Goal: Task Accomplishment & Management: Complete application form

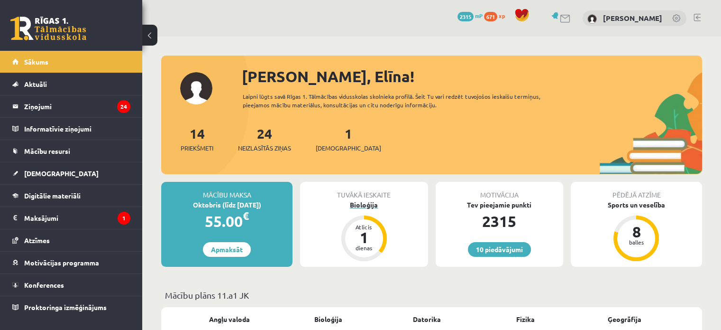
click at [375, 201] on div "Bioloģija" at bounding box center [364, 205] width 128 height 10
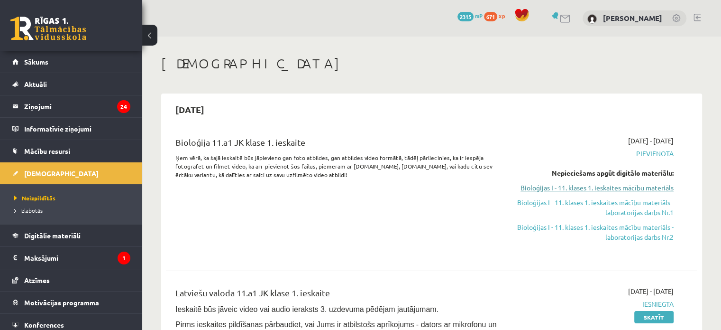
click at [627, 186] on link "Bioloģijas I - 11. klases 1. ieskaites mācību materiāls" at bounding box center [595, 188] width 156 height 10
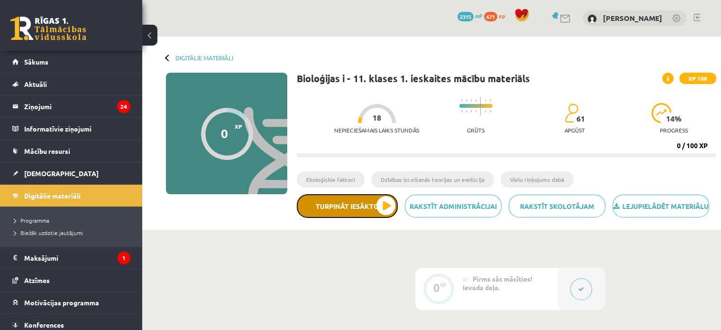
click at [389, 218] on button "Turpināt iesākto" at bounding box center [347, 206] width 101 height 24
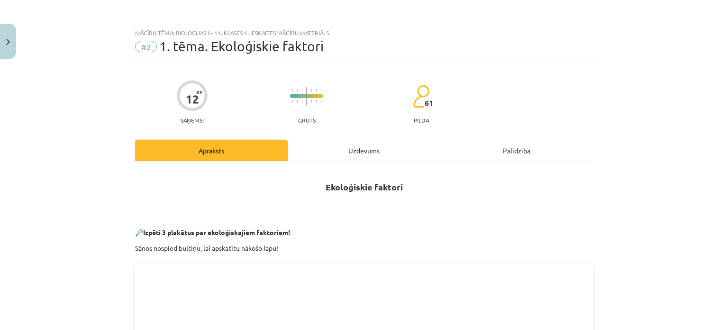
click at [359, 150] on div "Uzdevums" at bounding box center [364, 149] width 153 height 21
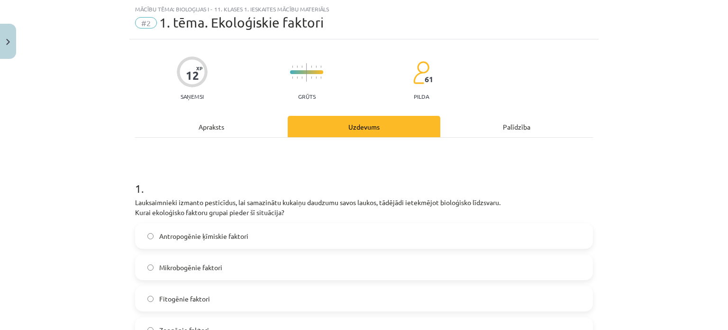
scroll to position [71, 0]
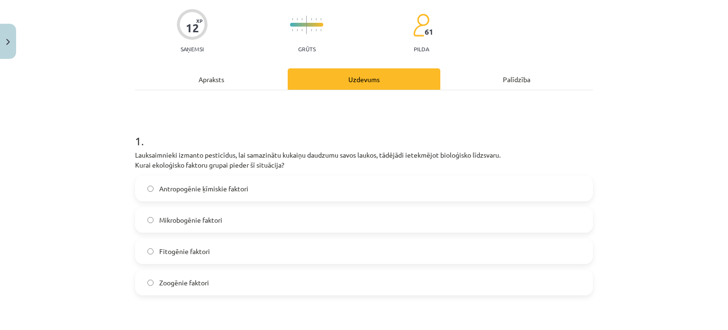
click at [222, 77] on div "Apraksts" at bounding box center [211, 78] width 153 height 21
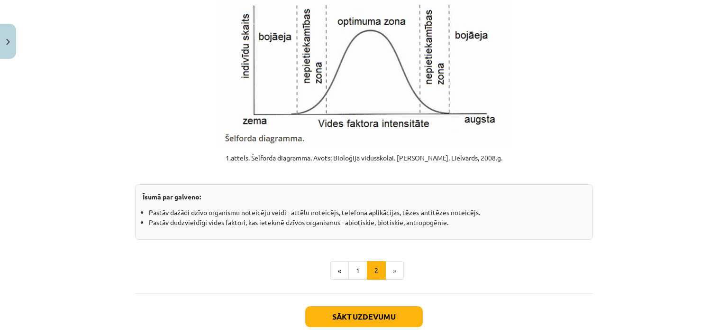
scroll to position [1208, 0]
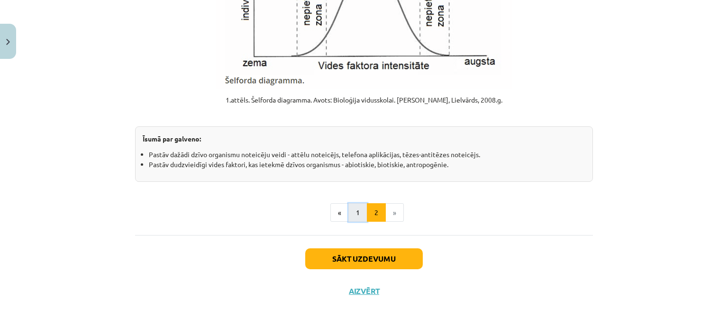
click at [359, 215] on button "1" at bounding box center [357, 212] width 19 height 19
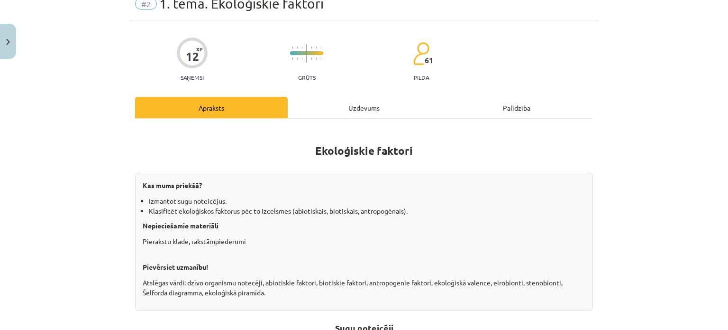
scroll to position [0, 0]
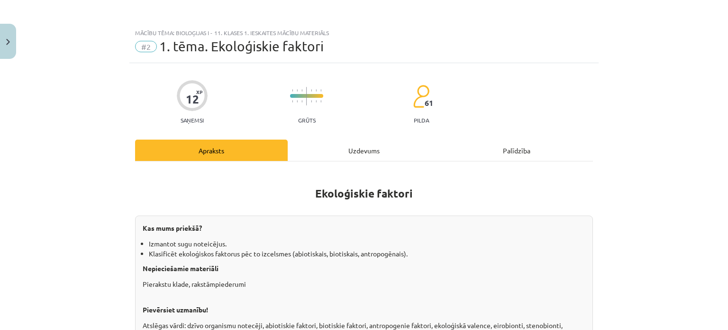
click at [348, 147] on div "Uzdevums" at bounding box center [364, 149] width 153 height 21
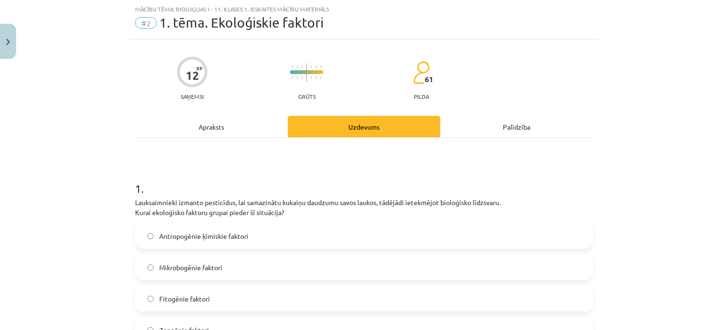
click at [220, 129] on div "Apraksts" at bounding box center [211, 126] width 153 height 21
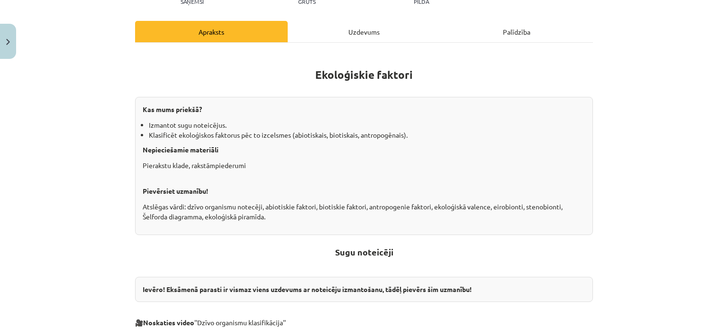
scroll to position [0, 0]
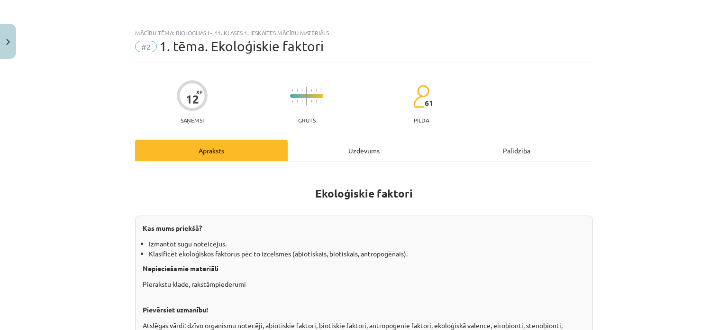
click at [371, 147] on div "Uzdevums" at bounding box center [364, 149] width 153 height 21
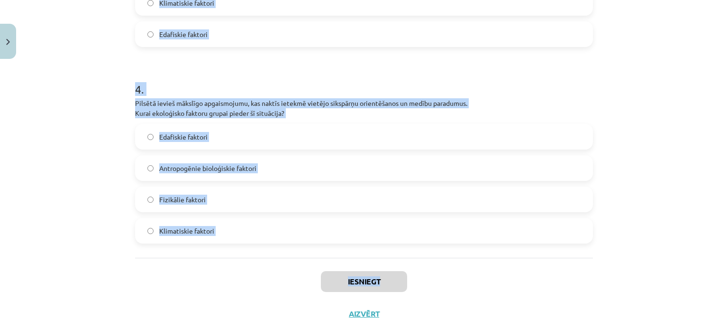
scroll to position [735, 0]
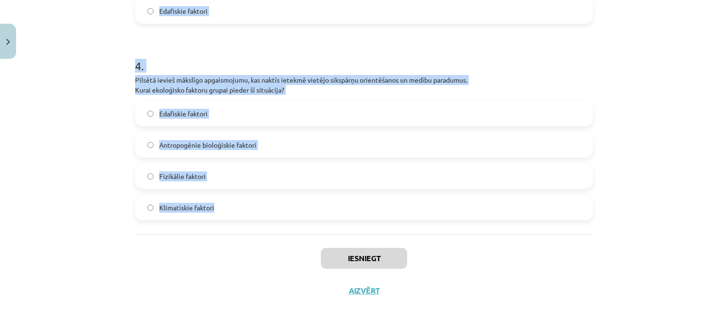
drag, startPoint x: 118, startPoint y: 95, endPoint x: 466, endPoint y: 211, distance: 367.0
click at [466, 211] on div "Mācību tēma: Bioloģijas i - 11. klases 1. ieskaites mācību materiāls #2 1. tēma…" at bounding box center [364, 165] width 728 height 330
copy form "1 . Lauksaimnieki izmanto pesticīdus, lai samazinātu kukaiņu daudzumu savos lau…"
click at [259, 55] on h1 "4 ." at bounding box center [364, 57] width 458 height 29
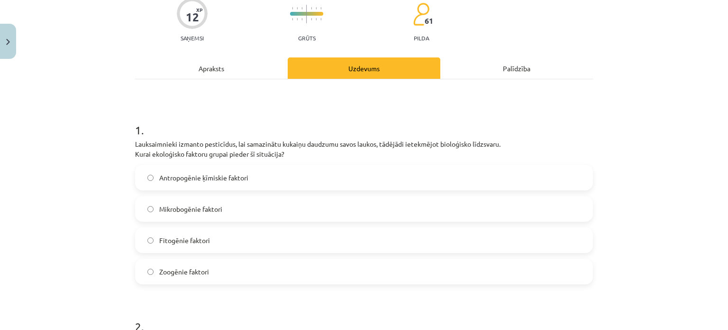
scroll to position [190, 0]
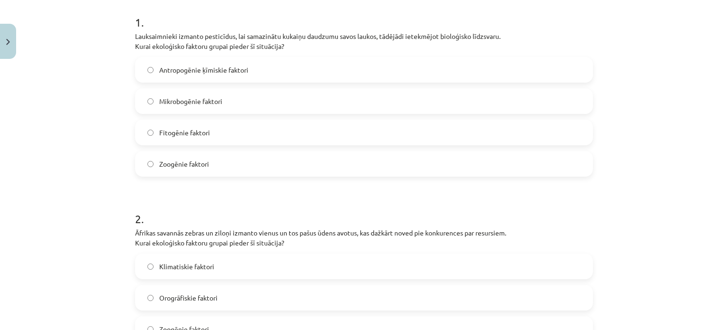
click at [216, 82] on label "Antropogēnie ķīmiskie faktori" at bounding box center [364, 70] width 456 height 24
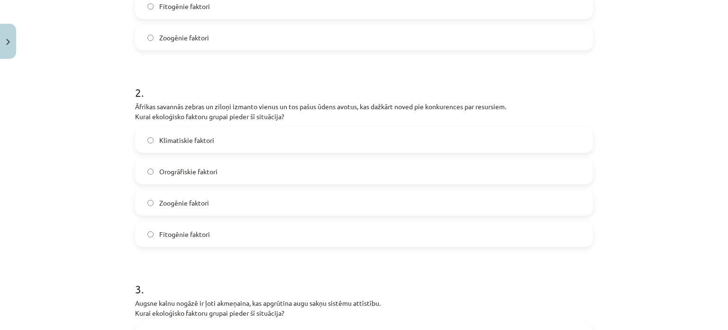
scroll to position [332, 0]
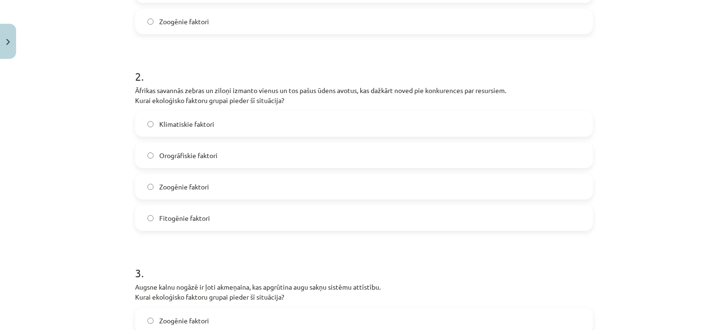
click at [206, 185] on label "Zoogēnie faktori" at bounding box center [364, 186] width 456 height 24
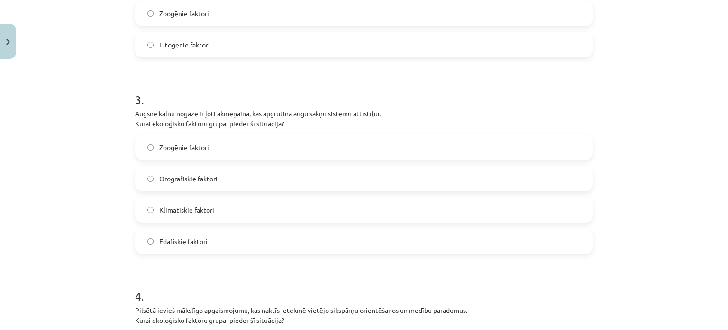
scroll to position [522, 0]
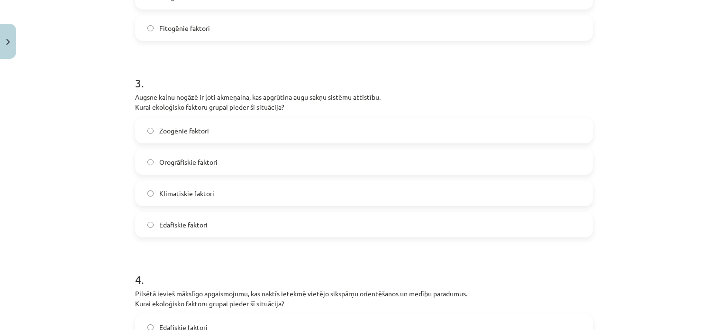
click at [167, 227] on span "Edafiskie faktori" at bounding box center [183, 225] width 48 height 10
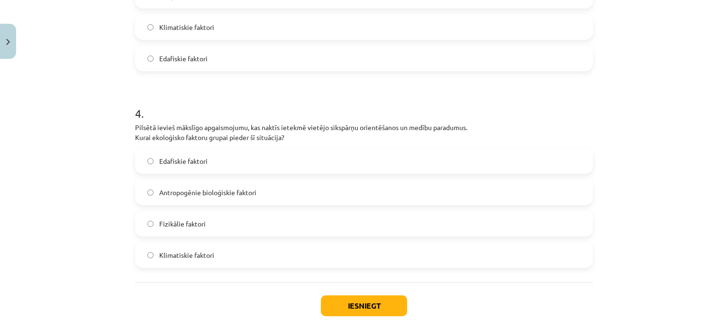
scroll to position [711, 0]
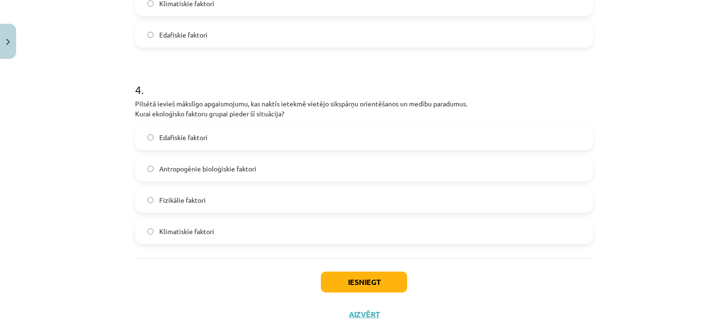
click at [181, 201] on span "Fizikālie faktori" at bounding box center [182, 200] width 46 height 10
click at [326, 277] on button "Iesniegt" at bounding box center [364, 281] width 86 height 21
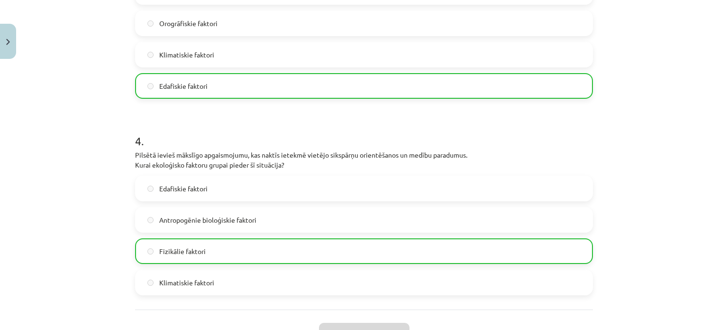
scroll to position [765, 0]
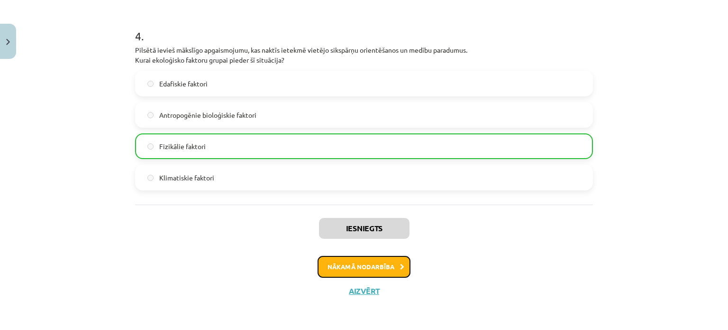
click at [377, 259] on button "Nākamā nodarbība" at bounding box center [364, 267] width 93 height 22
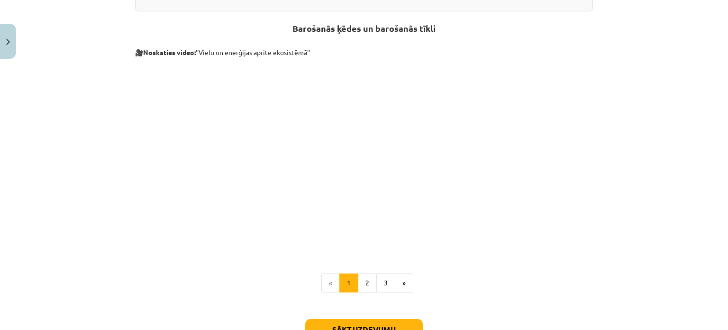
scroll to position [438, 0]
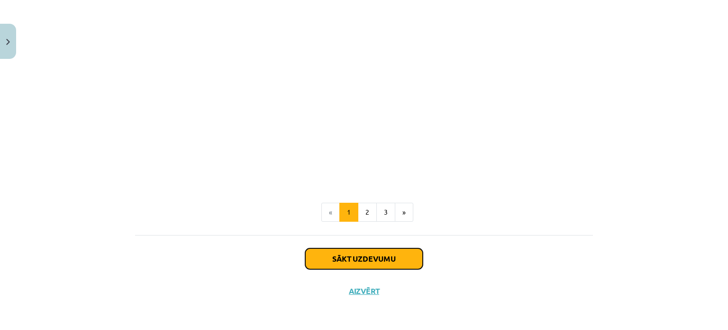
click at [394, 254] on button "Sākt uzdevumu" at bounding box center [364, 258] width 118 height 21
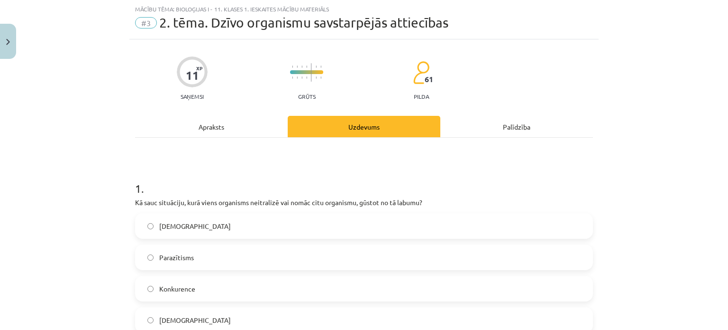
scroll to position [71, 0]
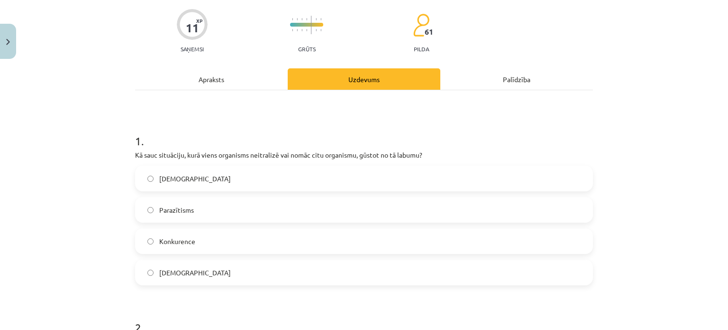
click at [235, 214] on label "Parazītisms" at bounding box center [364, 210] width 456 height 24
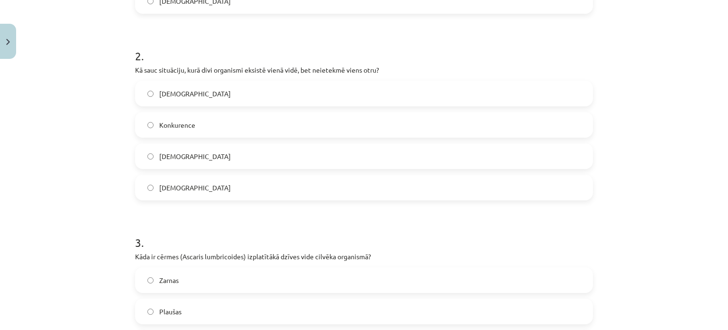
scroll to position [356, 0]
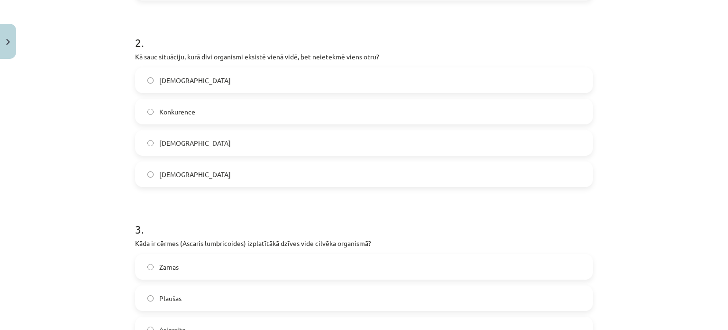
click at [188, 83] on span "Neitrālisms" at bounding box center [195, 80] width 72 height 10
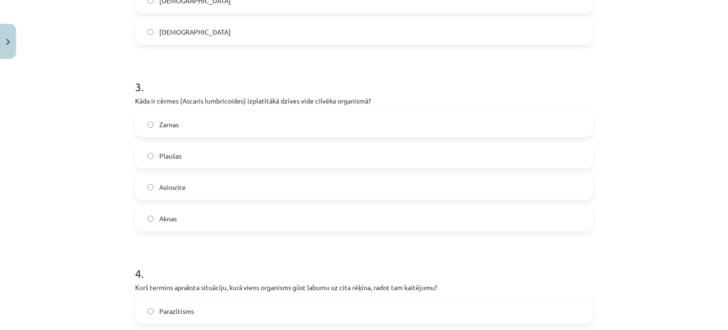
click at [220, 123] on label "Zarnas" at bounding box center [364, 124] width 456 height 24
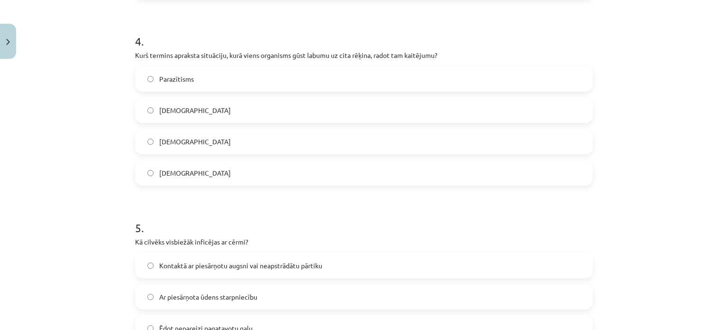
scroll to position [735, 0]
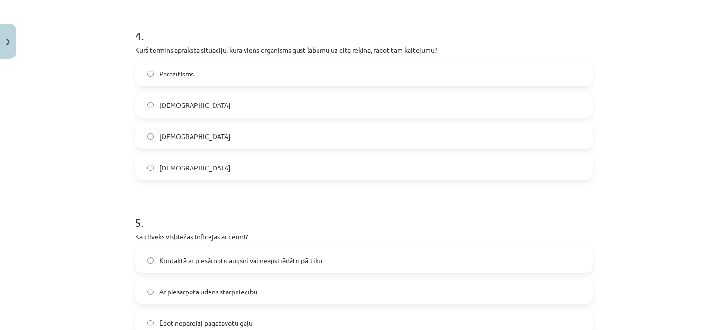
click at [232, 77] on label "Parazītisms" at bounding box center [364, 74] width 456 height 24
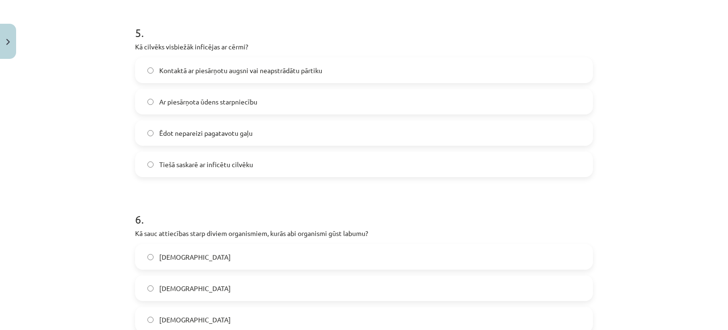
click at [215, 139] on label "Ēdot nepareizi pagatavotu gaļu" at bounding box center [364, 133] width 456 height 24
click at [218, 77] on label "Kontaktā ar piesārņotu augsni vai neapstrādātu pārtiku" at bounding box center [364, 70] width 456 height 24
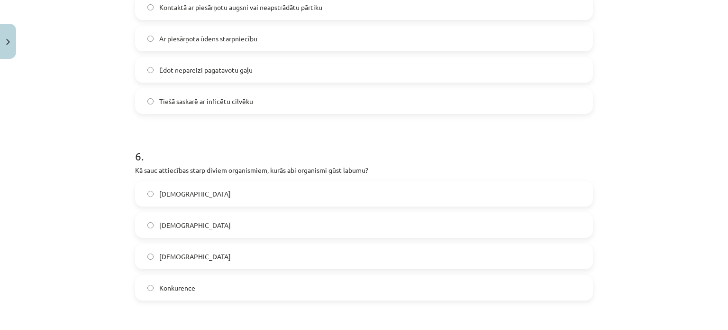
scroll to position [1067, 0]
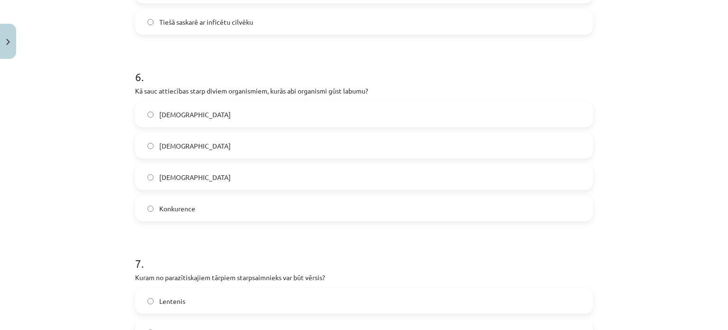
click at [207, 113] on label "Mutuālisms" at bounding box center [364, 114] width 456 height 24
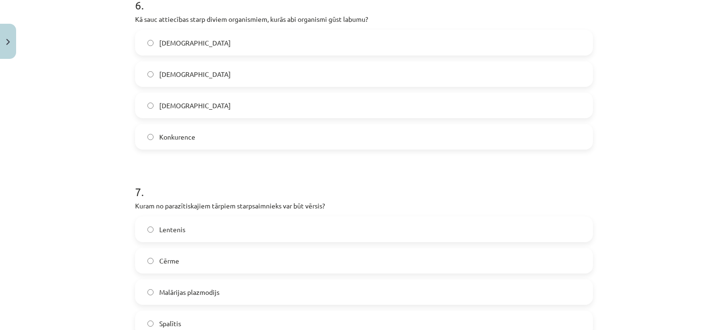
scroll to position [1209, 0]
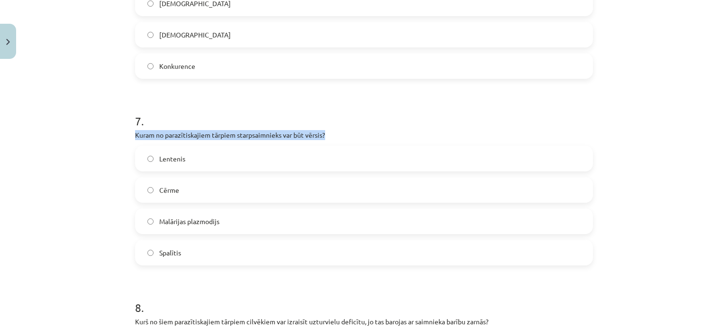
drag, startPoint x: 127, startPoint y: 132, endPoint x: 323, endPoint y: 135, distance: 195.8
copy p "Kuram no parazītiskajiem tārpiem starpsaimnieks var būt vērsis?"
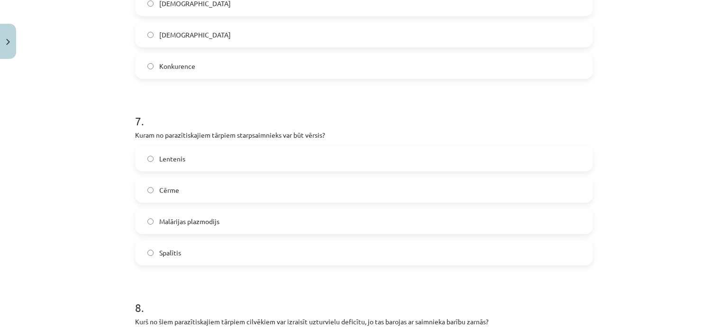
click at [376, 105] on h1 "7 ." at bounding box center [364, 112] width 458 height 29
click at [182, 159] on label "Lentenis" at bounding box center [364, 159] width 456 height 24
drag, startPoint x: 156, startPoint y: 140, endPoint x: 267, endPoint y: 271, distance: 171.8
drag, startPoint x: 132, startPoint y: 136, endPoint x: 120, endPoint y: 142, distance: 13.1
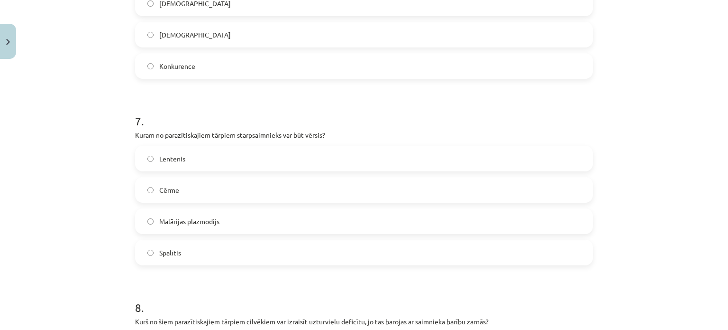
click at [123, 141] on div "Mācību tēma: Bioloģijas i - 11. klases 1. ieskaites mācību materiāls #3 2. tēma…" at bounding box center [364, 165] width 728 height 330
click at [157, 143] on div "7 . Kuram no parazītiskajiem tārpiem starpsaimnieks var būt vērsis? Lentenis Cē…" at bounding box center [364, 181] width 458 height 167
drag, startPoint x: 151, startPoint y: 149, endPoint x: 228, endPoint y: 248, distance: 125.8
click at [228, 248] on div "Lentenis Cērme Malārijas plazmodijs Spalītis" at bounding box center [364, 205] width 458 height 119
copy div "Lentenis Cērme Malārijas plazmodijs Spalītis"
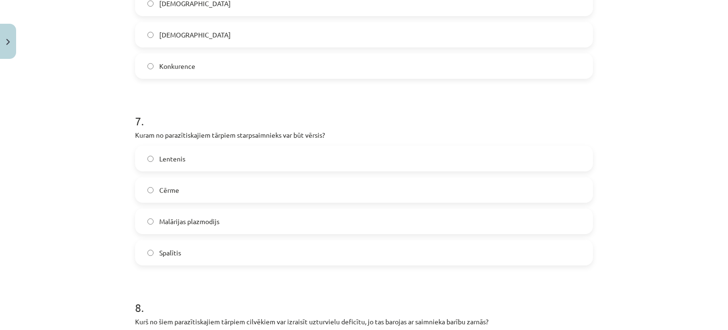
click at [391, 109] on h1 "7 ." at bounding box center [364, 112] width 458 height 29
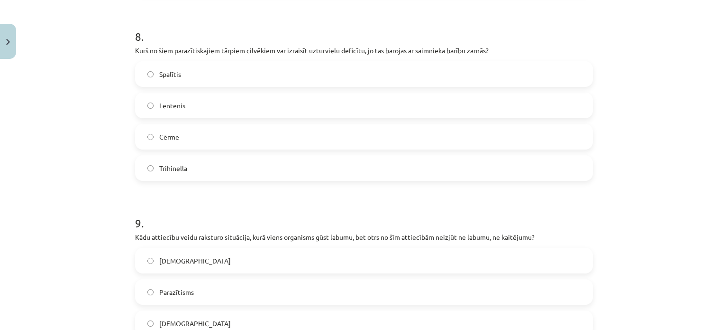
scroll to position [1494, 0]
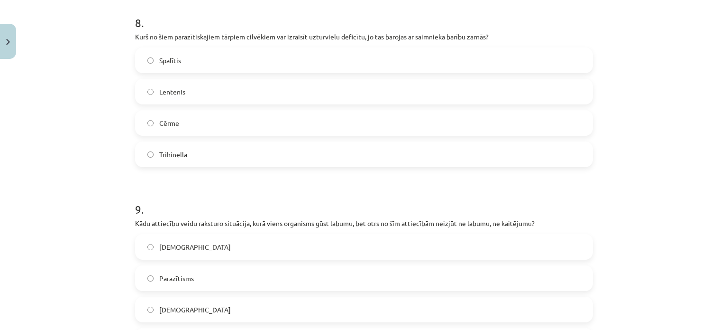
click at [200, 84] on label "Lentenis" at bounding box center [364, 92] width 456 height 24
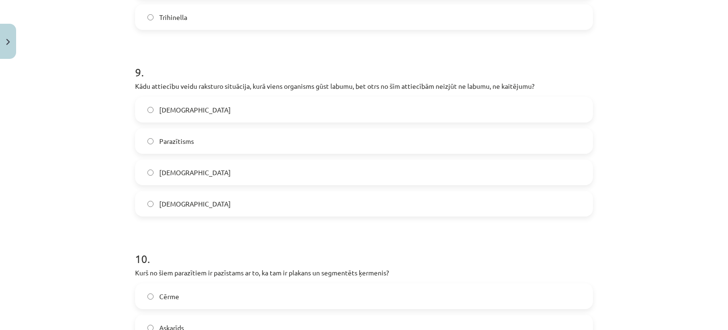
scroll to position [1636, 0]
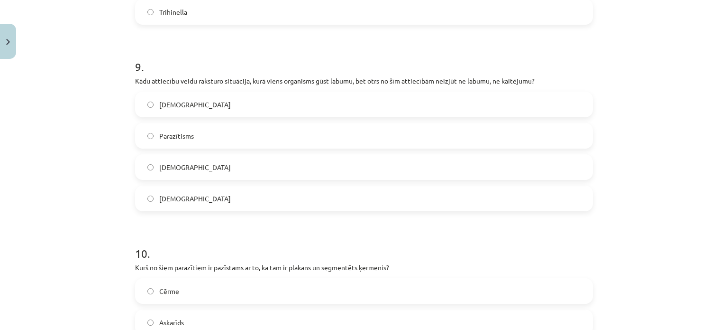
drag, startPoint x: 364, startPoint y: 42, endPoint x: 296, endPoint y: 43, distance: 68.3
click at [295, 46] on h1 "9 ." at bounding box center [364, 58] width 458 height 29
drag, startPoint x: 528, startPoint y: 264, endPoint x: 590, endPoint y: 251, distance: 63.5
drag, startPoint x: 590, startPoint y: 251, endPoint x: 406, endPoint y: 61, distance: 264.2
click at [406, 61] on h1 "9 ." at bounding box center [364, 58] width 458 height 29
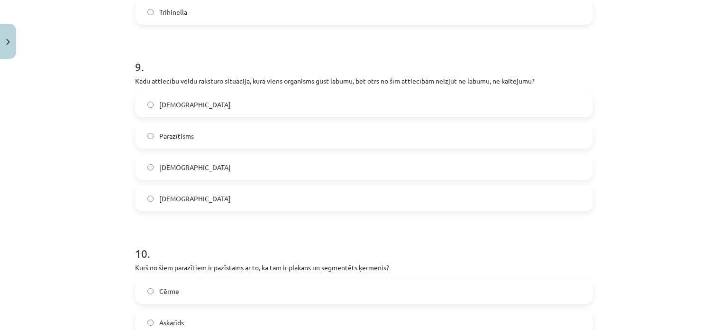
click at [181, 172] on label "Komensālisms" at bounding box center [364, 167] width 456 height 24
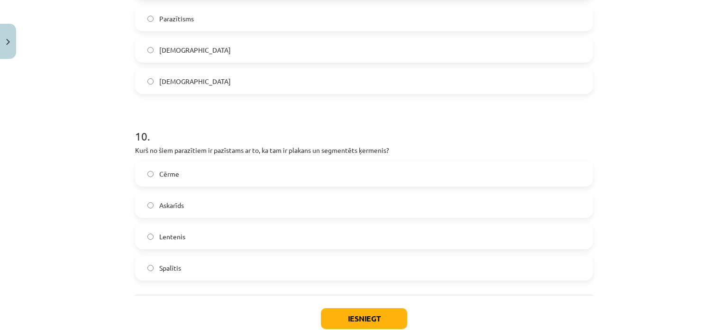
scroll to position [1778, 0]
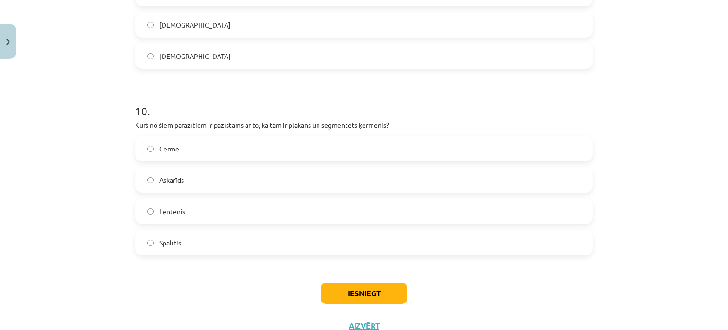
click at [217, 211] on label "Lentenis" at bounding box center [364, 211] width 456 height 24
click at [365, 297] on button "Iesniegt" at bounding box center [364, 293] width 86 height 21
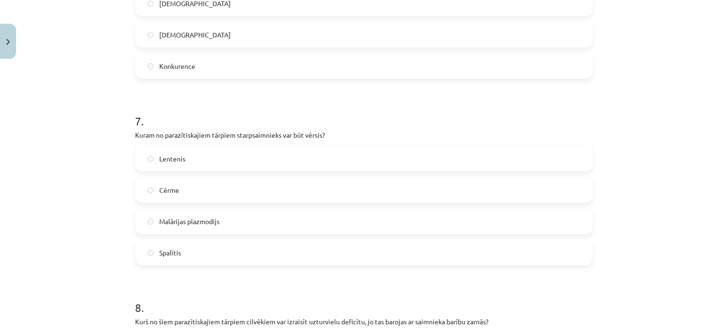
scroll to position [1256, 0]
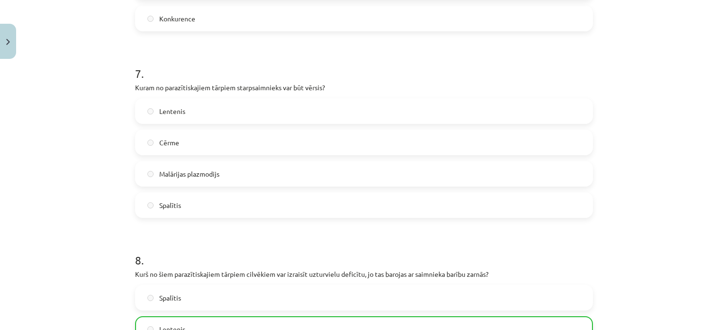
click at [217, 113] on label "Lentenis" at bounding box center [364, 111] width 456 height 24
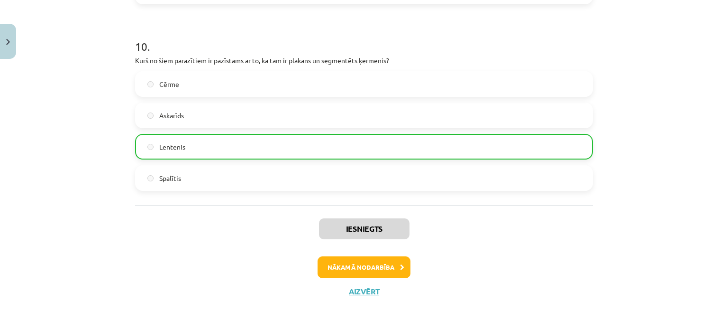
scroll to position [1843, 0]
click at [326, 261] on button "Nākamā nodarbība" at bounding box center [364, 267] width 93 height 22
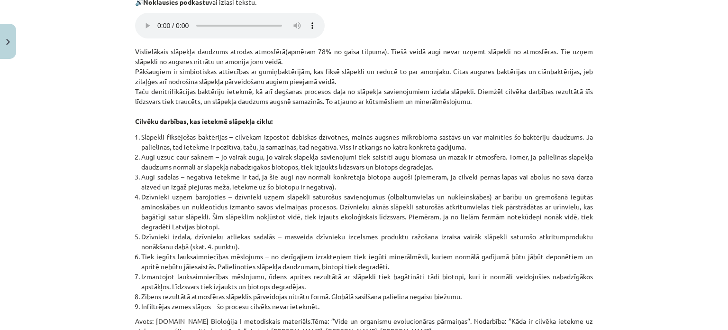
scroll to position [1351, 0]
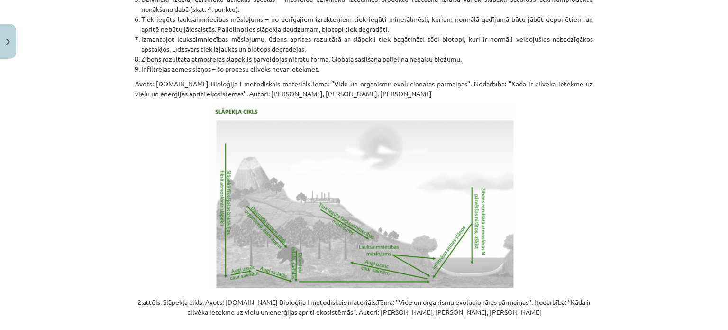
click at [323, 156] on img at bounding box center [364, 197] width 308 height 187
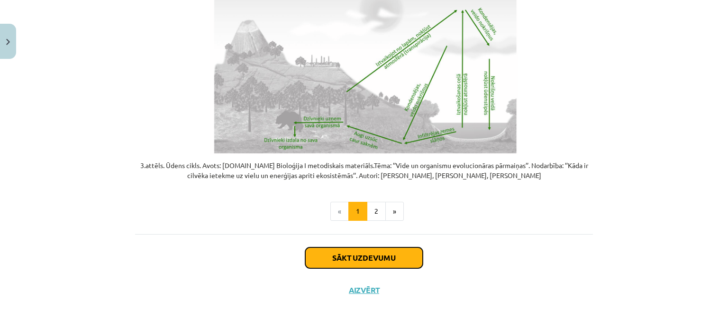
click at [340, 251] on button "Sākt uzdevumu" at bounding box center [364, 257] width 118 height 21
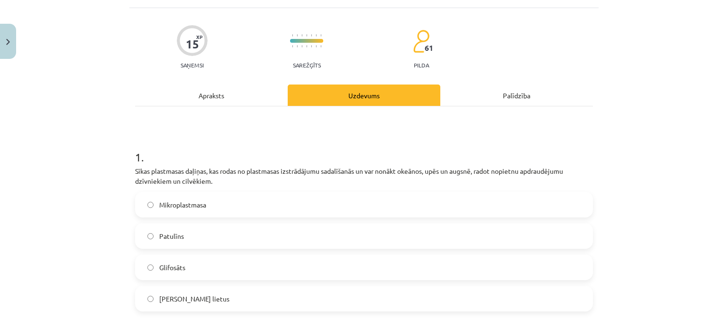
scroll to position [71, 0]
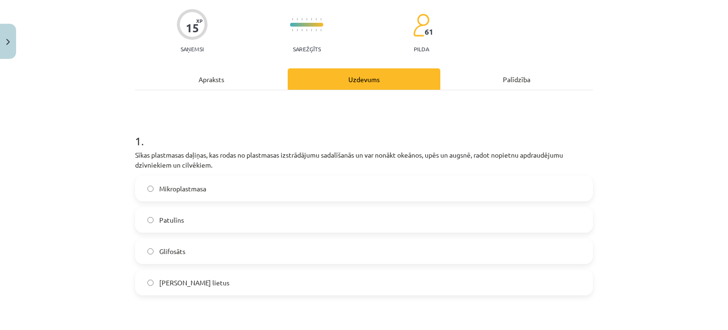
click at [307, 196] on label "Mikroplastmasa" at bounding box center [364, 188] width 456 height 24
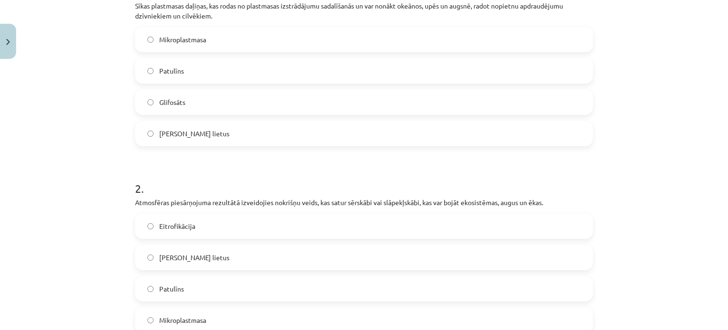
scroll to position [166, 0]
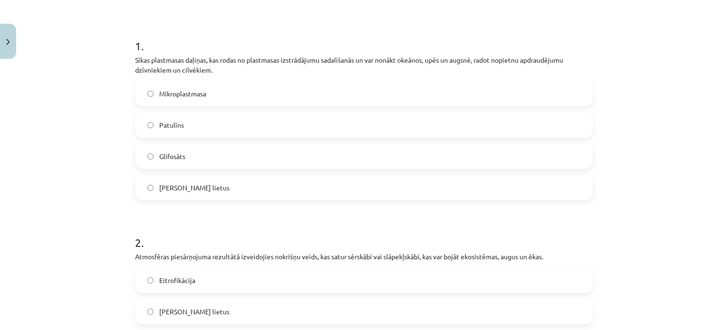
drag, startPoint x: 308, startPoint y: 191, endPoint x: 302, endPoint y: 231, distance: 40.3
click at [302, 231] on h1 "2 ." at bounding box center [364, 233] width 458 height 29
drag, startPoint x: 302, startPoint y: 231, endPoint x: 245, endPoint y: 227, distance: 57.0
click at [245, 227] on h1 "2 ." at bounding box center [364, 233] width 458 height 29
drag, startPoint x: 247, startPoint y: 226, endPoint x: 201, endPoint y: 228, distance: 45.6
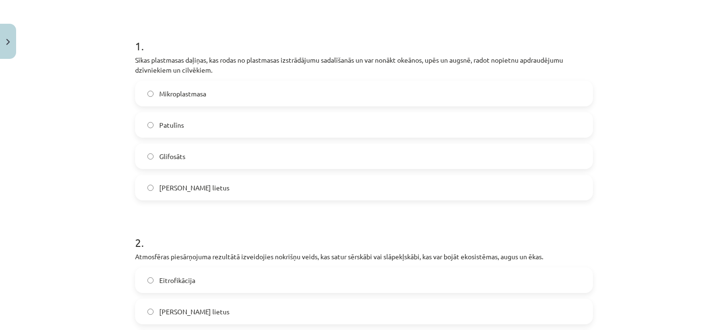
click at [199, 229] on h1 "2 ." at bounding box center [364, 233] width 458 height 29
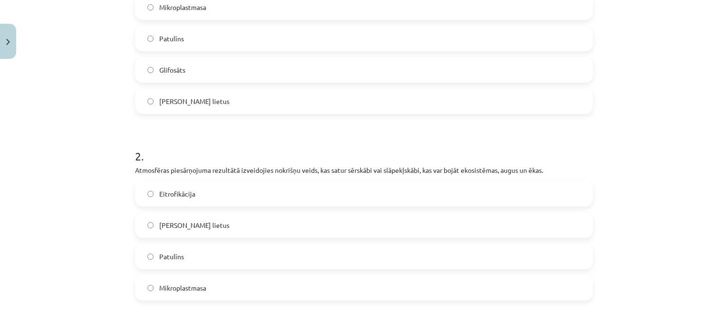
scroll to position [261, 0]
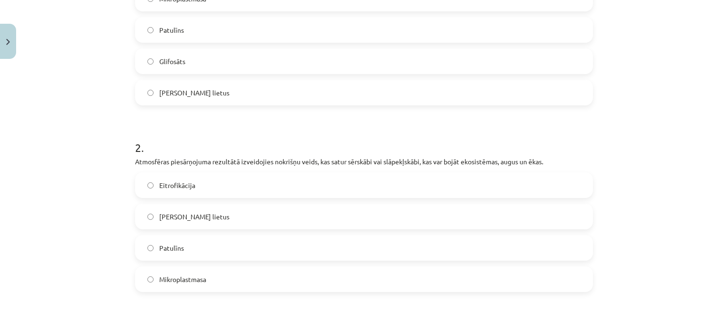
click at [192, 217] on span "Skābais lietus" at bounding box center [194, 216] width 70 height 10
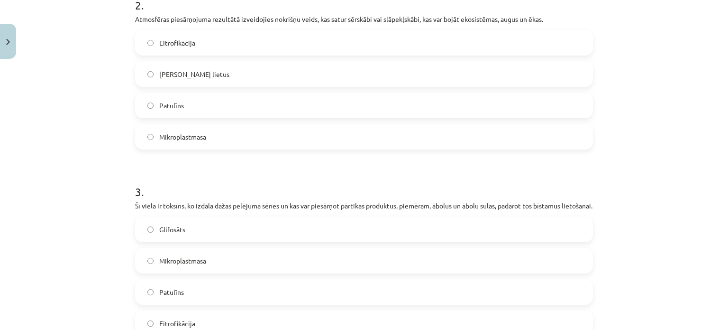
scroll to position [450, 0]
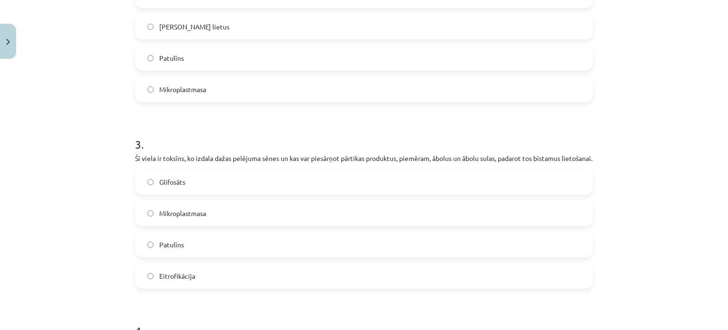
drag, startPoint x: 203, startPoint y: 203, endPoint x: 406, endPoint y: 138, distance: 212.9
click at [408, 138] on h1 "3 ." at bounding box center [364, 135] width 458 height 29
click at [197, 256] on label "Patulīns" at bounding box center [364, 244] width 456 height 24
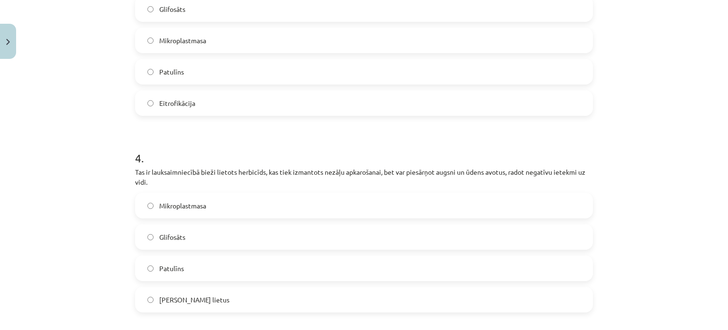
scroll to position [640, 0]
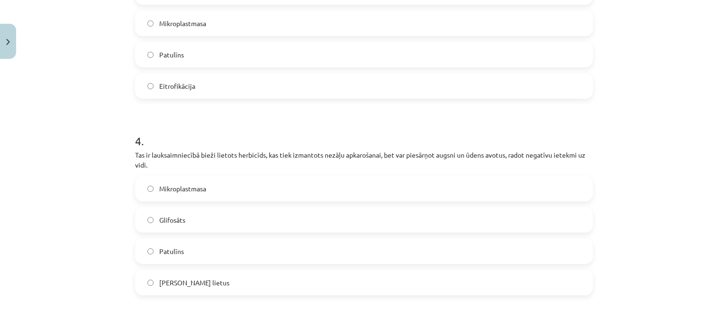
click at [257, 231] on label "Glifosāts" at bounding box center [364, 220] width 456 height 24
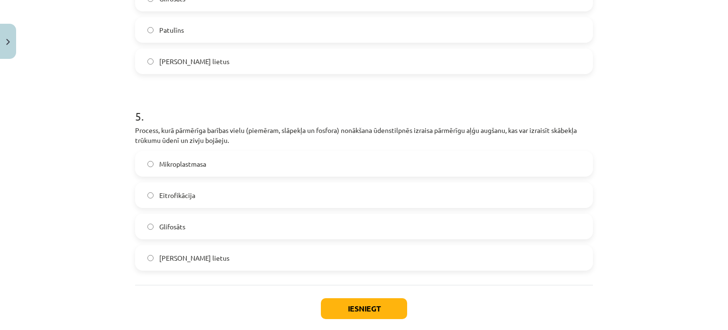
scroll to position [921, 0]
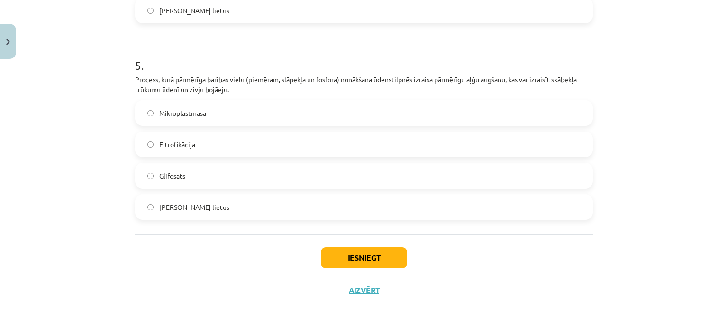
drag, startPoint x: 174, startPoint y: 153, endPoint x: 261, endPoint y: 210, distance: 103.4
click at [174, 153] on label "Eitrofikācija" at bounding box center [364, 144] width 456 height 24
click at [326, 260] on button "Iesniegt" at bounding box center [364, 257] width 86 height 21
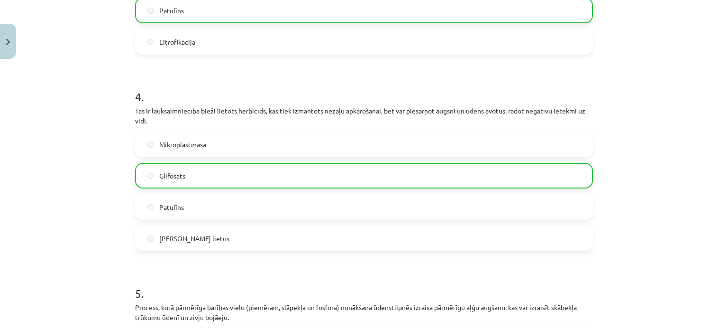
scroll to position [951, 0]
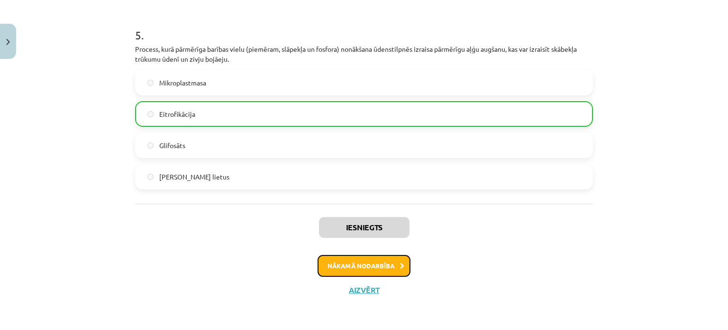
click at [326, 265] on button "Nākamā nodarbība" at bounding box center [364, 266] width 93 height 22
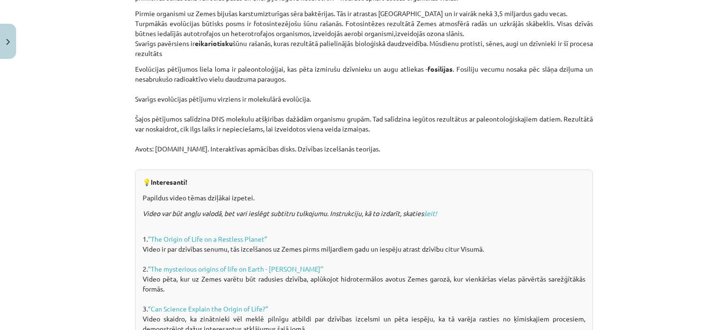
scroll to position [715, 0]
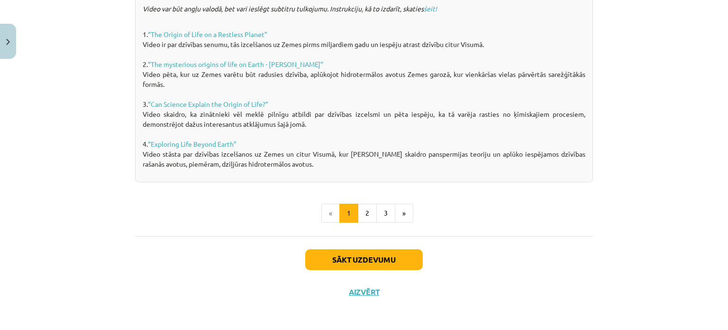
click at [378, 271] on div "Sākt uzdevumu Aizvērt" at bounding box center [364, 269] width 458 height 66
click at [382, 262] on button "Sākt uzdevumu" at bounding box center [364, 259] width 118 height 21
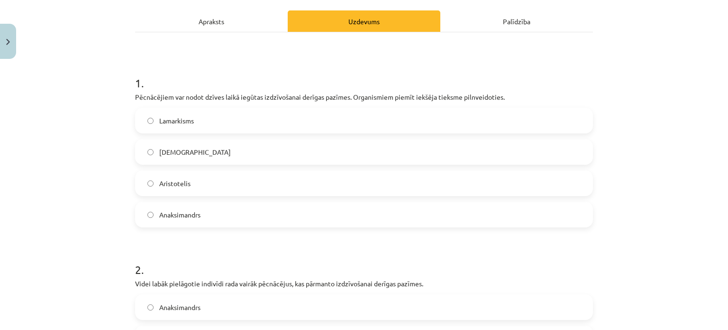
scroll to position [166, 0]
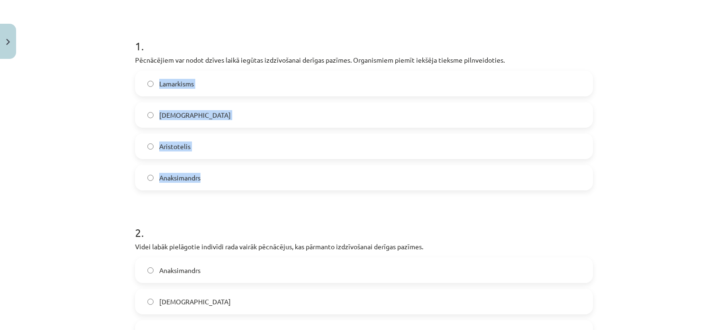
drag, startPoint x: 163, startPoint y: 101, endPoint x: 212, endPoint y: 168, distance: 83.1
click at [212, 168] on div "Lamarkisms Darvinisms Aristotelis Anaksimandrs" at bounding box center [364, 130] width 458 height 119
copy div "Lamarkisms Darvinisms Aristotelis Anaksimandrs"
drag, startPoint x: 281, startPoint y: 18, endPoint x: 266, endPoint y: 72, distance: 56.6
click at [281, 17] on div "1 . Pēcnācējiem var nodot dzīves laikā iegūtas izdzīvošanai derīgas pazīmes. Or…" at bounding box center [364, 286] width 458 height 582
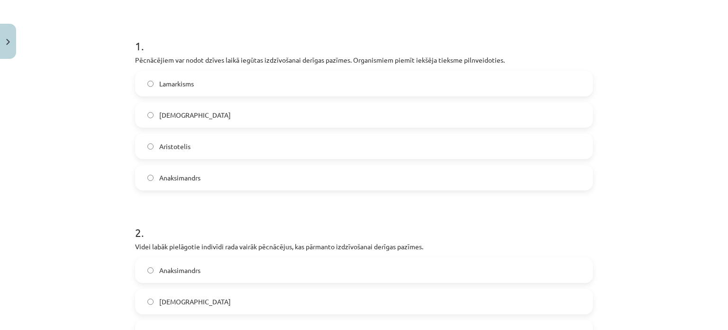
click at [257, 79] on label "Lamarkisms" at bounding box center [364, 84] width 456 height 24
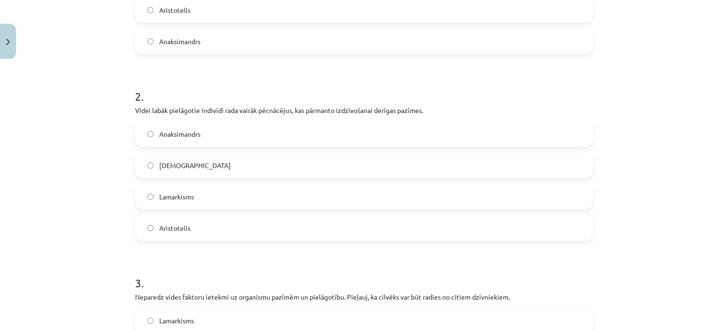
scroll to position [308, 0]
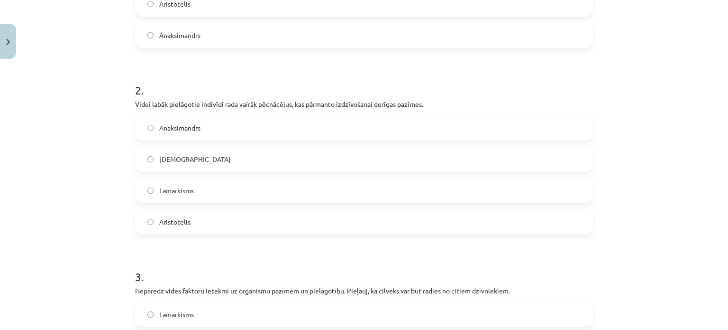
click at [184, 183] on label "Lamarkisms" at bounding box center [364, 190] width 456 height 24
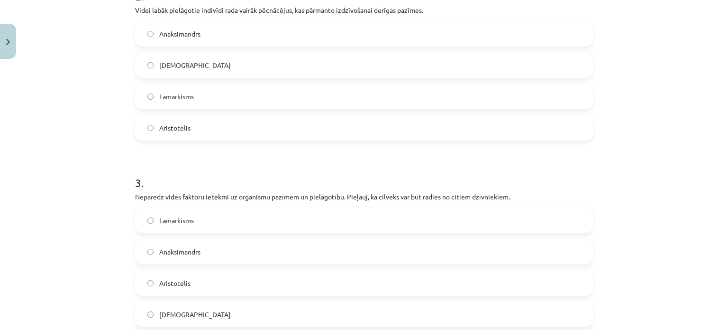
scroll to position [403, 0]
click at [174, 71] on label "Darvinisms" at bounding box center [364, 64] width 456 height 24
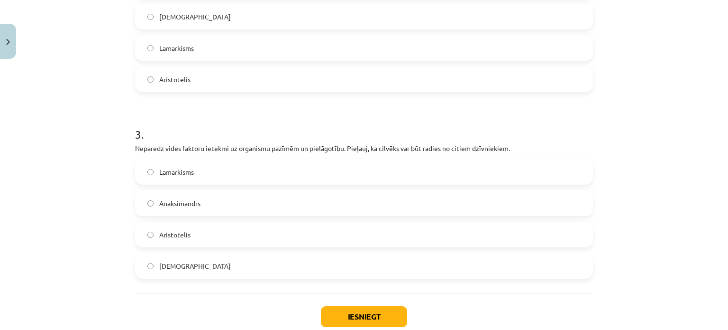
scroll to position [498, 0]
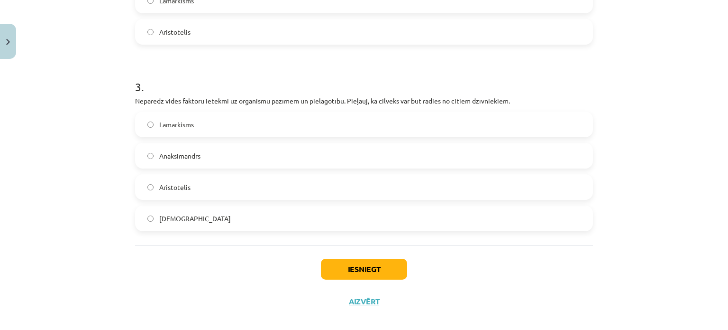
click at [229, 155] on label "Anaksimandrs" at bounding box center [364, 156] width 456 height 24
click at [338, 266] on button "Iesniegt" at bounding box center [364, 268] width 86 height 21
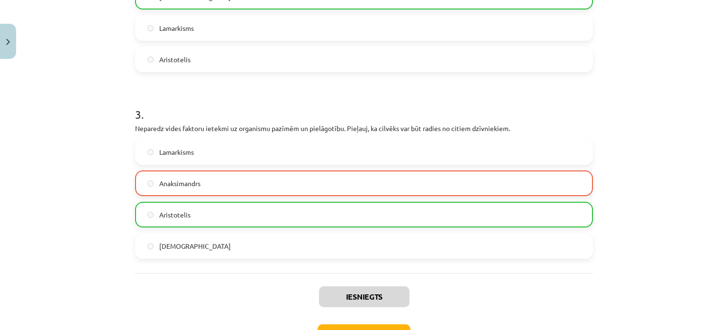
scroll to position [539, 0]
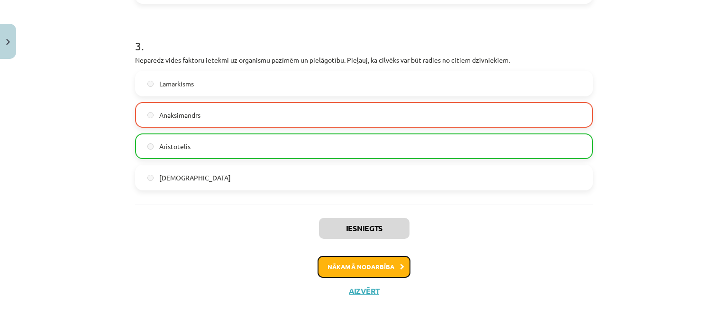
click at [328, 256] on button "Nākamā nodarbība" at bounding box center [364, 267] width 93 height 22
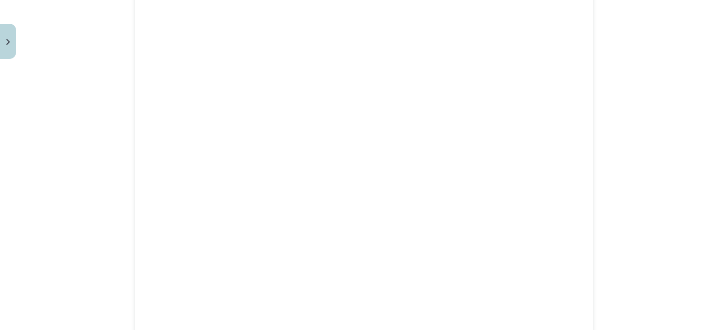
scroll to position [1141, 0]
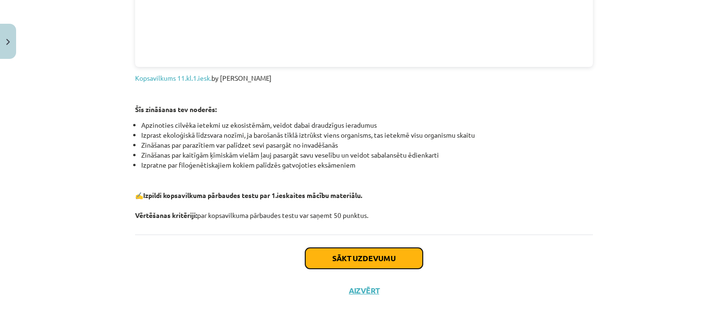
click at [379, 260] on button "Sākt uzdevumu" at bounding box center [364, 258] width 118 height 21
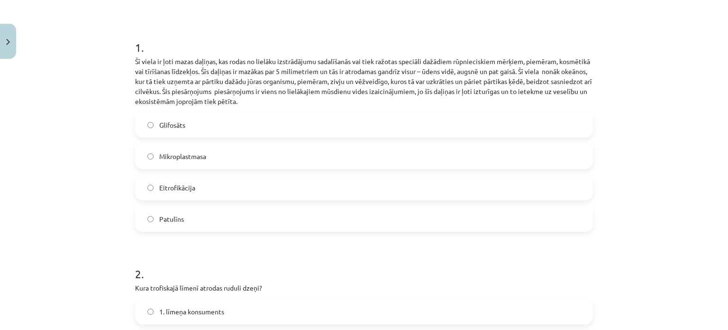
scroll to position [166, 0]
click at [172, 152] on span "Mikroplastmasa" at bounding box center [182, 155] width 47 height 10
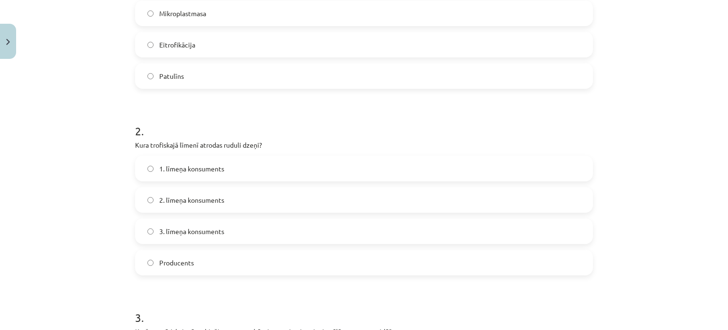
scroll to position [308, 0]
drag, startPoint x: 147, startPoint y: 144, endPoint x: 174, endPoint y: 145, distance: 27.5
click at [174, 145] on p "Kura trofiskajā līmenī atrodas ruduli dzeņi?" at bounding box center [364, 144] width 458 height 10
copy p "trofiskajā"
click at [193, 200] on span "2. līmeņa konsuments" at bounding box center [191, 199] width 65 height 10
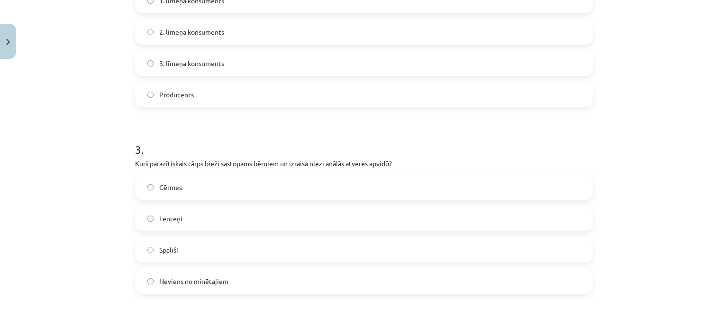
scroll to position [498, 0]
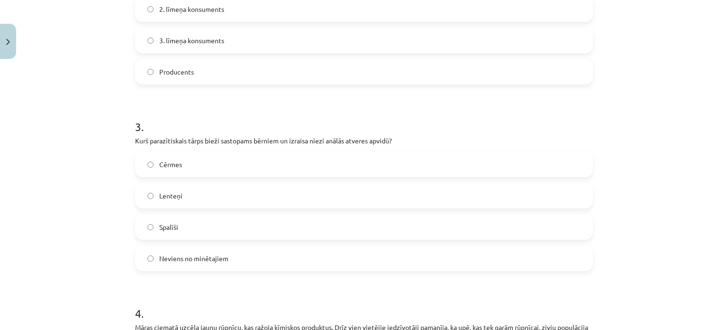
click at [166, 165] on span "Cērmes" at bounding box center [170, 164] width 23 height 10
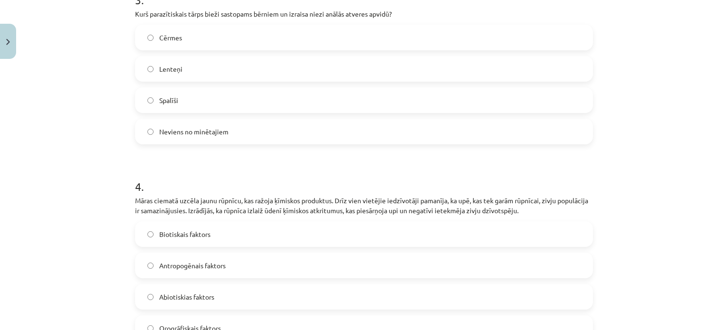
scroll to position [688, 0]
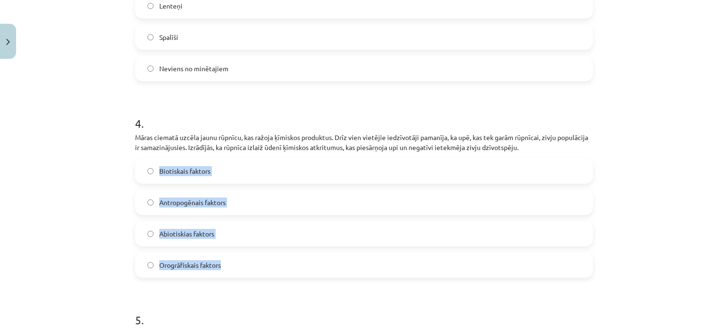
drag, startPoint x: 154, startPoint y: 166, endPoint x: 264, endPoint y: 252, distance: 139.6
click at [264, 252] on div "Biotiskais faktors Antropogēnais faktors Abiotiskias faktors Orogrāfiskais fakt…" at bounding box center [364, 217] width 458 height 119
copy div "Biotiskais faktors Antropogēnais faktors Abiotiskias faktors Orogrāfiskais fakt…"
click at [171, 206] on span "Antropogēnais faktors" at bounding box center [192, 202] width 66 height 10
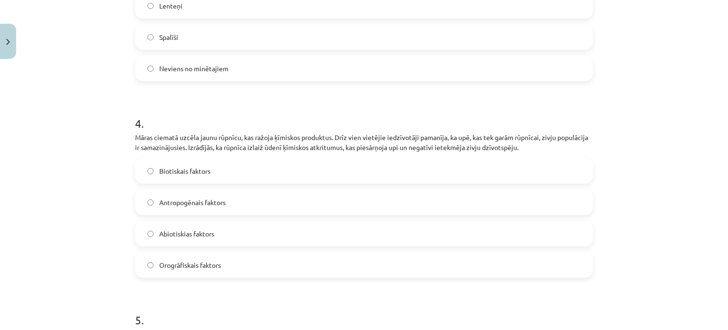
drag, startPoint x: 85, startPoint y: 170, endPoint x: 93, endPoint y: 169, distance: 7.6
click at [87, 170] on div "Mācību tēma: Bioloģijas i - 11. klases 1. ieskaites mācību materiāls #6 Noslēgu…" at bounding box center [364, 165] width 728 height 330
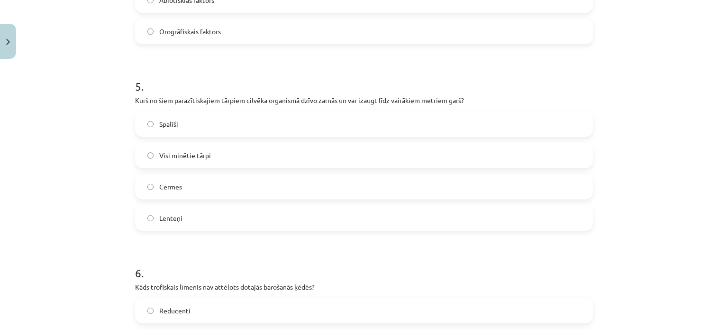
scroll to position [925, 0]
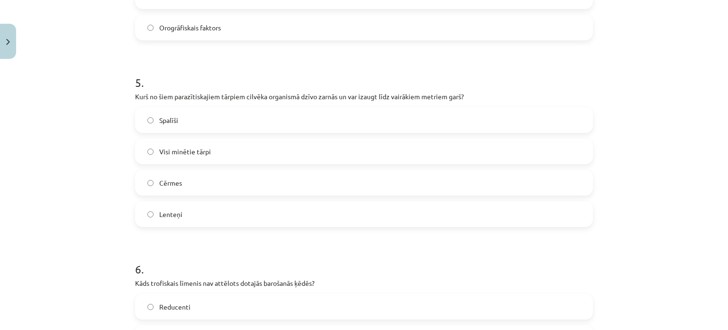
drag, startPoint x: 129, startPoint y: 116, endPoint x: 129, endPoint y: 122, distance: 5.7
drag, startPoint x: 129, startPoint y: 122, endPoint x: 112, endPoint y: 130, distance: 18.4
click at [112, 130] on div "Mācību tēma: Bioloģijas i - 11. klases 1. ieskaites mācību materiāls #6 Noslēgu…" at bounding box center [364, 165] width 728 height 330
click at [182, 213] on label "Lenteņi" at bounding box center [364, 214] width 456 height 24
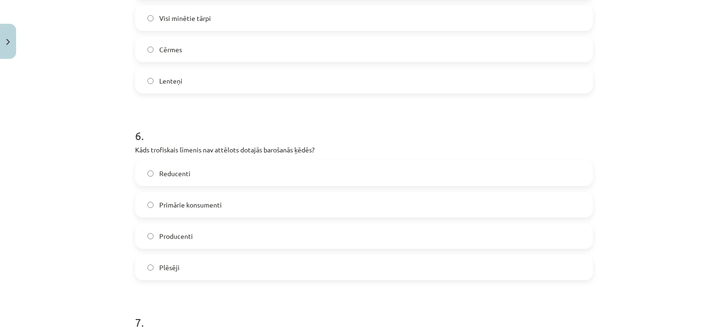
scroll to position [1067, 0]
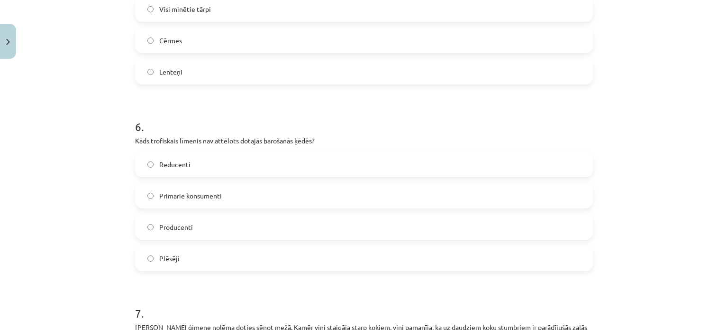
click at [196, 227] on label "Producenti" at bounding box center [364, 227] width 456 height 24
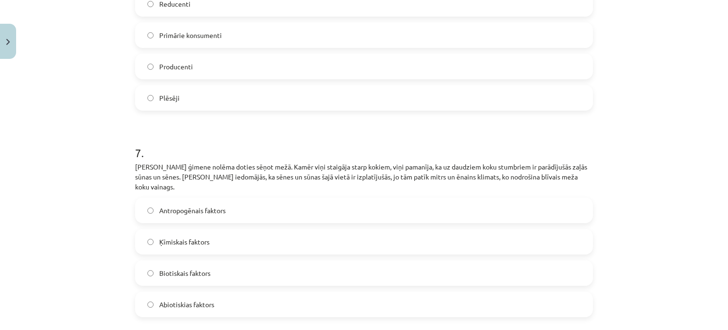
scroll to position [1256, 0]
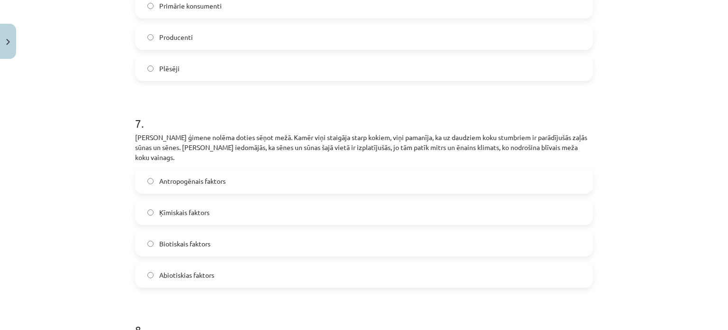
click at [220, 263] on label "Abiotiskias faktors" at bounding box center [364, 275] width 456 height 24
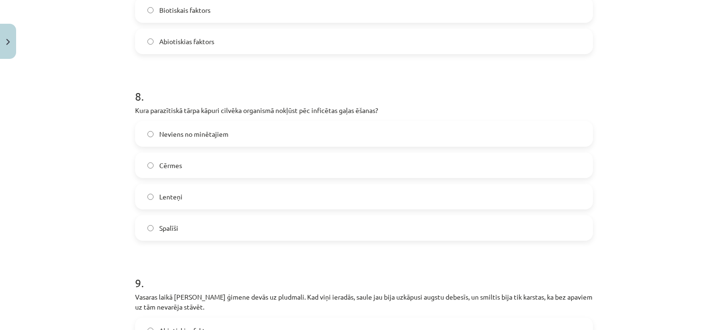
scroll to position [1494, 0]
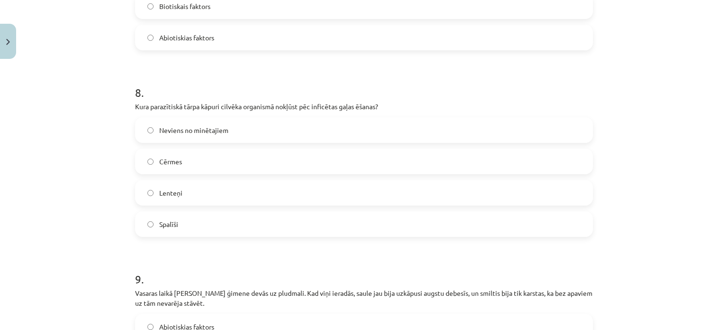
click at [187, 181] on label "Lenteņi" at bounding box center [364, 193] width 456 height 24
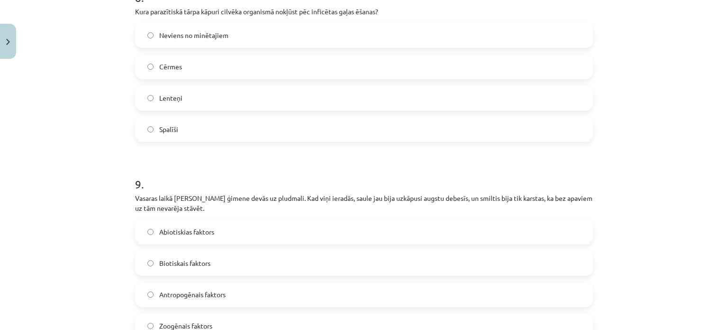
scroll to position [1636, 0]
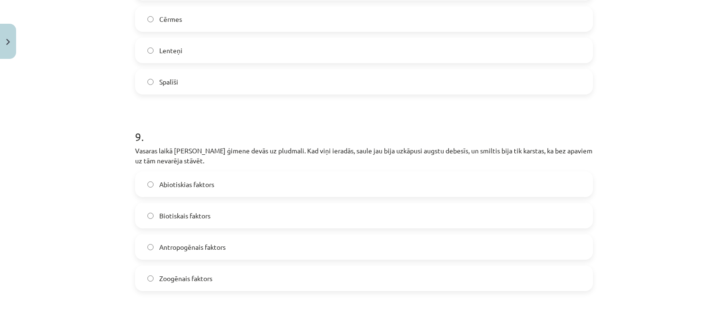
drag, startPoint x: 219, startPoint y: 184, endPoint x: 218, endPoint y: 167, distance: 17.1
click at [220, 184] on label "Abiotiskias faktors" at bounding box center [364, 184] width 456 height 24
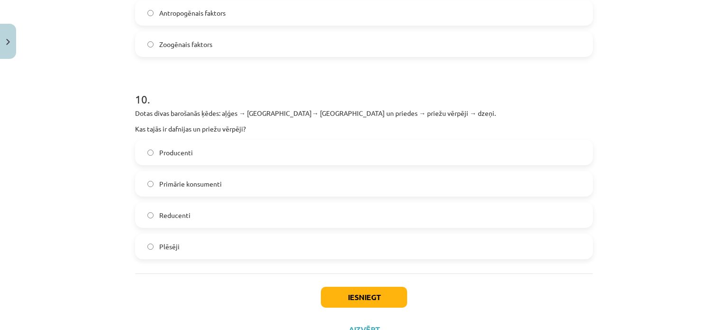
scroll to position [1873, 0]
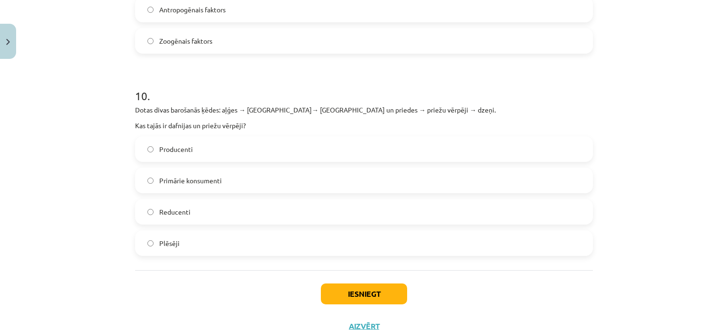
click at [180, 144] on span "Producenti" at bounding box center [176, 149] width 34 height 10
click at [184, 176] on label "Primārie konsumenti" at bounding box center [364, 180] width 456 height 24
click at [190, 141] on label "Producenti" at bounding box center [364, 149] width 456 height 24
click at [351, 283] on button "Iesniegt" at bounding box center [364, 293] width 86 height 21
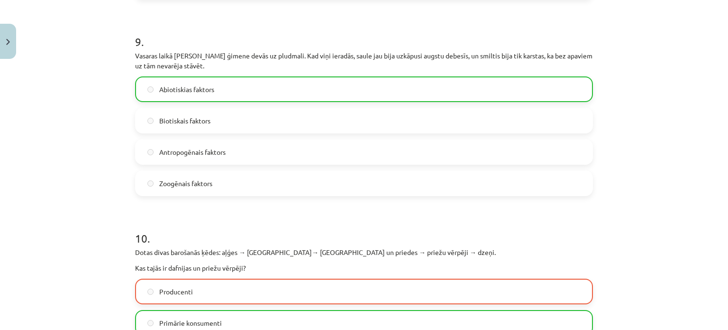
scroll to position [1920, 0]
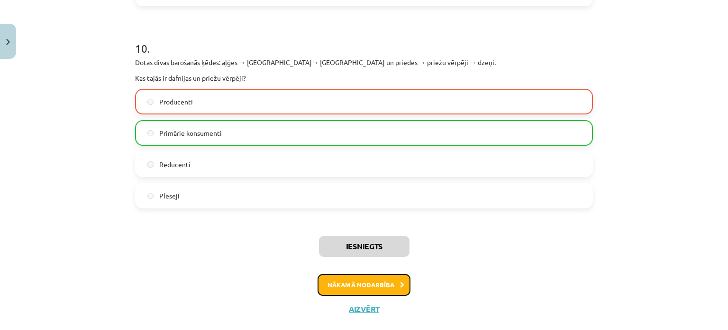
click at [362, 275] on button "Nākamā nodarbība" at bounding box center [364, 285] width 93 height 22
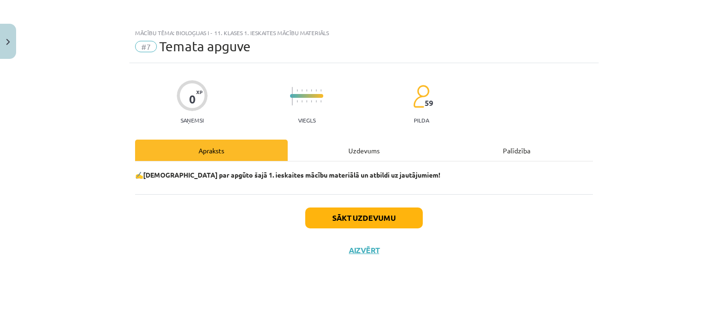
scroll to position [0, 0]
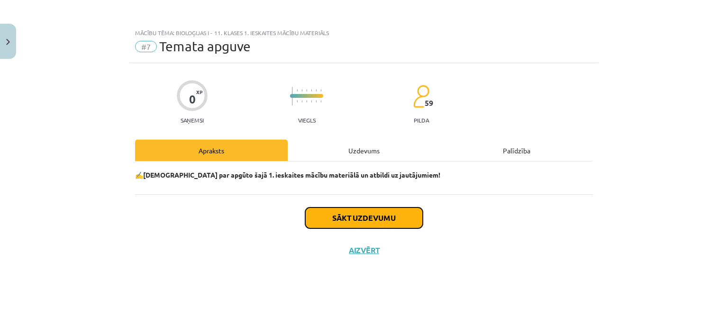
click at [372, 218] on button "Sākt uzdevumu" at bounding box center [364, 217] width 118 height 21
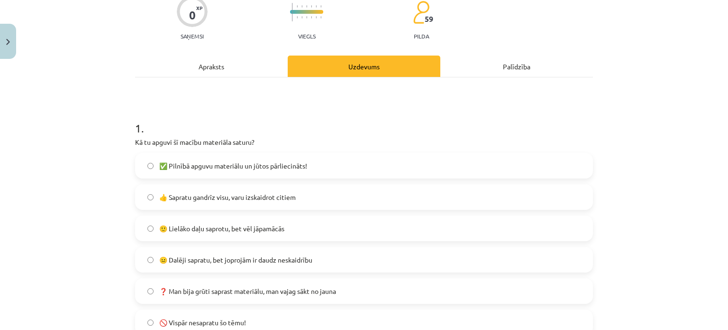
scroll to position [95, 0]
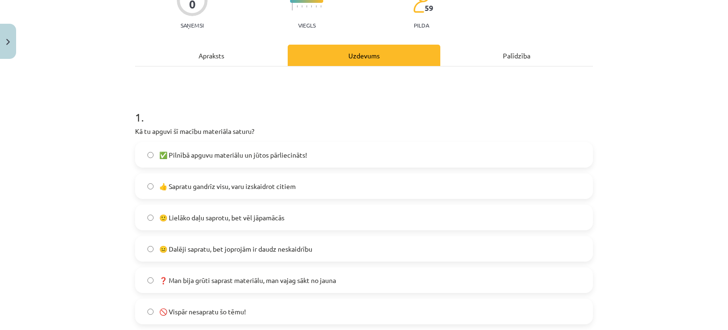
click at [234, 216] on span "🙂 Lielāko daļu saprotu, bet vēl jāpamācās" at bounding box center [221, 217] width 125 height 10
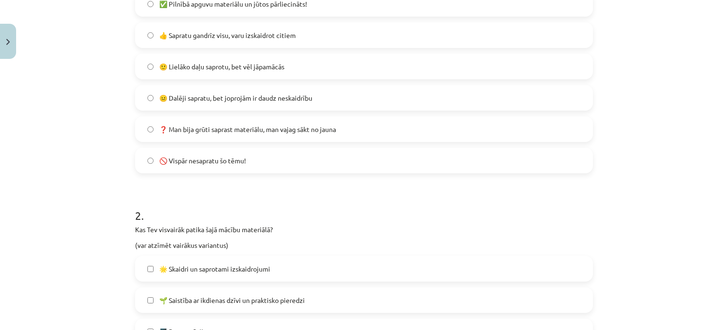
scroll to position [190, 0]
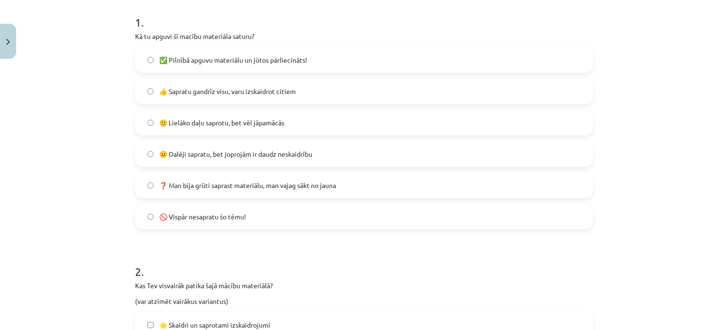
click at [273, 93] on span "👍 Sapratu gandrīz visu, varu izskaidrot citiem" at bounding box center [227, 91] width 137 height 10
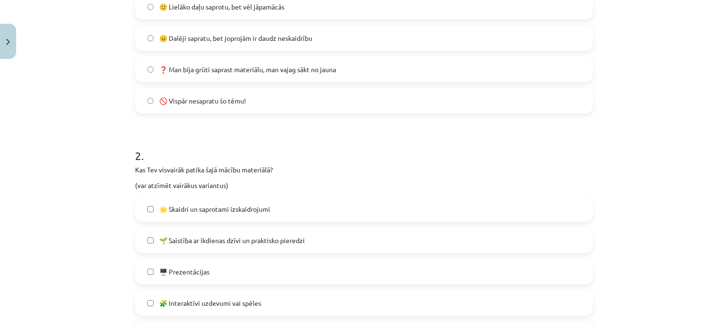
scroll to position [332, 0]
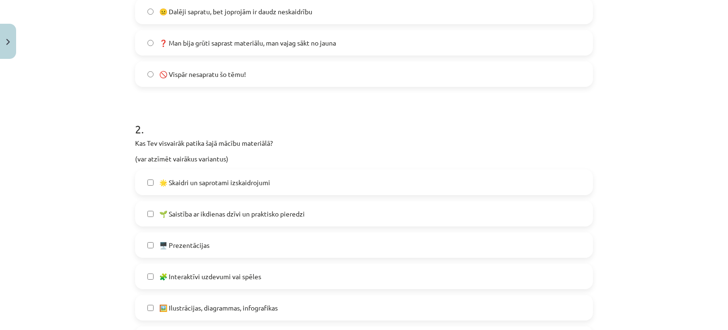
click at [231, 184] on span "🌟 Skaidri un saprotami izskaidrojumi" at bounding box center [214, 182] width 111 height 10
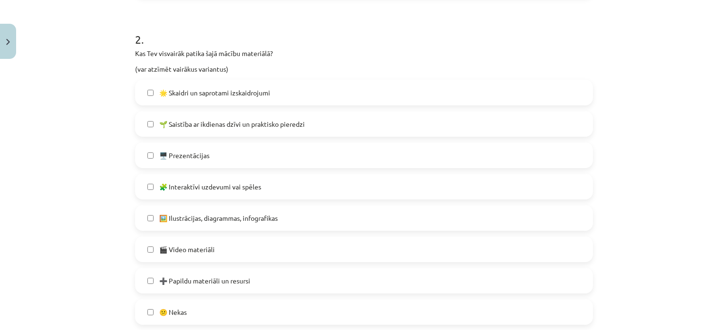
scroll to position [427, 0]
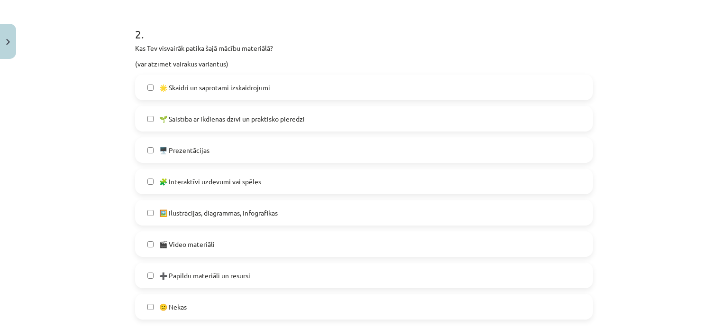
click at [232, 153] on label "🖥️ Prezentācijas" at bounding box center [364, 150] width 456 height 24
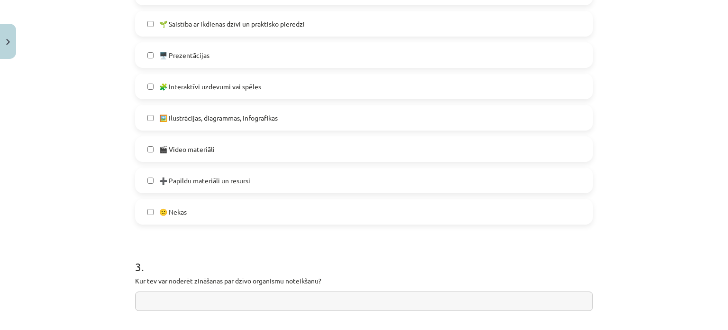
scroll to position [569, 0]
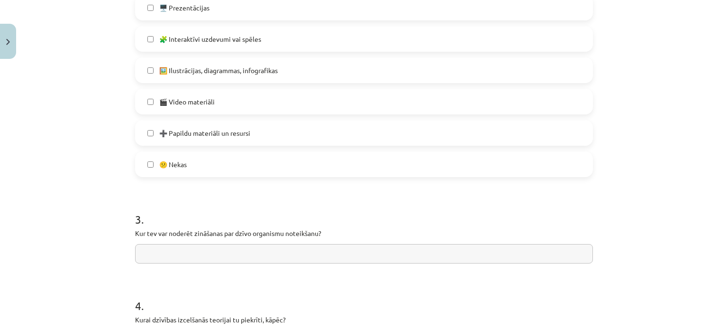
click at [226, 77] on label "🖼️ Ilustrācijas, diagrammas, infografikas" at bounding box center [364, 70] width 456 height 24
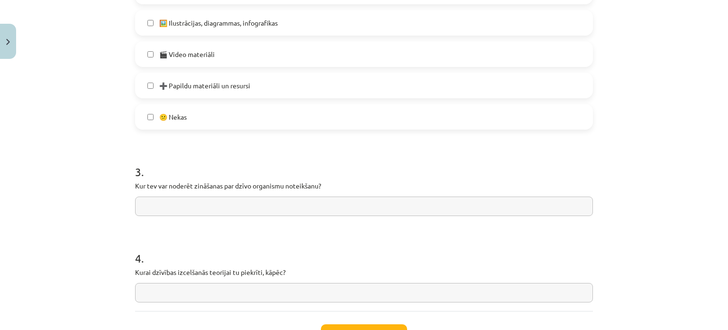
click at [224, 49] on label "🎬 Video materiāli" at bounding box center [364, 54] width 456 height 24
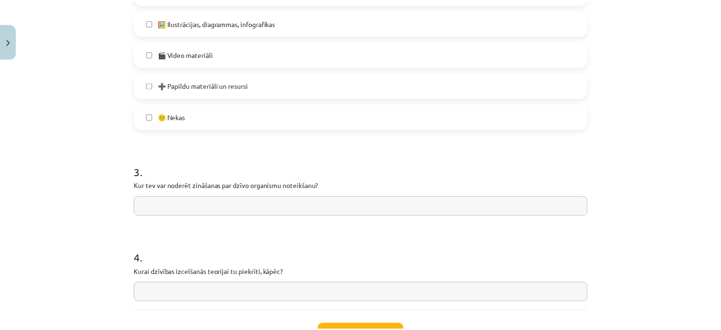
scroll to position [693, 0]
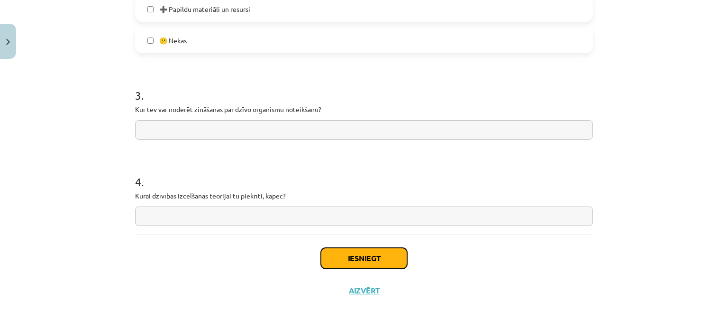
click at [341, 257] on button "Iesniegt" at bounding box center [364, 258] width 86 height 21
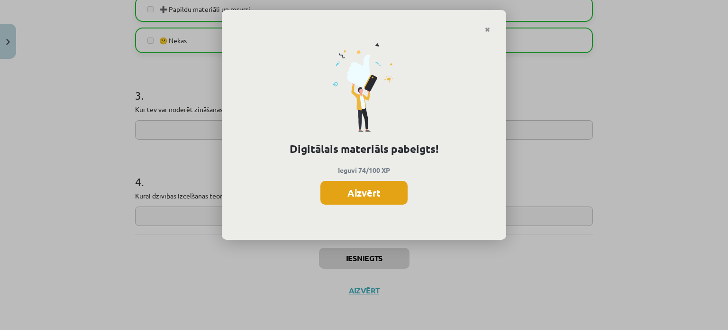
click at [374, 181] on button "Aizvērt" at bounding box center [364, 193] width 87 height 24
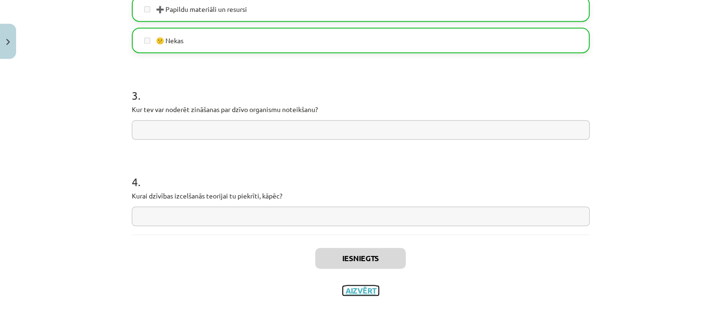
click at [360, 285] on button "Aizvērt" at bounding box center [361, 289] width 36 height 9
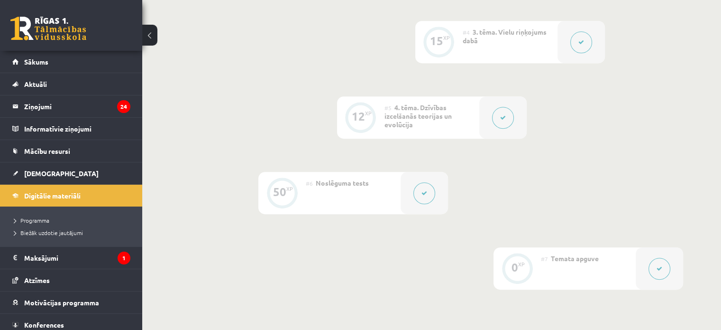
scroll to position [474, 0]
click at [40, 172] on span "[DEMOGRAPHIC_DATA]" at bounding box center [61, 173] width 74 height 9
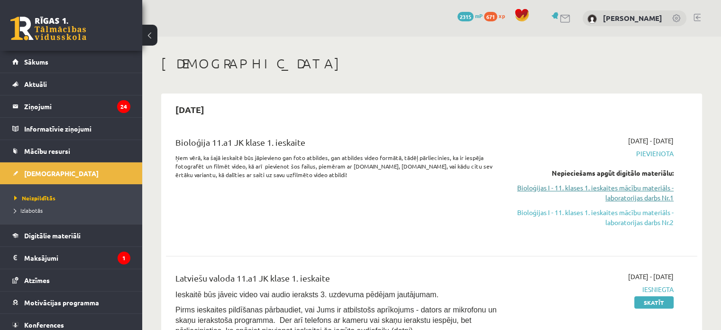
click at [594, 191] on link "Bioloģijas I - 11. klases 1. ieskaites mācību materiāls - laboratorijas darbs N…" at bounding box center [595, 193] width 156 height 20
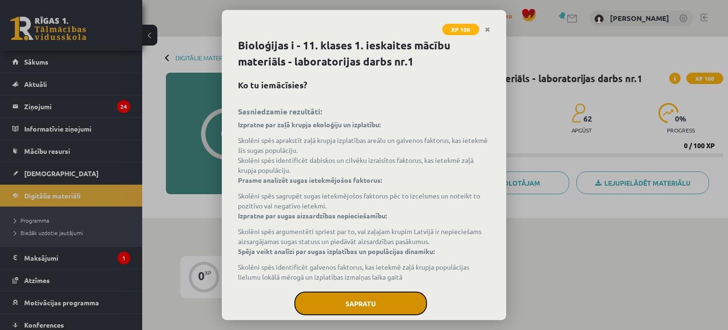
click at [368, 293] on button "Sapratu" at bounding box center [360, 303] width 133 height 24
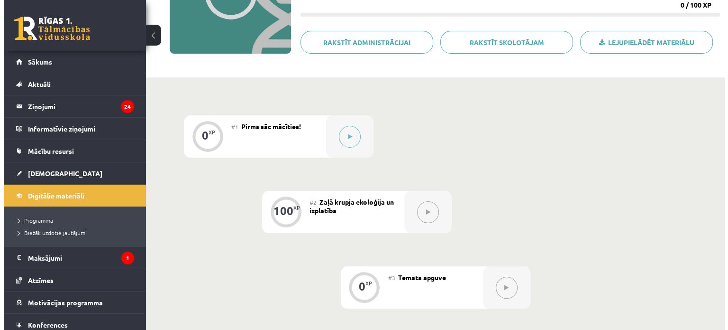
scroll to position [142, 0]
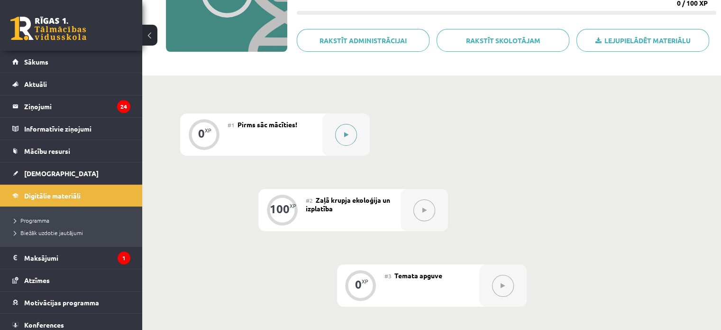
click at [362, 134] on div at bounding box center [345, 134] width 47 height 42
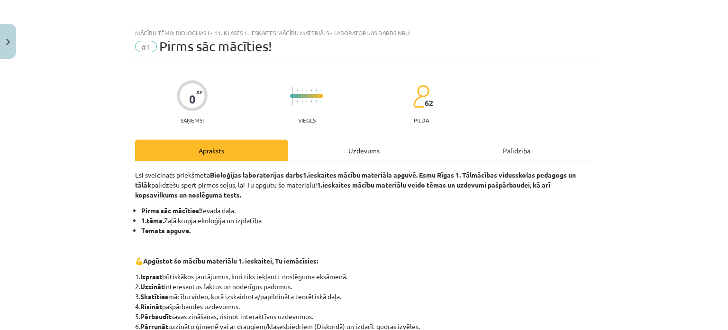
scroll to position [219, 0]
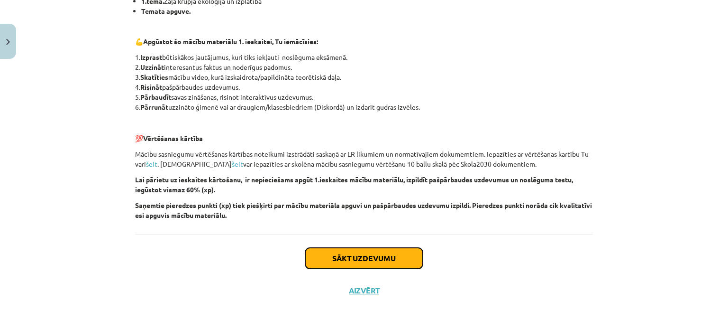
click at [390, 258] on button "Sākt uzdevumu" at bounding box center [364, 258] width 118 height 21
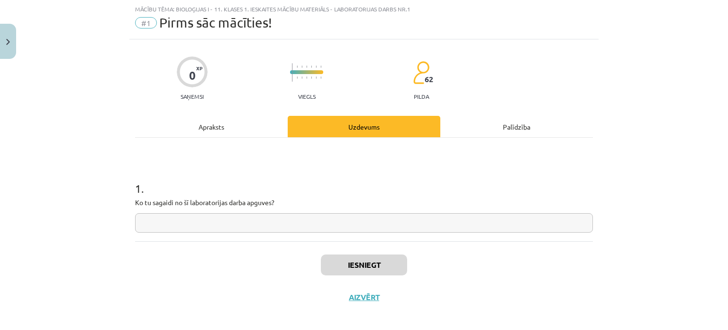
click at [297, 214] on input "text" at bounding box center [364, 222] width 458 height 19
type input "***"
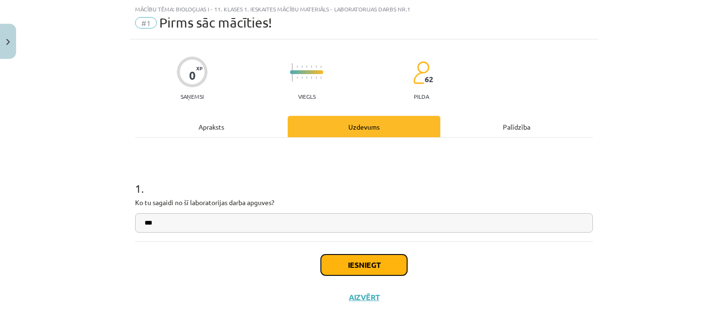
click at [367, 268] on button "Iesniegt" at bounding box center [364, 264] width 86 height 21
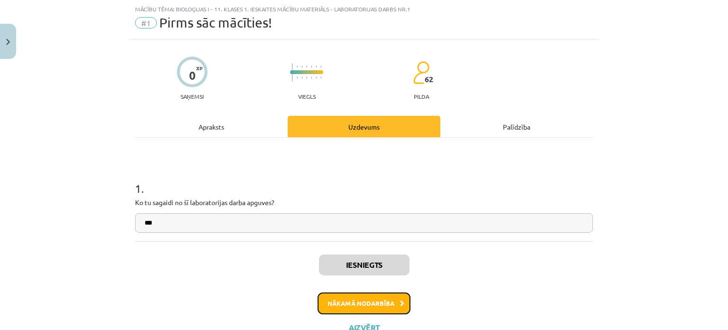
click at [373, 297] on button "Nākamā nodarbība" at bounding box center [364, 303] width 93 height 22
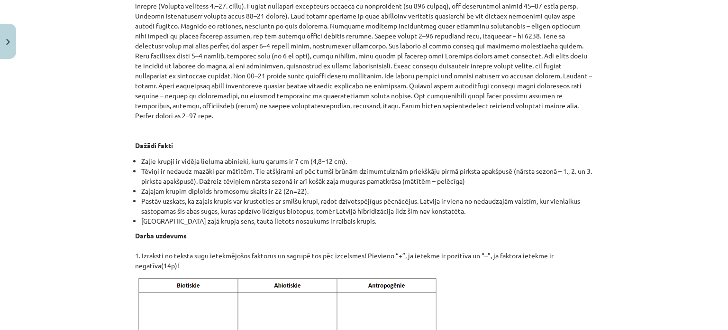
scroll to position [1067, 0]
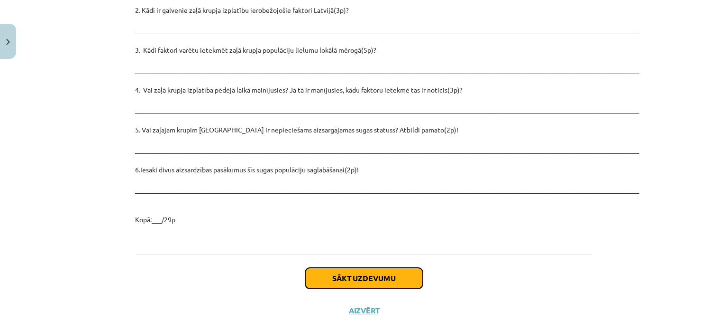
click at [334, 267] on button "Sākt uzdevumu" at bounding box center [364, 277] width 118 height 21
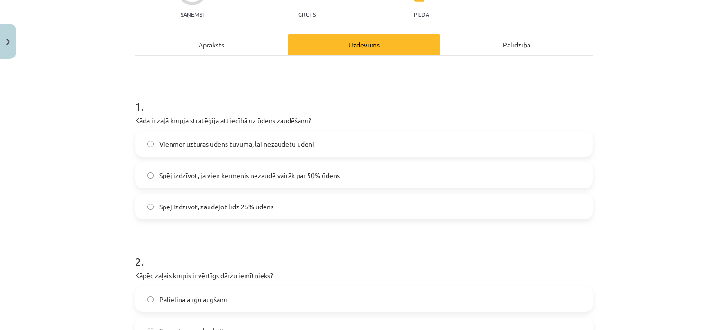
scroll to position [119, 0]
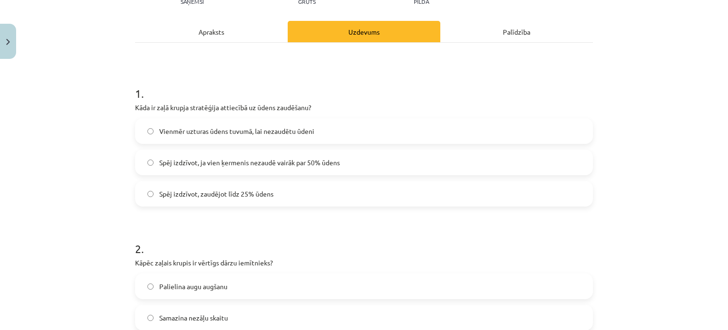
click at [292, 192] on label "Spēj izdzīvot, zaudējot līdz 25% ūdens" at bounding box center [364, 194] width 456 height 24
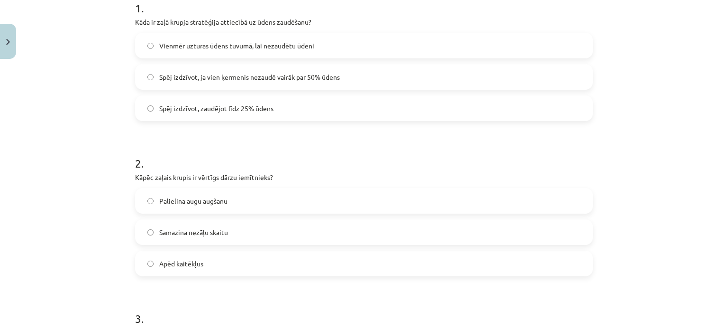
scroll to position [213, 0]
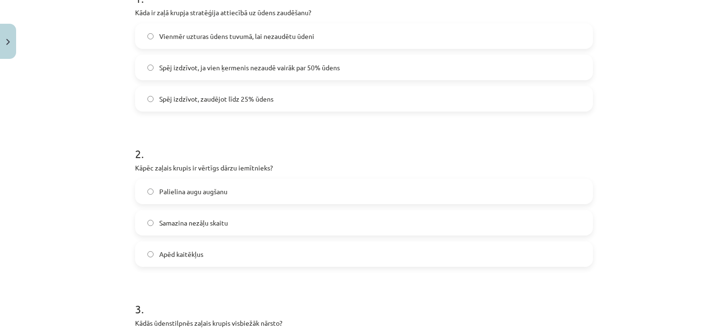
click at [231, 255] on label "Apēd kaitēkļus" at bounding box center [364, 254] width 456 height 24
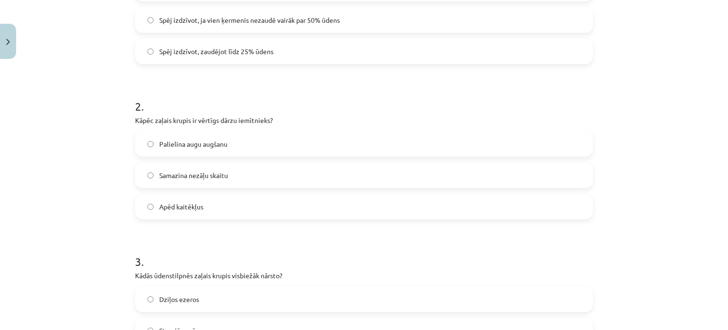
scroll to position [24, 0]
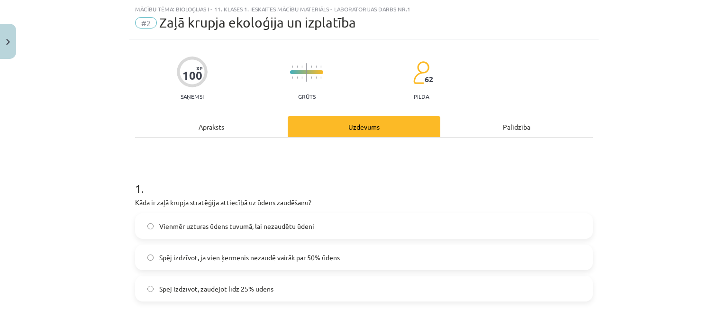
click at [210, 128] on div "Apraksts" at bounding box center [211, 126] width 153 height 21
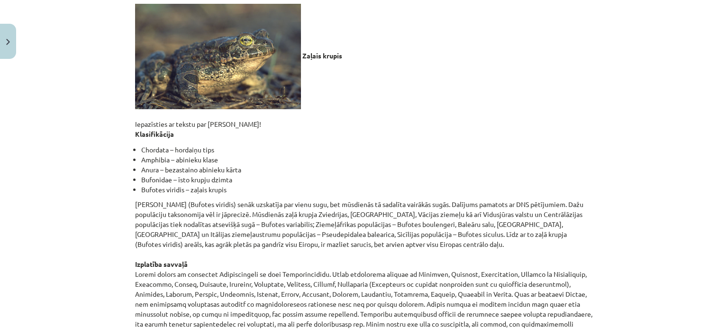
scroll to position [0, 0]
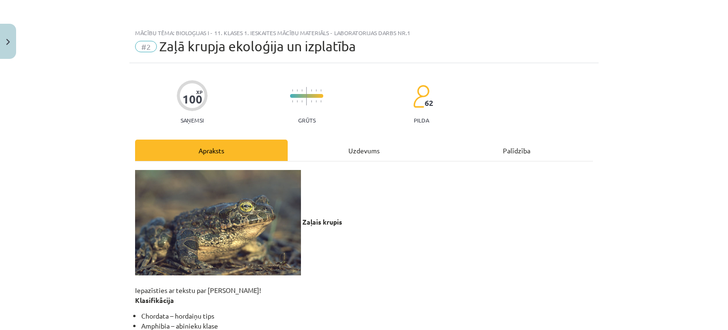
click at [340, 153] on div "Uzdevums" at bounding box center [364, 149] width 153 height 21
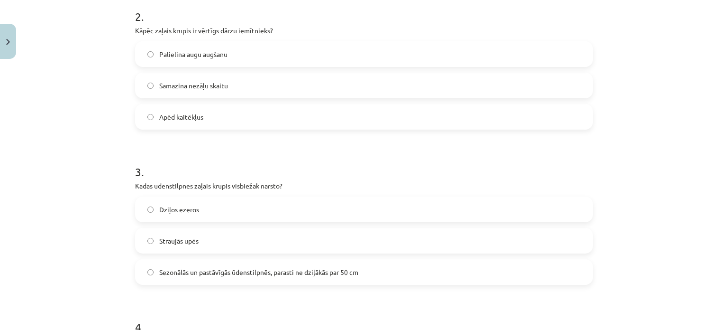
scroll to position [356, 0]
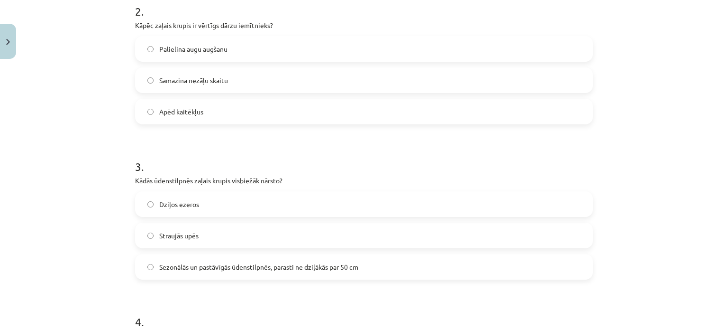
click at [270, 271] on span "Sezonālās un pastāvīgās ūdenstilpnēs, parasti ne dziļākās par 50 cm" at bounding box center [258, 267] width 199 height 10
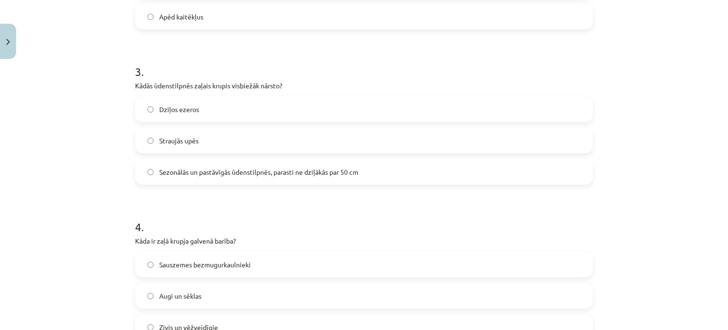
scroll to position [498, 0]
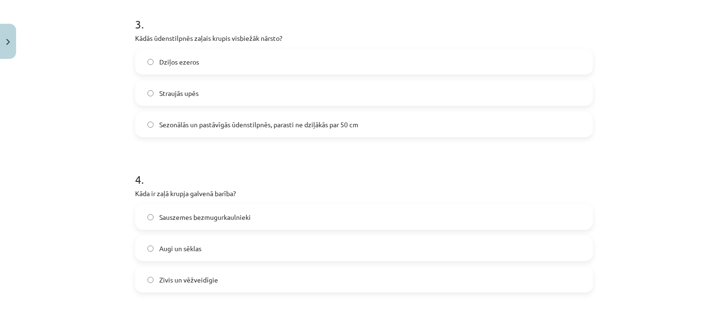
click at [210, 229] on div "Sauszemes bezmugurkaulnieki Augi un sēklas Zivis un vēžveidīgie" at bounding box center [364, 248] width 458 height 88
click at [211, 219] on span "Sauszemes bezmugurkaulnieki" at bounding box center [205, 217] width 92 height 10
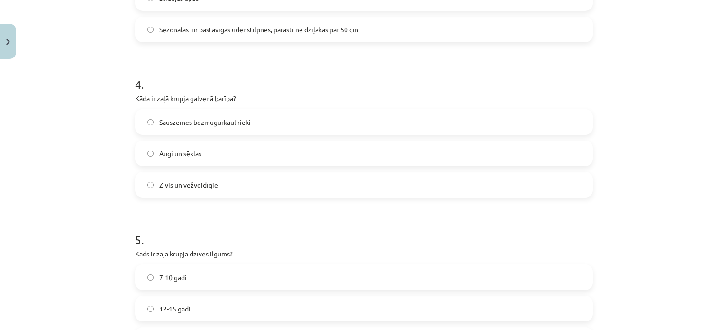
scroll to position [640, 0]
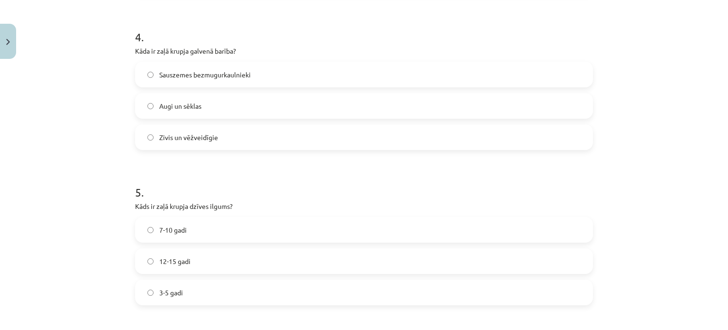
click at [206, 237] on label "7-10 gadi" at bounding box center [364, 230] width 456 height 24
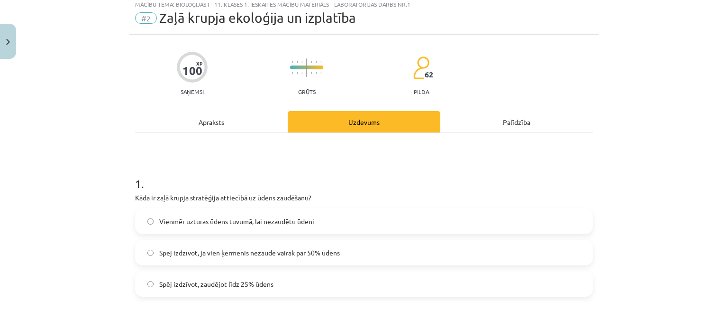
scroll to position [0, 0]
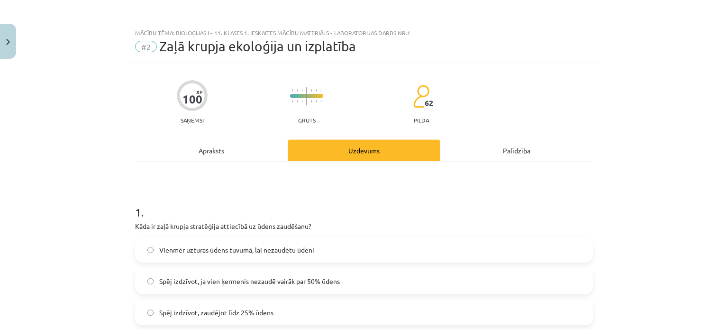
click at [210, 149] on div "Apraksts" at bounding box center [211, 149] width 153 height 21
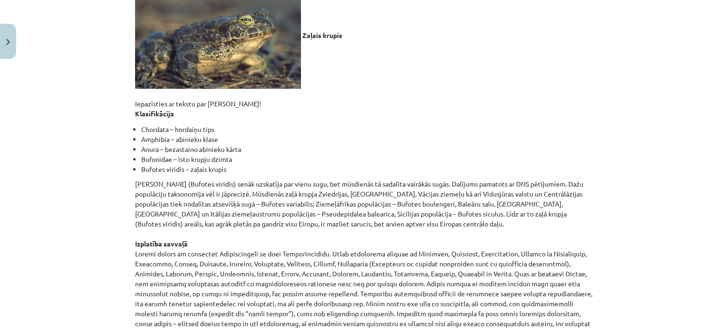
scroll to position [71, 0]
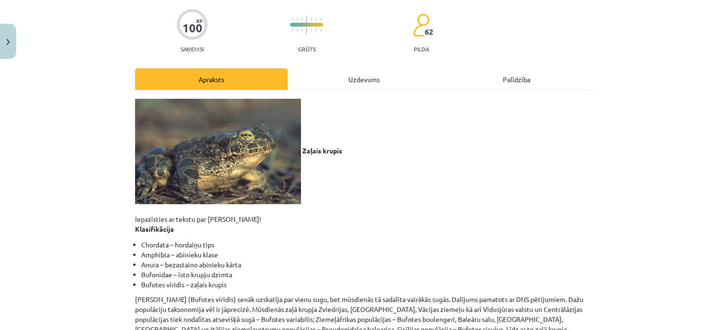
click at [357, 79] on div "Uzdevums" at bounding box center [364, 78] width 153 height 21
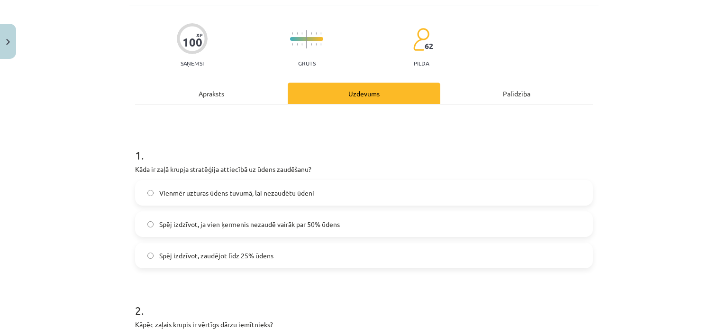
scroll to position [0, 0]
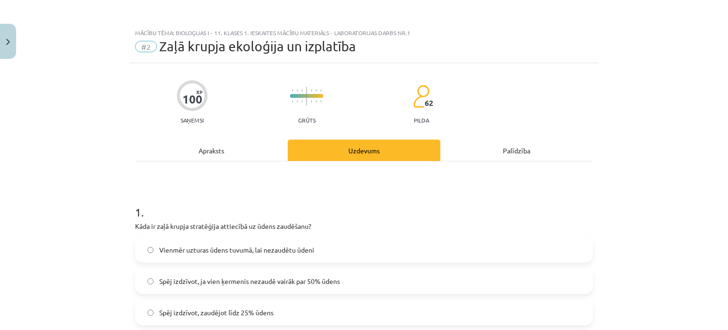
click at [218, 151] on div "Apraksts" at bounding box center [211, 149] width 153 height 21
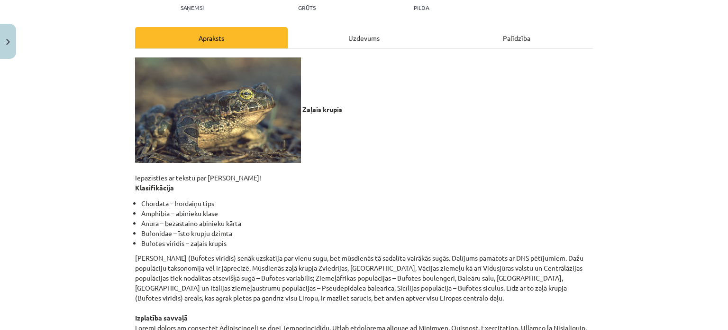
scroll to position [119, 0]
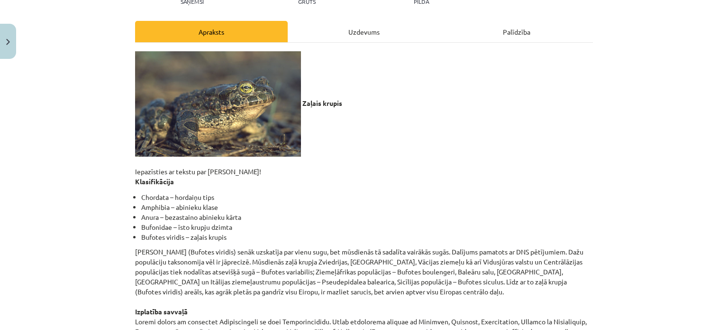
drag, startPoint x: 252, startPoint y: 160, endPoint x: 468, endPoint y: 115, distance: 221.2
click at [468, 115] on p "Zaļais krupis Iepazīsties ar tekstu par zaļo krupi! Klasifikācija" at bounding box center [364, 118] width 458 height 135
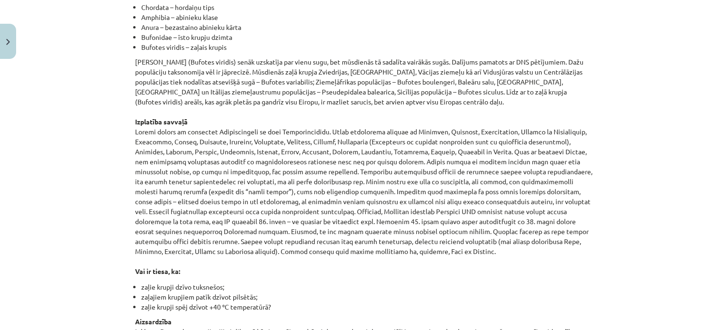
scroll to position [71, 0]
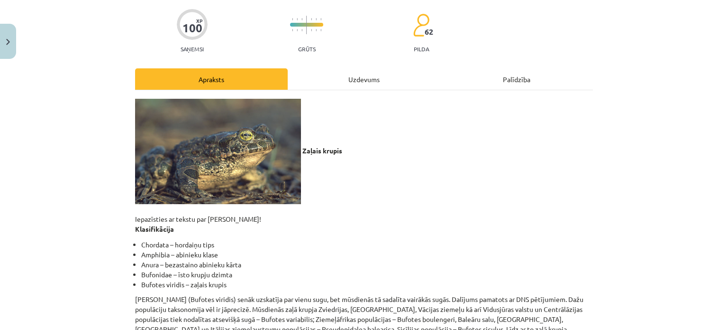
click at [338, 127] on p "Zaļais krupis Iepazīsties ar tekstu par zaļo krupi! Klasifikācija" at bounding box center [364, 166] width 458 height 135
click at [358, 74] on div "Uzdevums" at bounding box center [364, 78] width 153 height 21
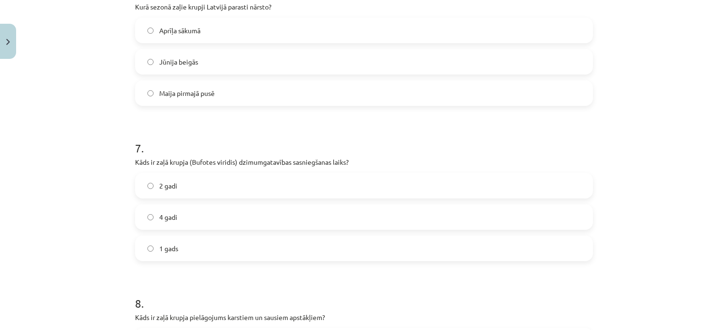
scroll to position [972, 0]
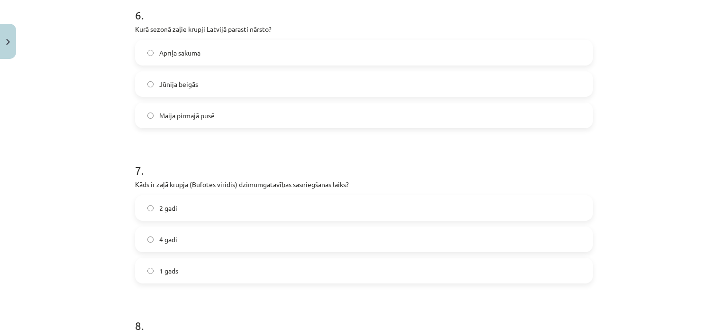
click at [220, 90] on label "Jūnija beigās" at bounding box center [364, 84] width 456 height 24
click at [206, 214] on label "2 gadi" at bounding box center [364, 208] width 456 height 24
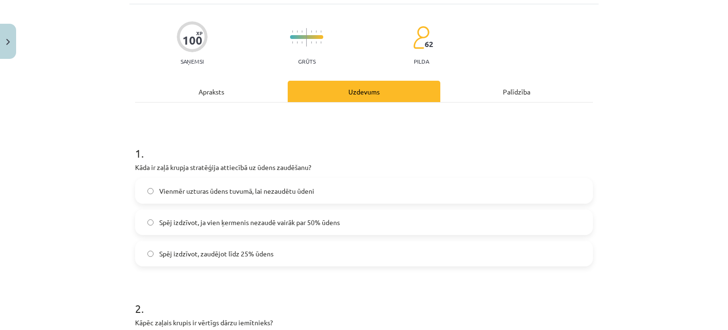
scroll to position [24, 0]
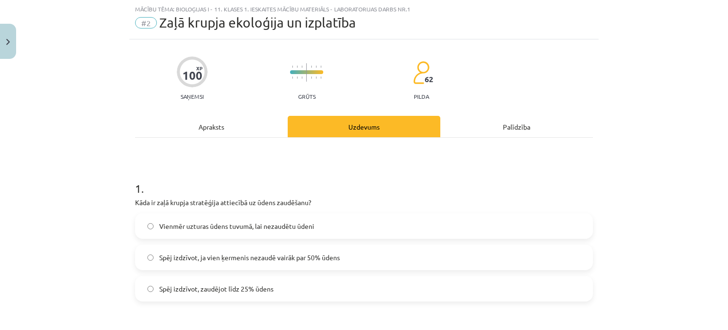
click at [216, 131] on div "Apraksts" at bounding box center [211, 126] width 153 height 21
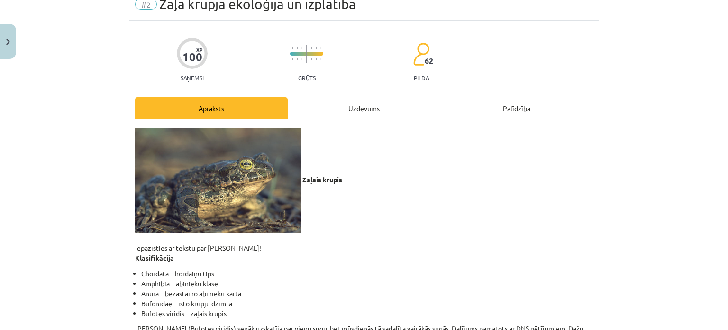
scroll to position [0, 0]
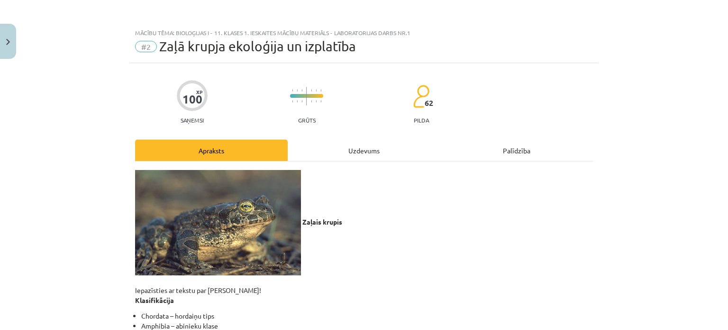
click at [356, 151] on div "Uzdevums" at bounding box center [364, 149] width 153 height 21
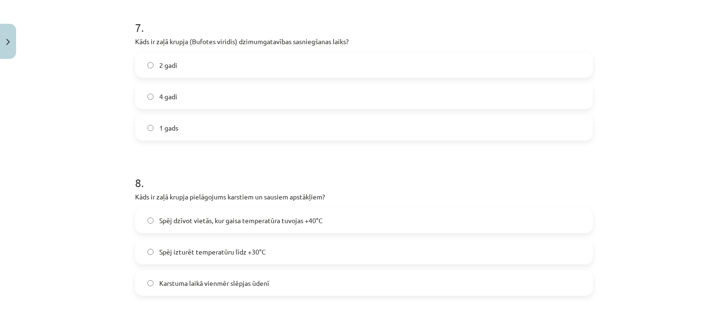
scroll to position [1256, 0]
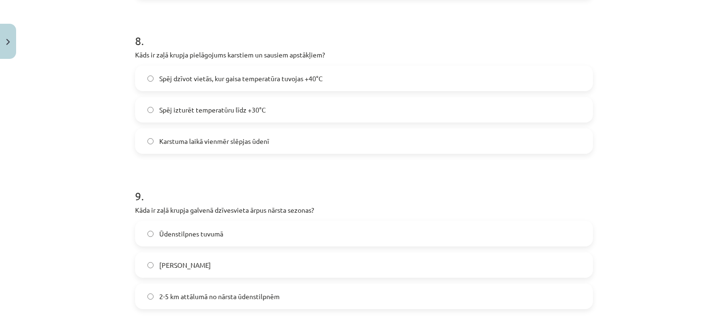
click at [259, 77] on span "Spēj dzīvot vietās, kur gaisa temperatūra tuvojas +40°C" at bounding box center [241, 78] width 164 height 10
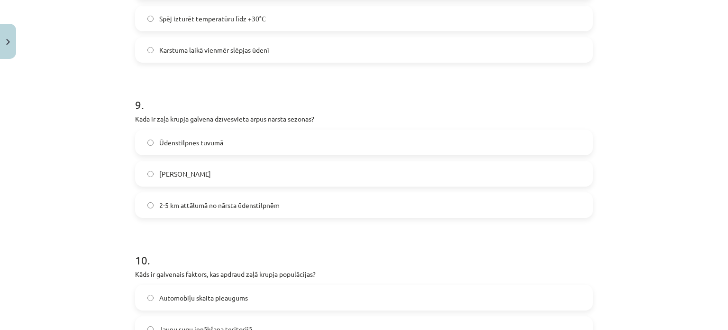
scroll to position [1351, 0]
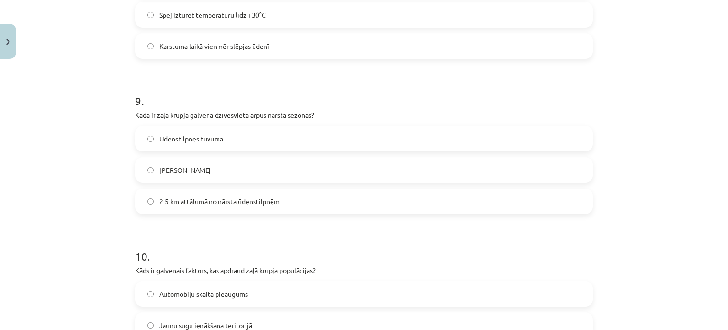
click at [241, 138] on label "Ūdenstilpnes tuvumā" at bounding box center [364, 139] width 456 height 24
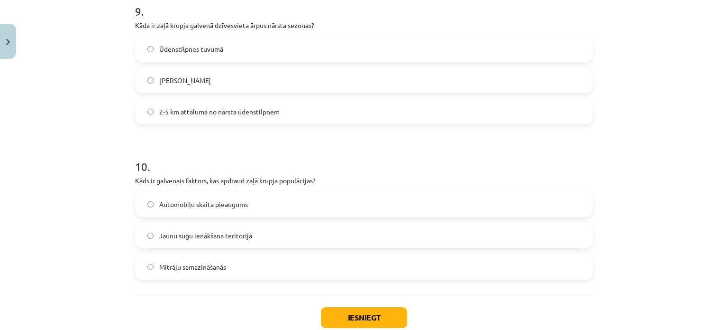
scroll to position [1446, 0]
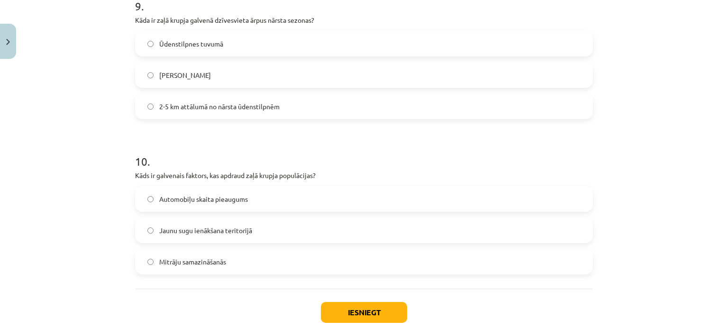
click at [254, 229] on label "Jaunu sugu ienākšana teritorijā" at bounding box center [364, 230] width 456 height 24
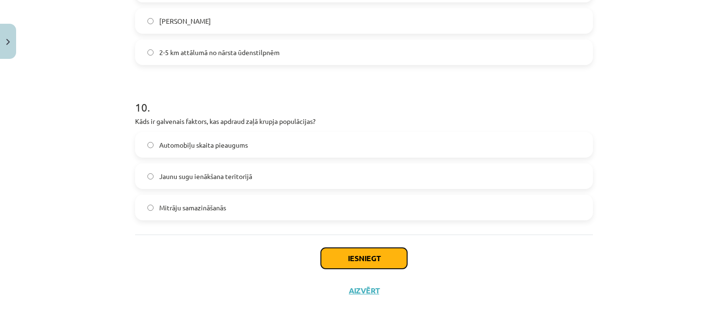
click at [341, 252] on button "Iesniegt" at bounding box center [364, 258] width 86 height 21
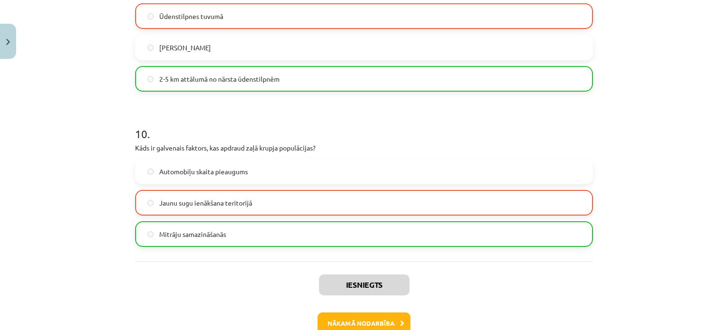
scroll to position [1530, 0]
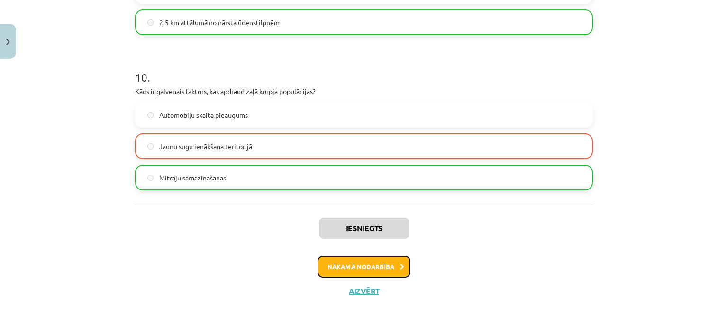
click at [340, 267] on button "Nākamā nodarbība" at bounding box center [364, 267] width 93 height 22
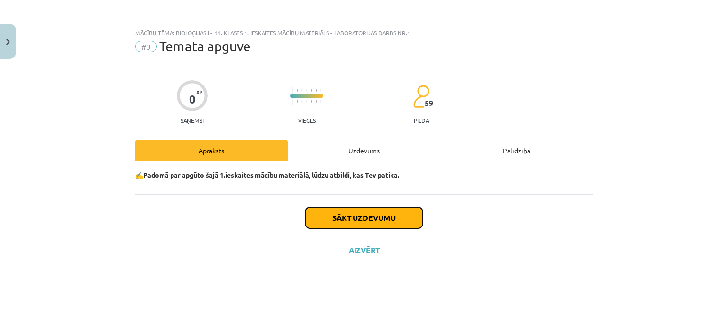
click at [346, 219] on button "Sākt uzdevumu" at bounding box center [364, 217] width 118 height 21
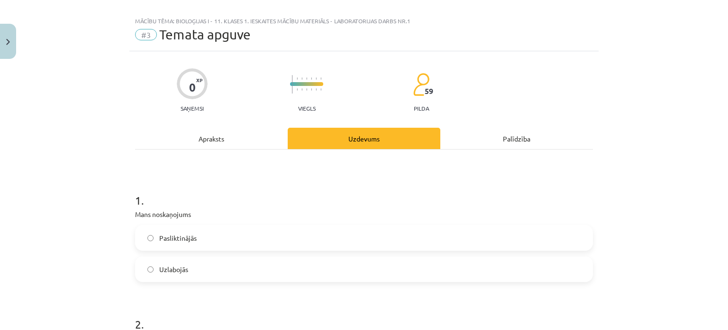
scroll to position [47, 0]
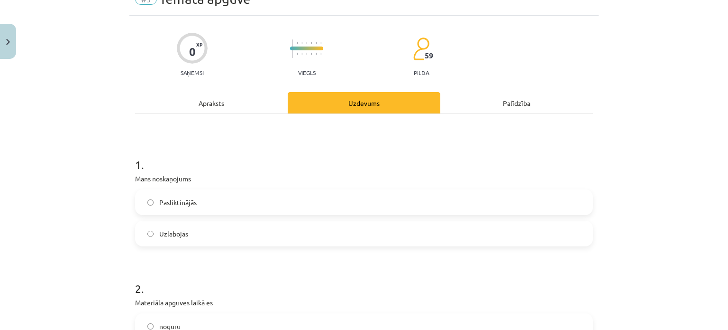
click at [200, 202] on label "Pasliktinājās" at bounding box center [364, 202] width 456 height 24
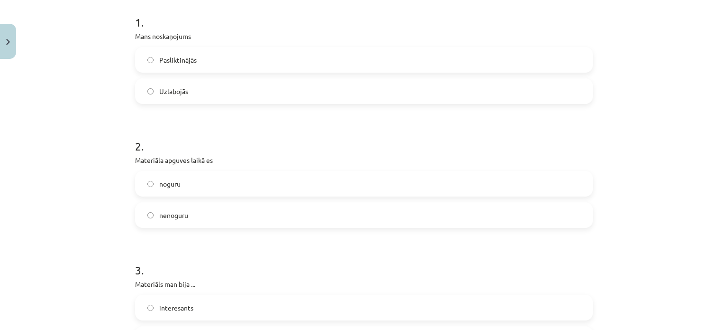
click at [188, 221] on label "nenoguru" at bounding box center [364, 215] width 456 height 24
click at [192, 189] on label "noguru" at bounding box center [364, 184] width 456 height 24
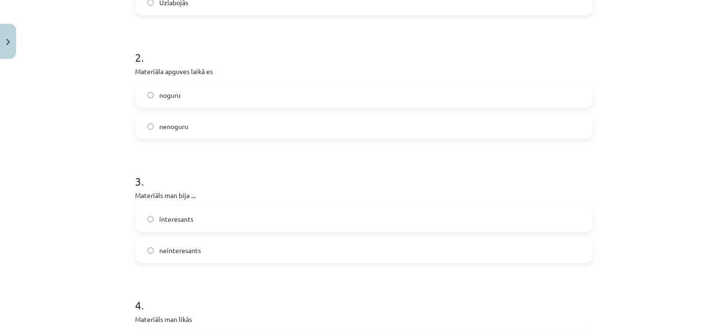
scroll to position [284, 0]
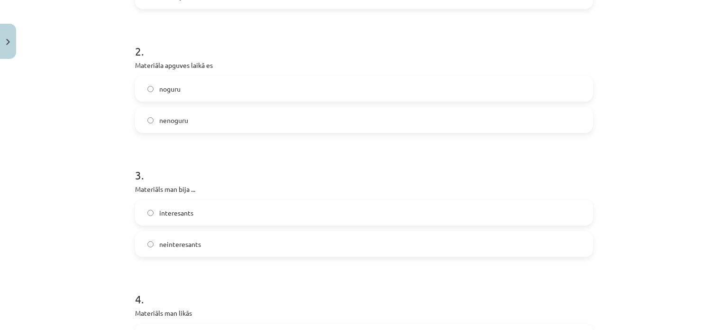
click at [202, 210] on label "interesants" at bounding box center [364, 213] width 456 height 24
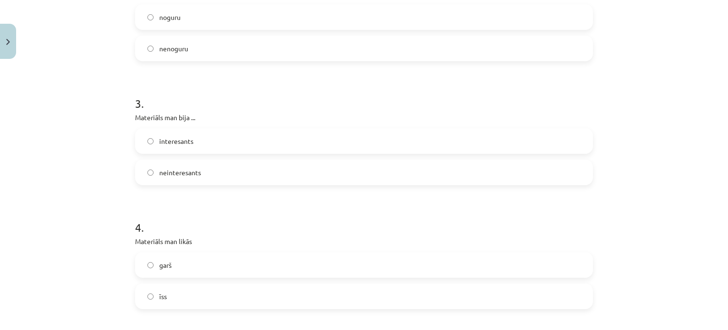
scroll to position [522, 0]
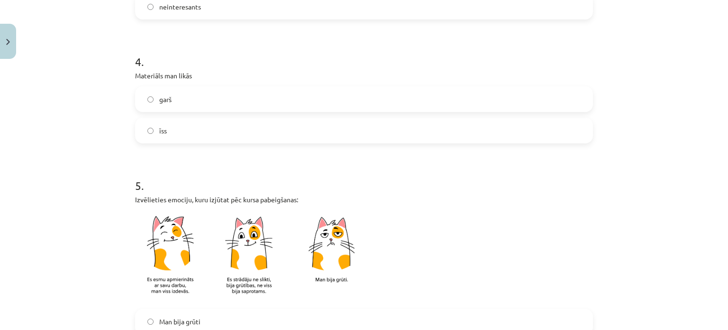
click at [183, 132] on label "īss" at bounding box center [364, 131] width 456 height 24
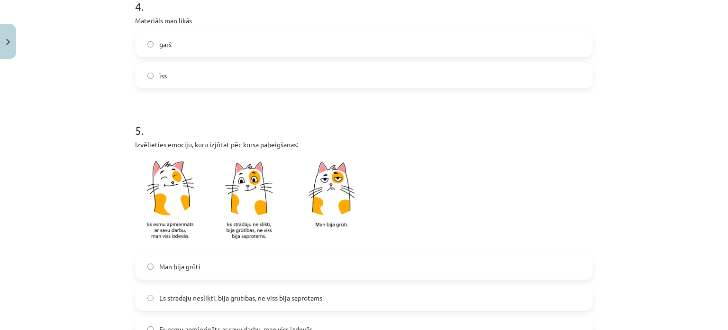
scroll to position [664, 0]
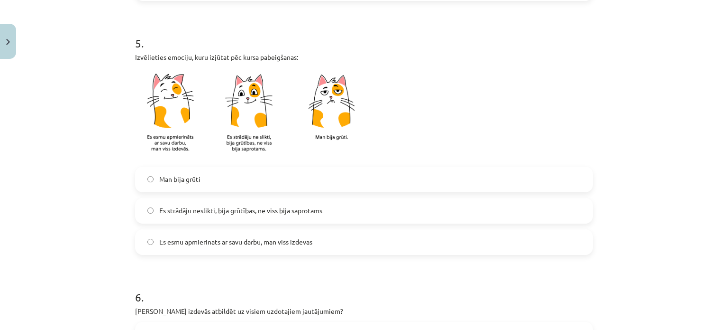
click at [218, 216] on label "Es strādāju neslikti, bija grūtības, ne viss bija saprotams" at bounding box center [364, 211] width 456 height 24
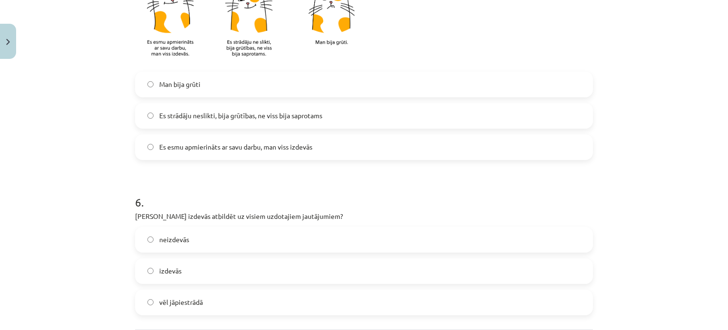
scroll to position [806, 0]
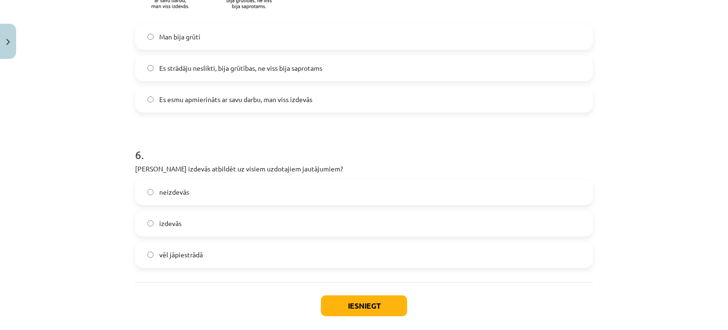
click at [201, 257] on label "vēl jāpiestrādā" at bounding box center [364, 255] width 456 height 24
click at [379, 304] on button "Iesniegt" at bounding box center [364, 305] width 86 height 21
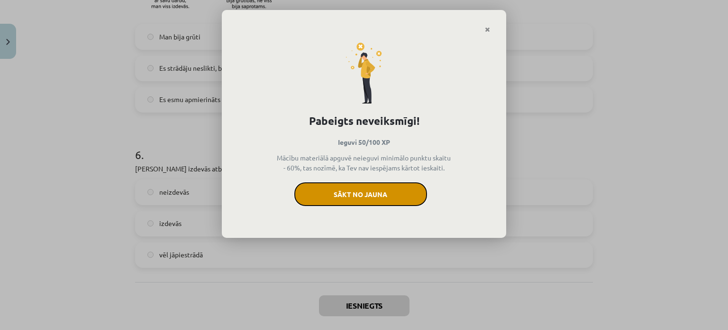
click at [393, 199] on button "Sākt no jauna" at bounding box center [360, 194] width 133 height 24
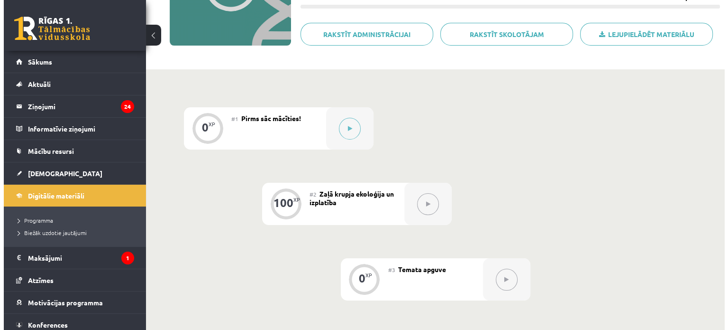
scroll to position [142, 0]
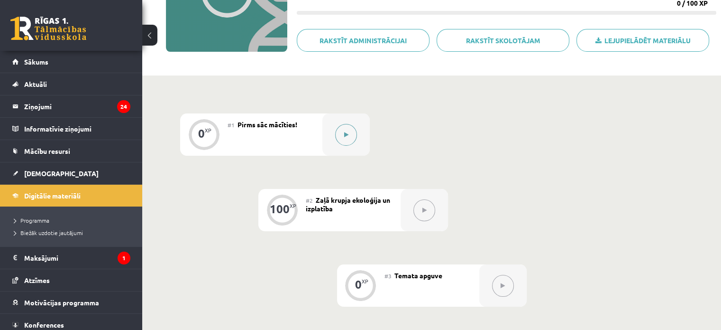
click at [352, 137] on button at bounding box center [346, 135] width 22 height 22
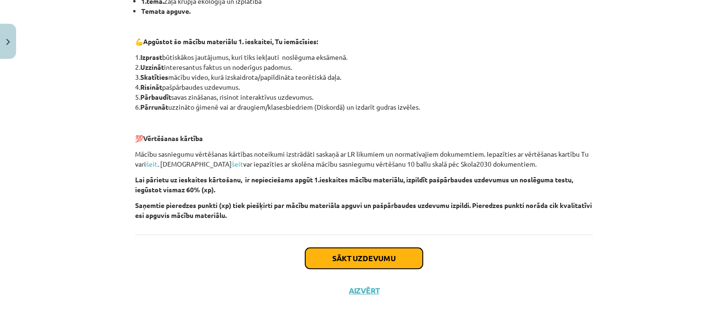
click at [389, 265] on button "Sākt uzdevumu" at bounding box center [364, 258] width 118 height 21
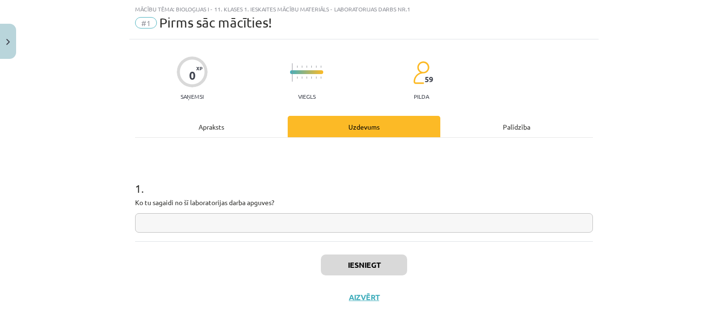
click at [225, 218] on input "text" at bounding box center [364, 222] width 458 height 19
type input "**"
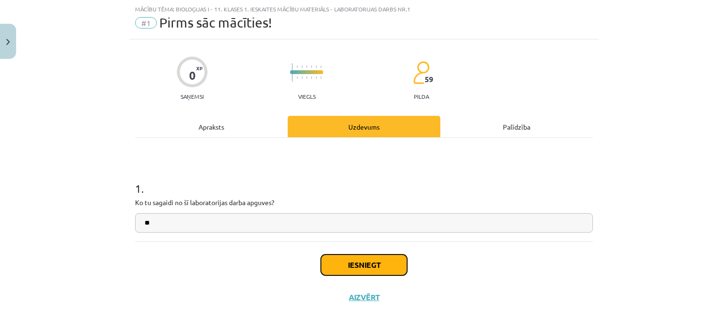
click at [368, 268] on button "Iesniegt" at bounding box center [364, 264] width 86 height 21
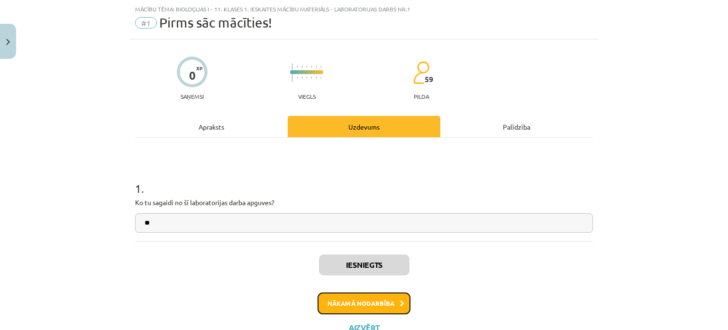
click at [366, 297] on button "Nākamā nodarbība" at bounding box center [364, 303] width 93 height 22
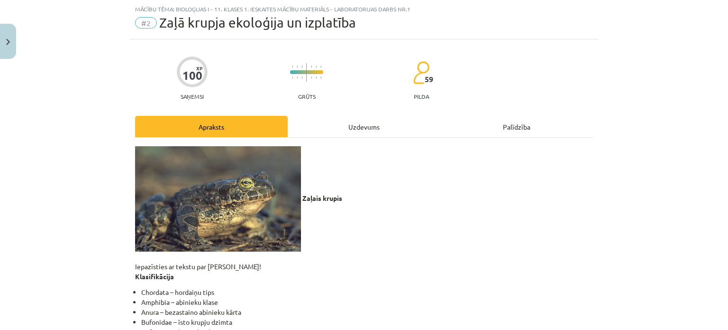
click at [350, 124] on div "Uzdevums" at bounding box center [364, 126] width 153 height 21
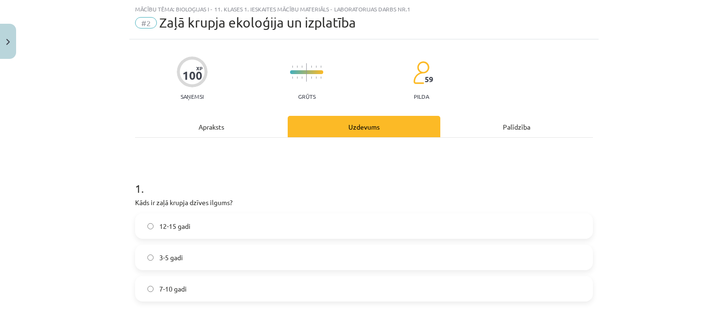
click at [232, 284] on label "7-10 gadi" at bounding box center [364, 288] width 456 height 24
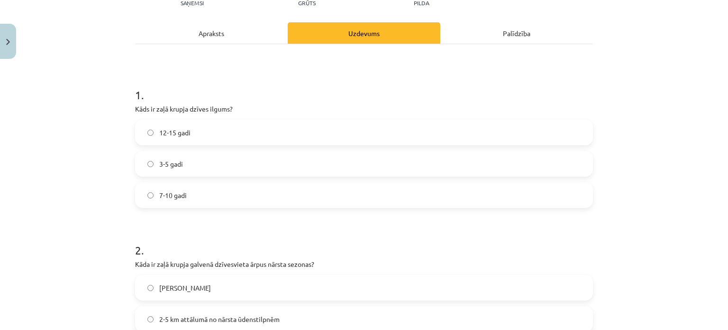
scroll to position [213, 0]
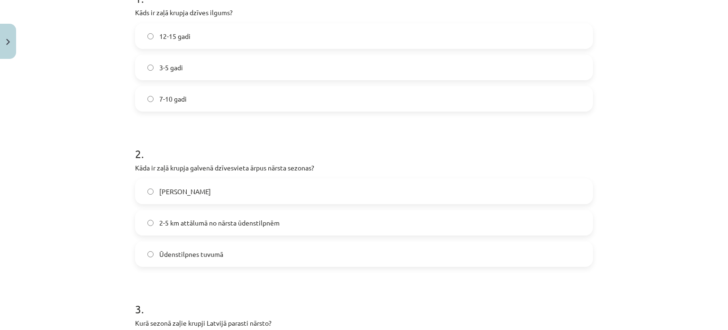
click at [202, 225] on span "2-5 km attālumā no nārsta ūdenstilpnēm" at bounding box center [219, 223] width 120 height 10
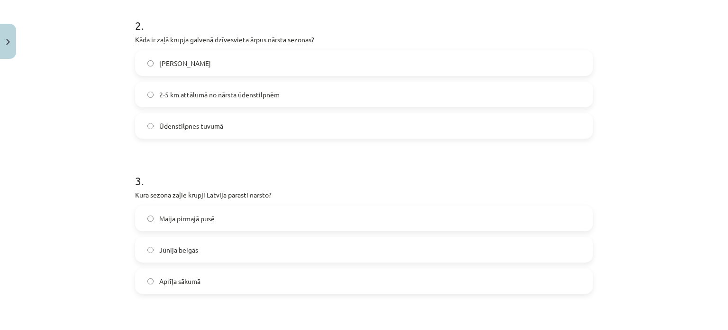
scroll to position [356, 0]
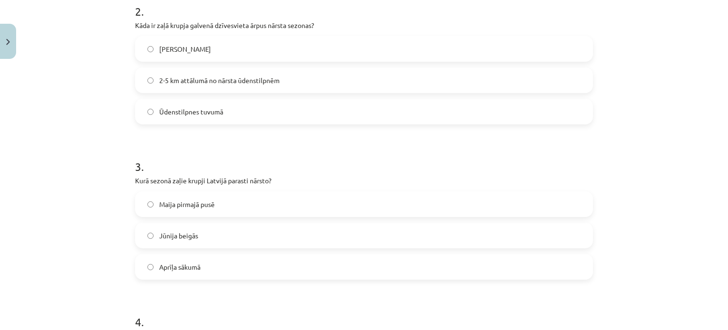
click at [191, 205] on span "Maija pirmajā pusē" at bounding box center [186, 204] width 55 height 10
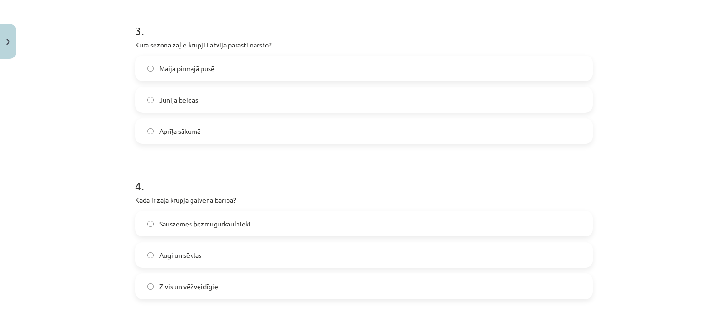
scroll to position [545, 0]
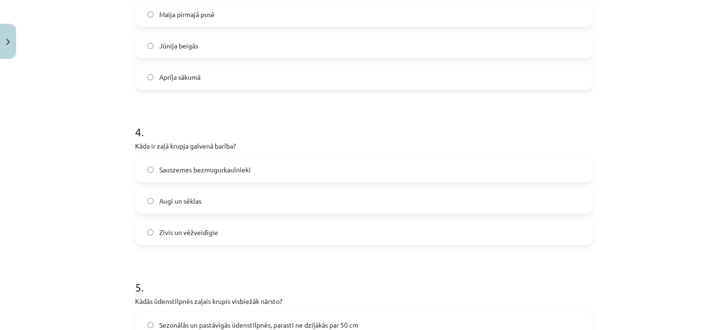
click at [202, 174] on label "Sauszemes bezmugurkaulnieki" at bounding box center [364, 169] width 456 height 24
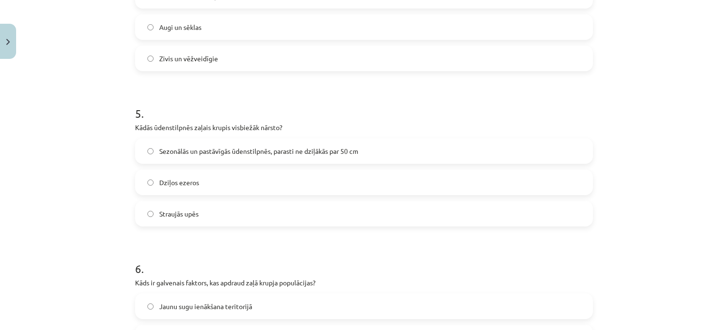
scroll to position [735, 0]
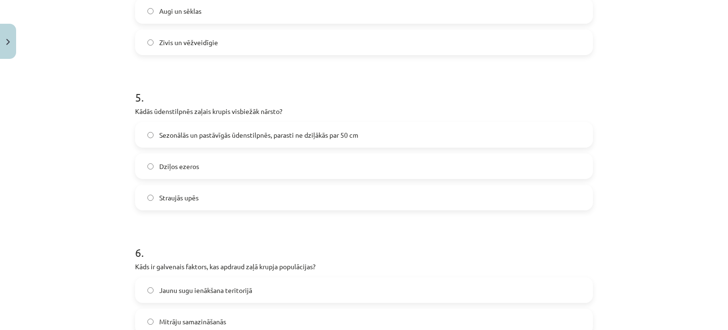
click at [208, 134] on span "Sezonālās un pastāvīgās ūdenstilpnēs, parasti ne dziļākās par 50 cm" at bounding box center [258, 135] width 199 height 10
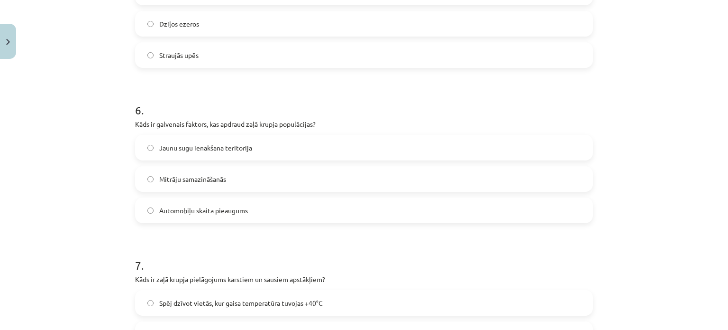
scroll to position [925, 0]
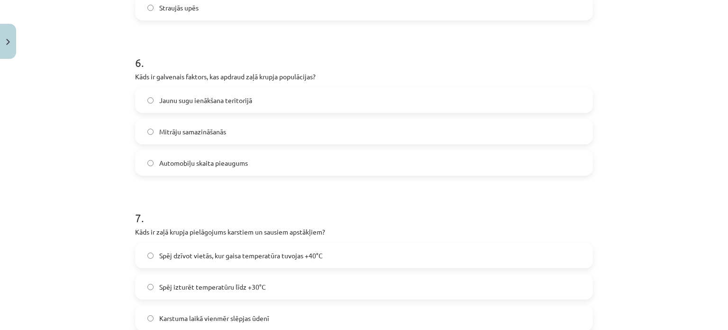
click at [215, 134] on span "Mitrāju samazināšanās" at bounding box center [192, 132] width 67 height 10
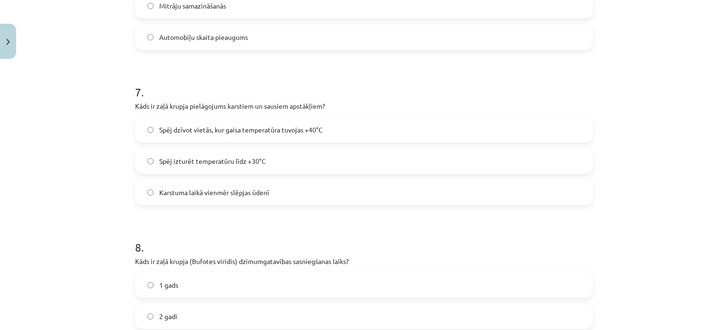
scroll to position [1067, 0]
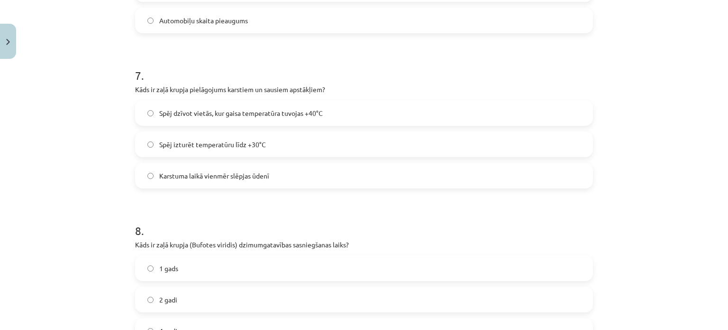
click at [228, 128] on div "Spēj dzīvot vietās, kur gaisa temperatūra tuvojas +40°C Spēj izturēt temperatūr…" at bounding box center [364, 144] width 458 height 88
click at [230, 116] on span "Spēj dzīvot vietās, kur gaisa temperatūra tuvojas +40°C" at bounding box center [241, 113] width 164 height 10
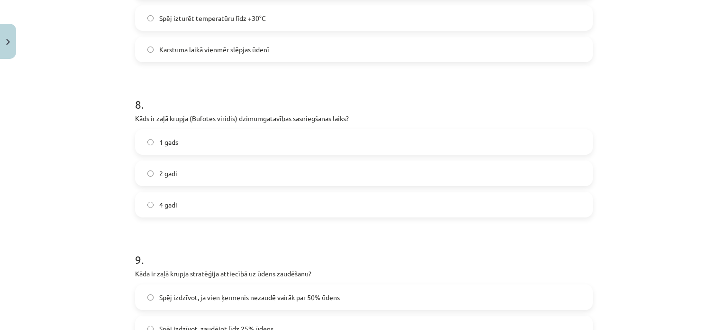
scroll to position [1209, 0]
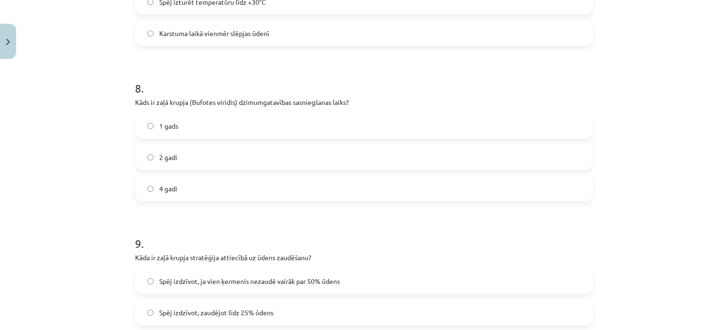
click at [175, 181] on label "4 gadi" at bounding box center [364, 188] width 456 height 24
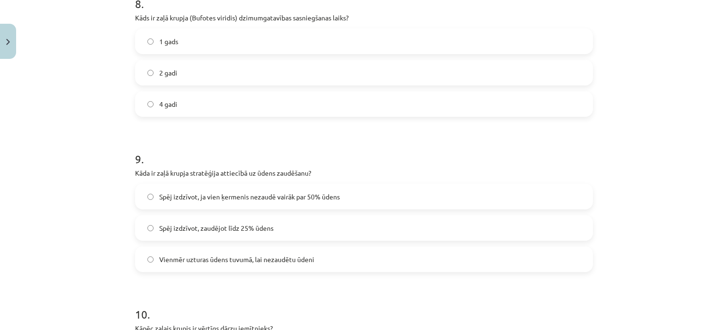
scroll to position [1351, 0]
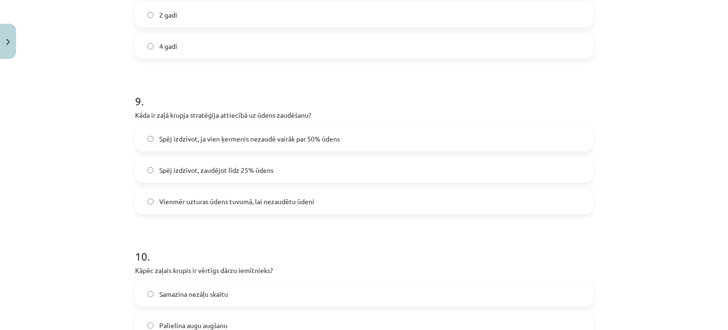
click at [277, 148] on label "Spēj izdzīvot, ja vien ķermenis nezaudē vairāk par 50% ūdens" at bounding box center [364, 139] width 456 height 24
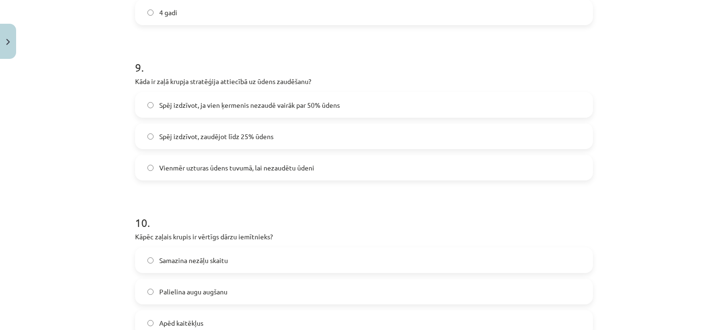
scroll to position [1446, 0]
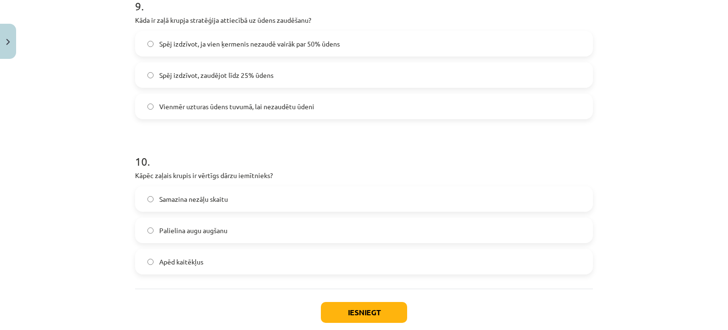
drag, startPoint x: 197, startPoint y: 263, endPoint x: 210, endPoint y: 275, distance: 17.1
click at [199, 261] on span "Apēd kaitēkļus" at bounding box center [181, 262] width 44 height 10
click at [358, 307] on button "Iesniegt" at bounding box center [364, 312] width 86 height 21
click at [273, 254] on label "Apēd kaitēkļus" at bounding box center [364, 261] width 456 height 24
drag, startPoint x: 270, startPoint y: 258, endPoint x: 257, endPoint y: 260, distance: 12.9
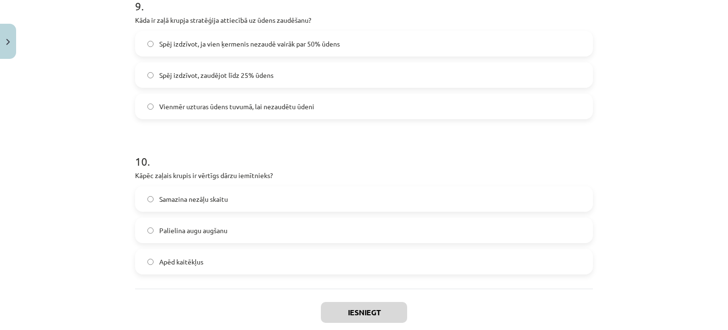
click at [270, 261] on label "Apēd kaitēkļus" at bounding box center [364, 261] width 456 height 24
drag, startPoint x: 257, startPoint y: 260, endPoint x: 252, endPoint y: 259, distance: 4.8
click at [253, 259] on label "Apēd kaitēkļus" at bounding box center [364, 261] width 456 height 24
click at [368, 311] on button "Iesniegt" at bounding box center [364, 312] width 86 height 21
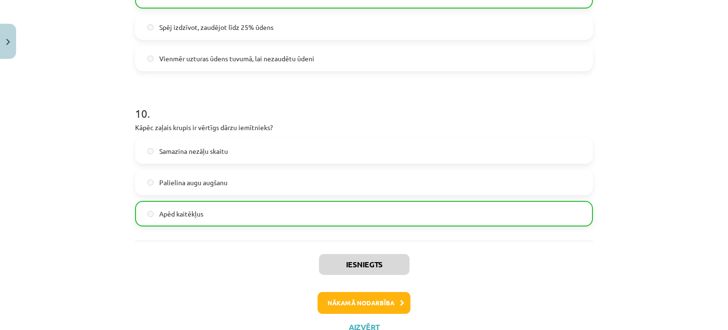
scroll to position [1530, 0]
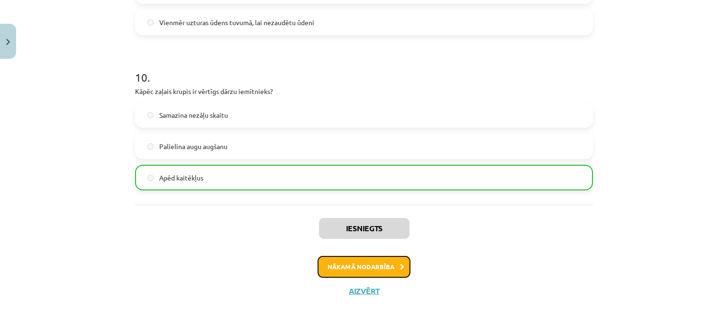
click at [368, 263] on button "Nākamā nodarbība" at bounding box center [364, 267] width 93 height 22
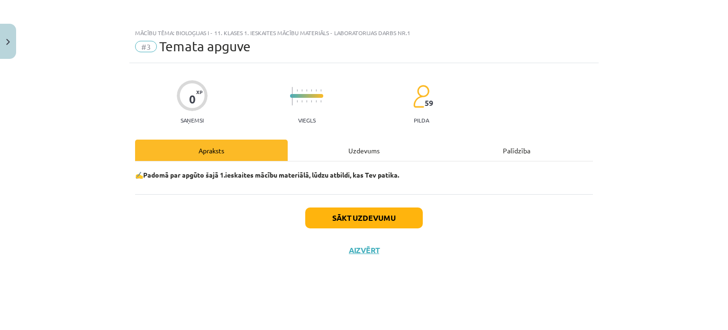
scroll to position [0, 0]
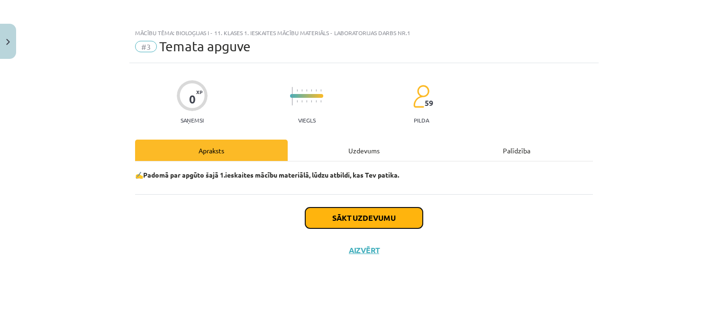
click at [355, 227] on button "Sākt uzdevumu" at bounding box center [364, 217] width 118 height 21
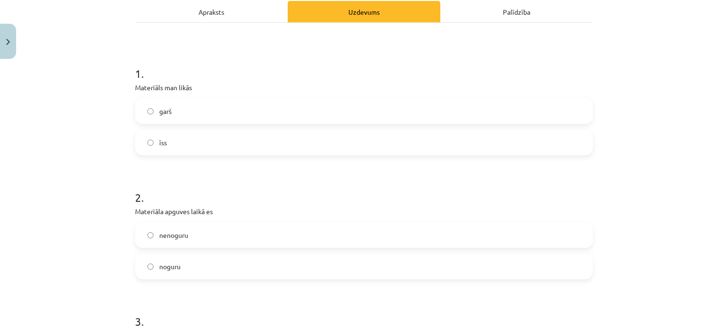
scroll to position [142, 0]
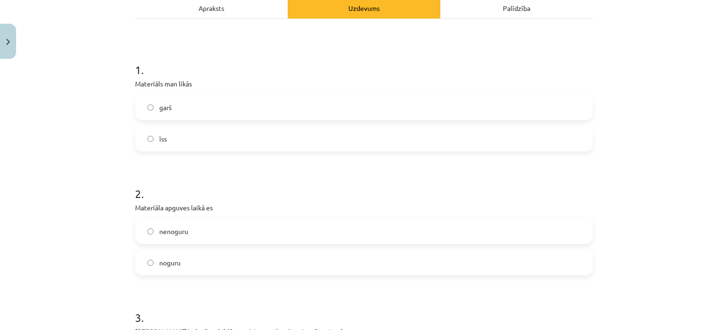
click at [176, 108] on label "garš" at bounding box center [364, 107] width 456 height 24
click at [178, 257] on label "noguru" at bounding box center [364, 262] width 456 height 24
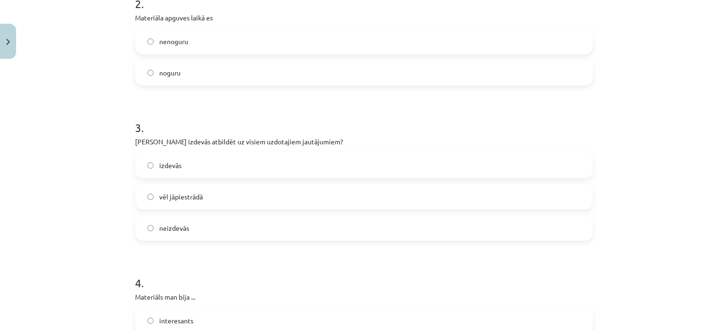
click at [180, 183] on div "izdevās vēl jāpiestrādā neizdevās" at bounding box center [364, 196] width 458 height 88
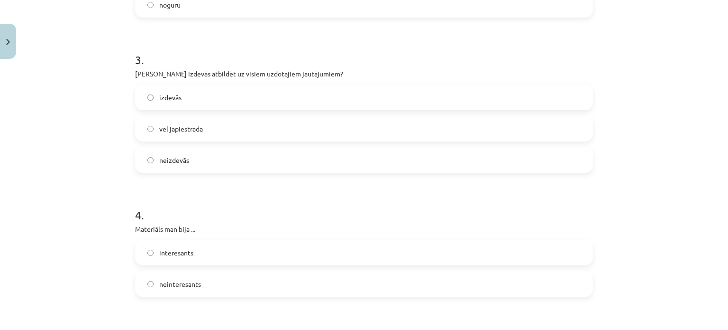
scroll to position [522, 0]
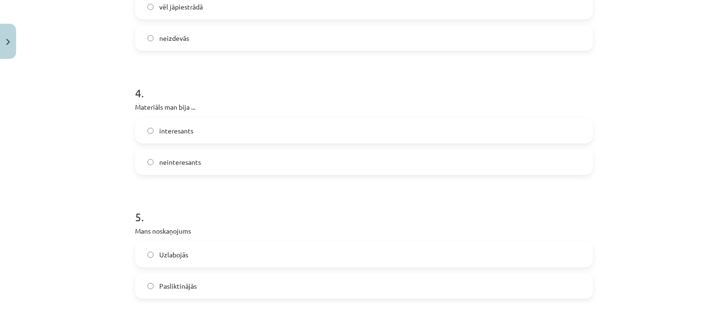
click at [198, 37] on label "neizdevās" at bounding box center [364, 38] width 456 height 24
click at [189, 165] on span "neinteresants" at bounding box center [180, 162] width 42 height 10
click at [201, 253] on label "Uzlabojās" at bounding box center [364, 254] width 456 height 24
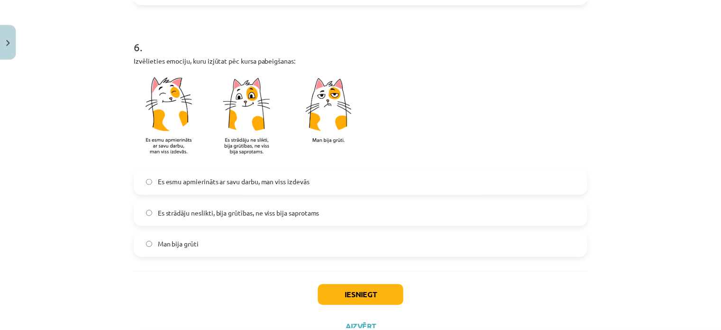
scroll to position [853, 0]
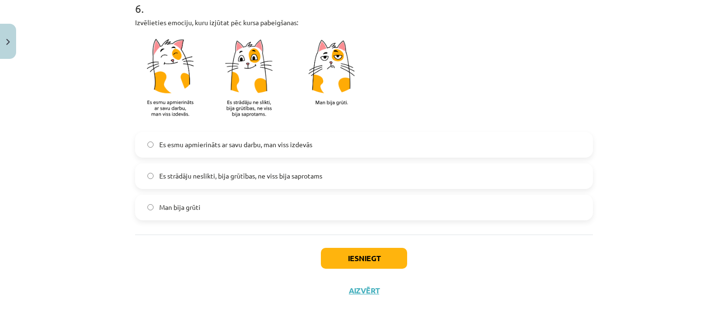
click at [207, 182] on label "Es strādāju neslikti, bija grūtības, ne viss bija saprotams" at bounding box center [364, 176] width 456 height 24
click at [361, 259] on button "Iesniegt" at bounding box center [364, 258] width 86 height 21
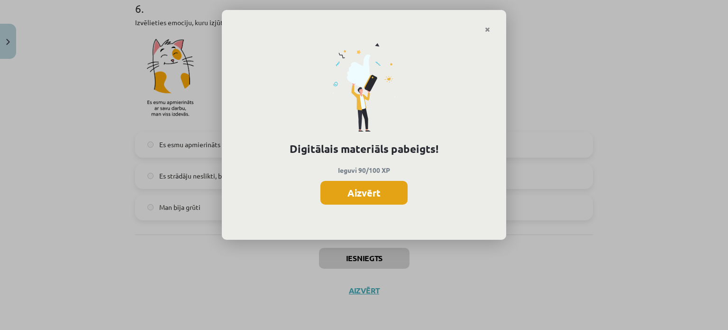
click at [357, 182] on button "Aizvērt" at bounding box center [364, 193] width 87 height 24
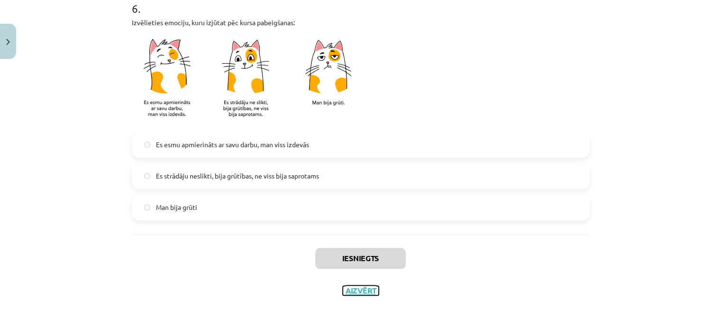
click at [371, 289] on button "Aizvērt" at bounding box center [361, 289] width 36 height 9
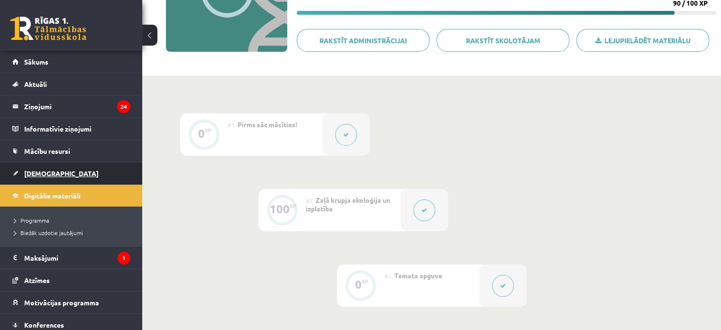
click at [43, 178] on link "[DEMOGRAPHIC_DATA]" at bounding box center [71, 173] width 118 height 22
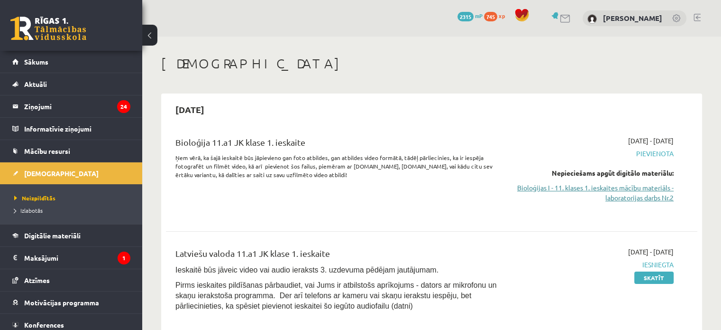
click at [579, 186] on link "Bioloģijas I - 11. klases 1. ieskaites mācību materiāls - laboratorijas darbs N…" at bounding box center [595, 193] width 156 height 20
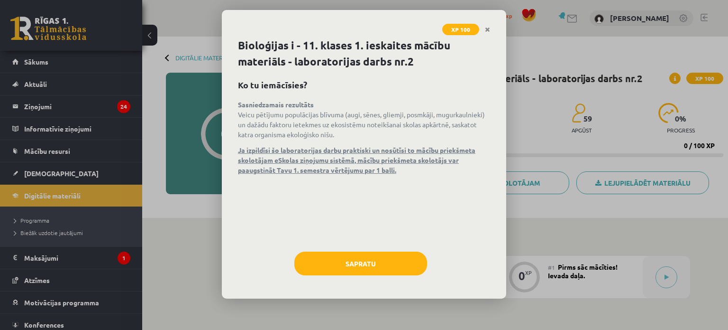
click at [392, 250] on div "Bioloģijas i - 11. klases 1. ieskaites mācību materiāls - laboratorijas darbs n…" at bounding box center [364, 167] width 284 height 261
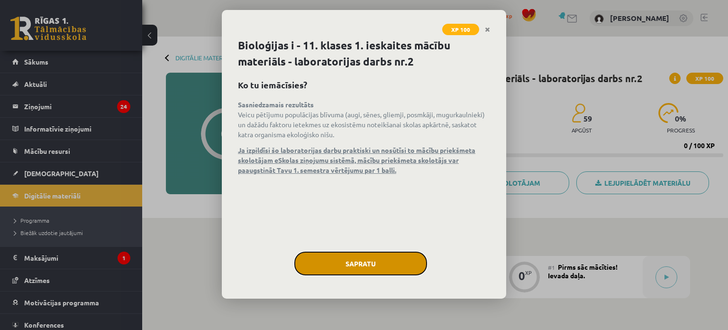
click at [388, 265] on button "Sapratu" at bounding box center [360, 263] width 133 height 24
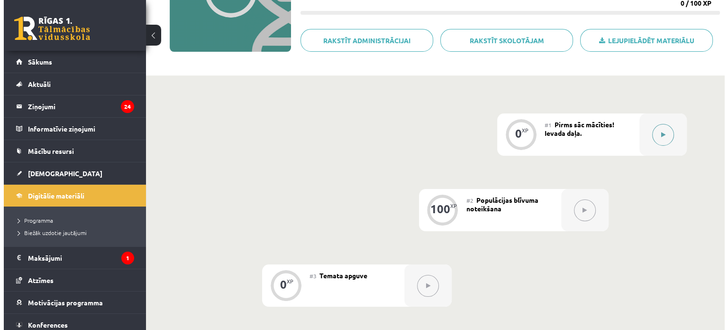
scroll to position [190, 0]
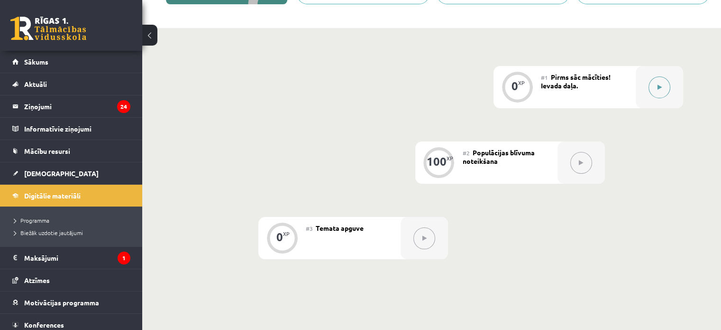
click at [651, 94] on div at bounding box center [659, 87] width 47 height 42
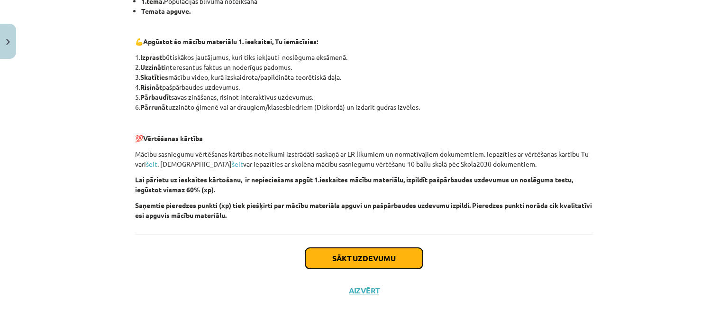
click at [379, 253] on button "Sākt uzdevumu" at bounding box center [364, 258] width 118 height 21
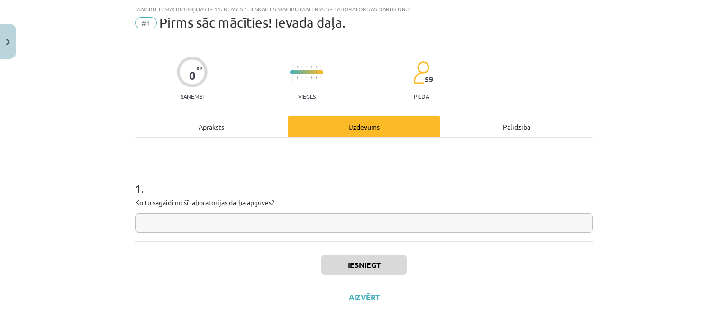
click at [374, 225] on input "text" at bounding box center [364, 222] width 458 height 19
type input "*"
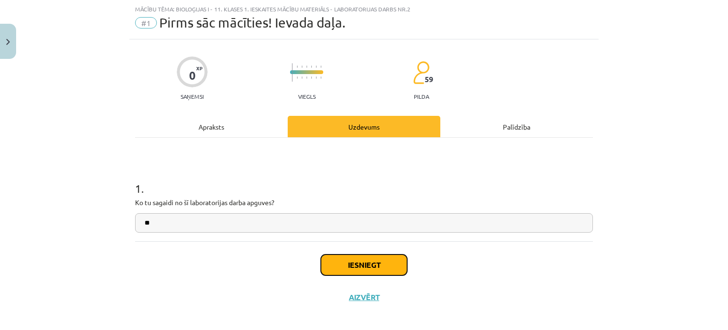
click at [368, 272] on button "Iesniegt" at bounding box center [364, 264] width 86 height 21
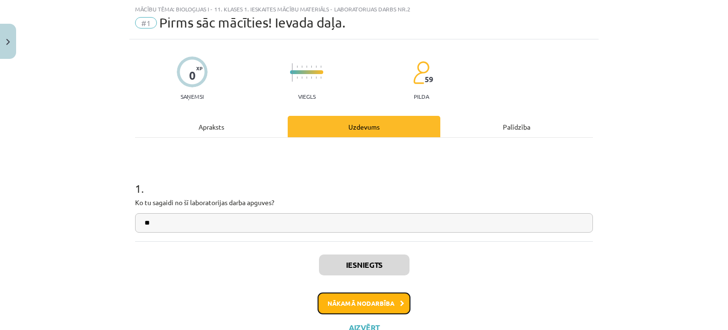
click at [334, 297] on button "Nākamā nodarbība" at bounding box center [364, 303] width 93 height 22
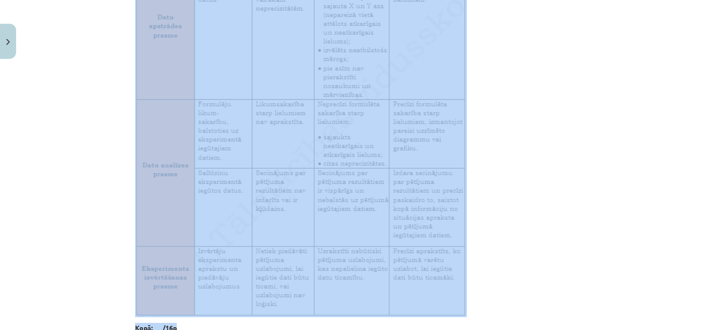
scroll to position [1588, 0]
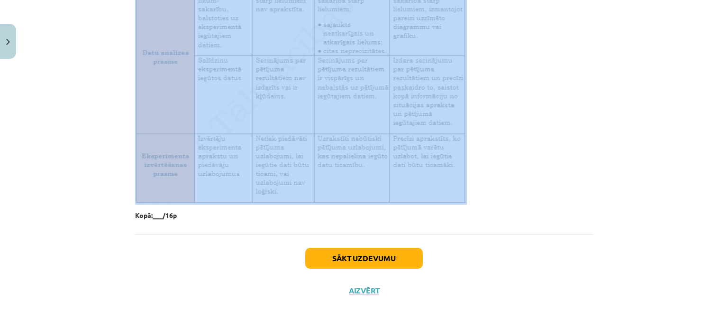
drag, startPoint x: 129, startPoint y: 75, endPoint x: 465, endPoint y: 198, distance: 357.9
copy div "Loremipsum dolorsit Ametco adipiscingel seddoe, tempori, utlabor etdolo. Magna …"
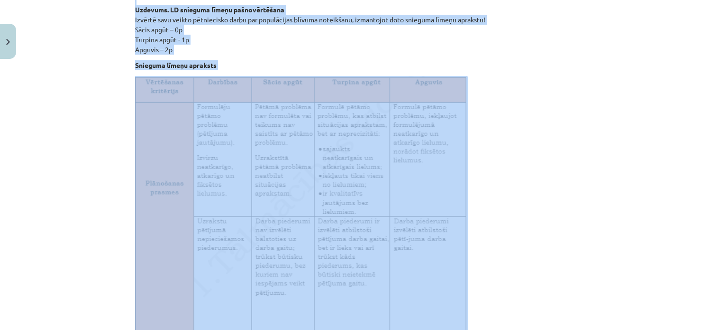
scroll to position [592, 0]
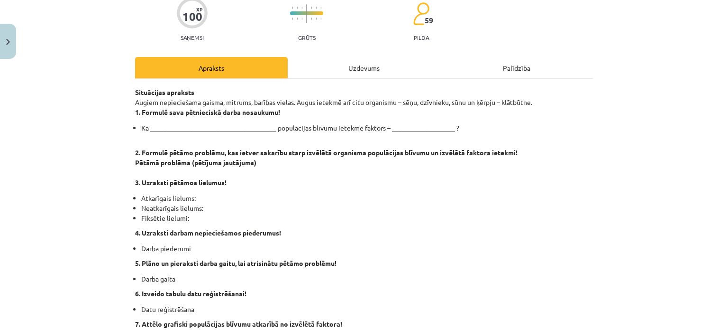
scroll to position [23, 0]
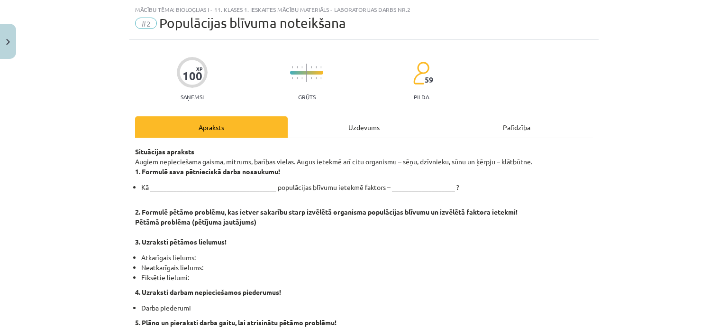
click at [342, 120] on div "Uzdevums" at bounding box center [364, 126] width 153 height 21
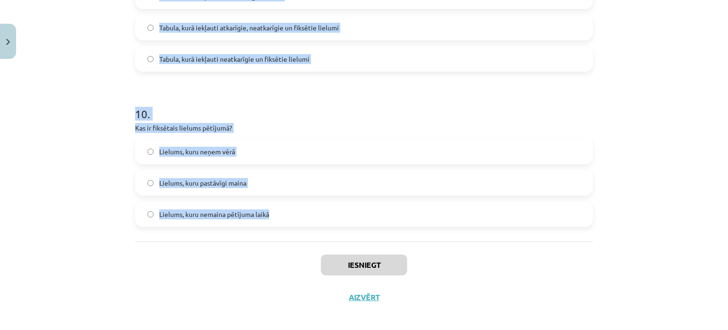
scroll to position [1500, 0]
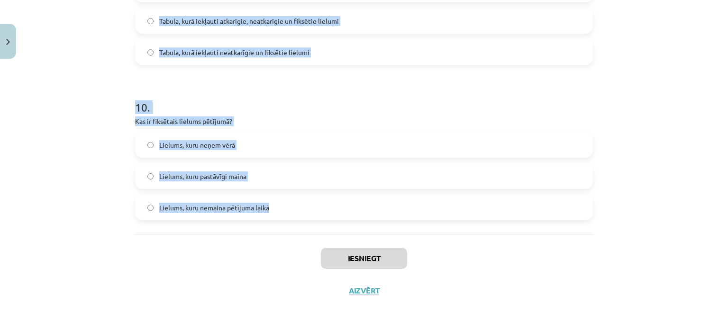
drag, startPoint x: 127, startPoint y: 55, endPoint x: 492, endPoint y: 201, distance: 393.0
copy form "Kura no šīm darbībām ir pareiza datu reģistrēšanai? Izveidot tabulu ar mērījumi…"
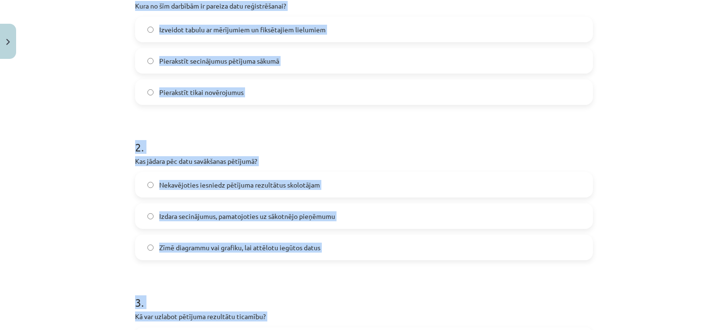
scroll to position [0, 0]
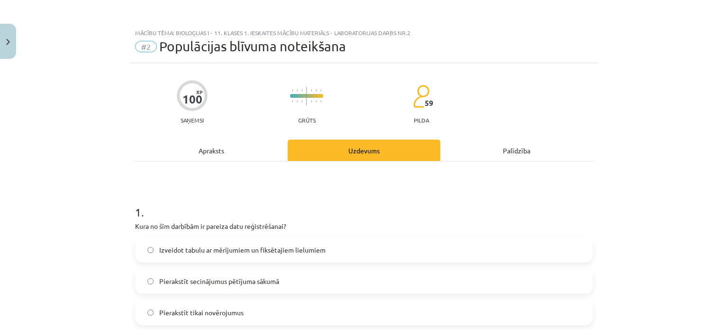
click at [214, 154] on div "Apraksts" at bounding box center [211, 149] width 153 height 21
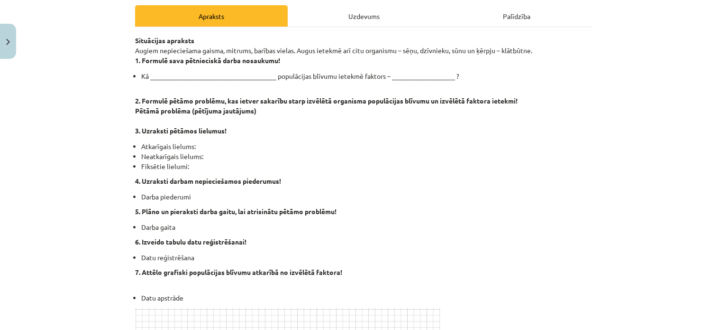
scroll to position [24, 0]
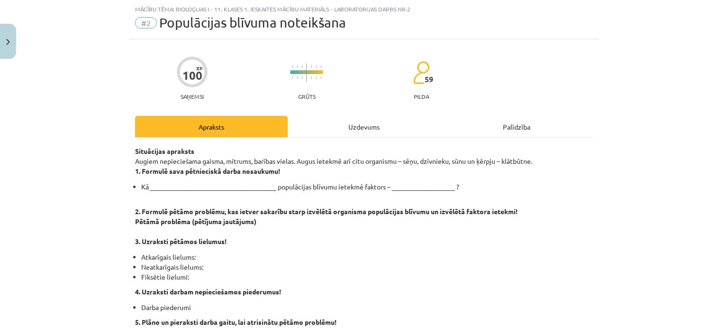
click at [361, 121] on div "Uzdevums" at bounding box center [364, 126] width 153 height 21
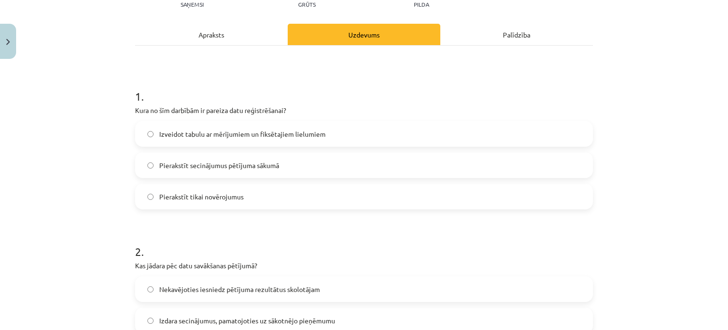
scroll to position [119, 0]
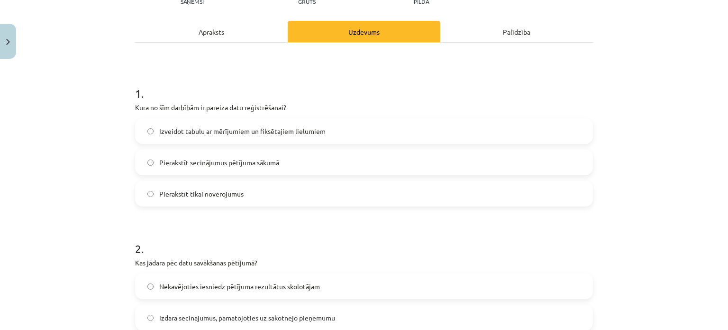
click at [222, 133] on span "Izveidot tabulu ar mērījumiem un fiksētajiem lielumiem" at bounding box center [242, 131] width 166 height 10
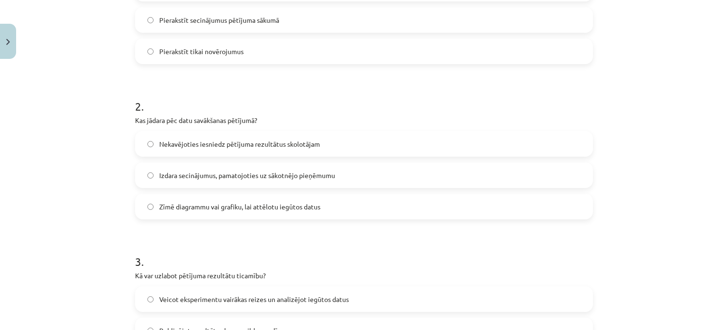
drag, startPoint x: 235, startPoint y: 208, endPoint x: 229, endPoint y: 214, distance: 8.4
click at [235, 209] on span "Zīmē diagrammu vai grafiku, lai attēlotu iegūtos datus" at bounding box center [239, 207] width 161 height 10
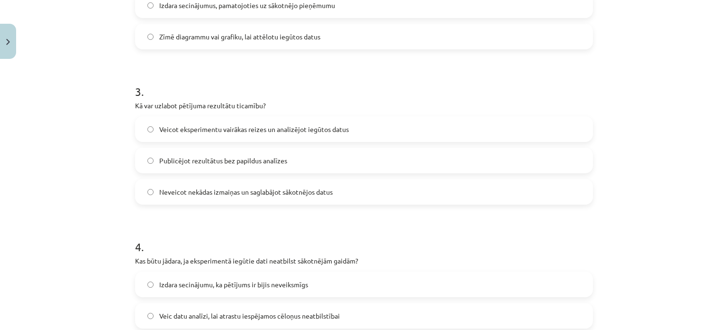
scroll to position [450, 0]
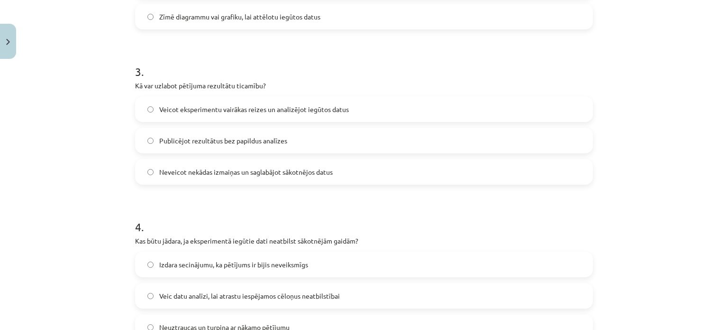
click at [241, 112] on span "Veicot eksperimentu vairākas reizes un analizējot iegūtos datus" at bounding box center [254, 109] width 190 height 10
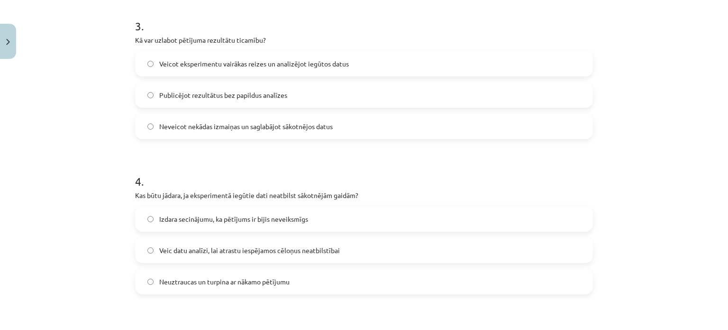
scroll to position [593, 0]
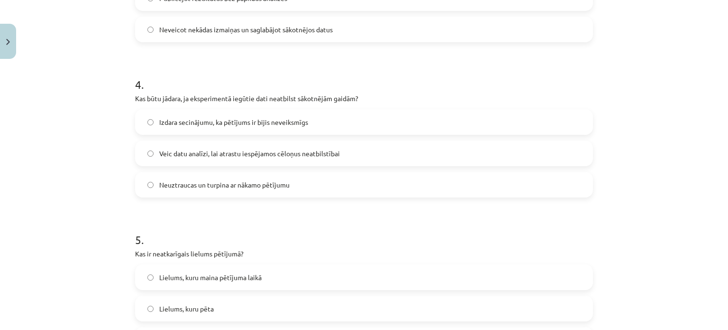
click at [199, 155] on span "Veic datu analīzi, lai atrastu iespējamos cēloņus neatbilstībai" at bounding box center [249, 153] width 181 height 10
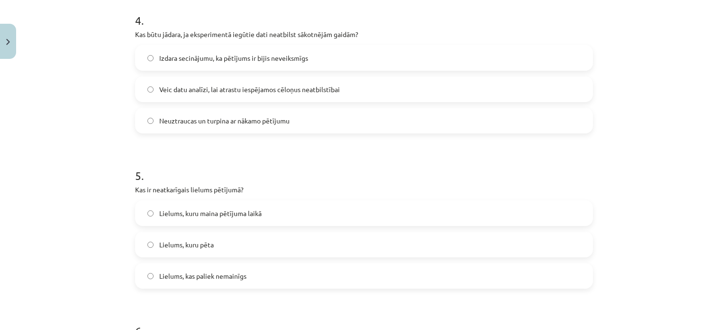
scroll to position [782, 0]
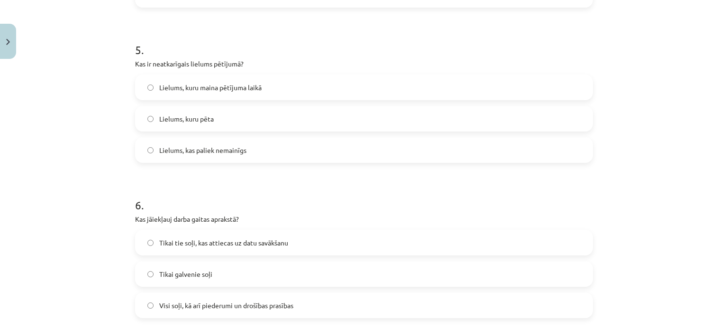
click at [190, 308] on span "Visi soļi, kā arī piederumi un drošības prasības" at bounding box center [226, 305] width 134 height 10
click at [211, 93] on label "Lielums, kuru maina pētījuma laikā" at bounding box center [364, 87] width 456 height 24
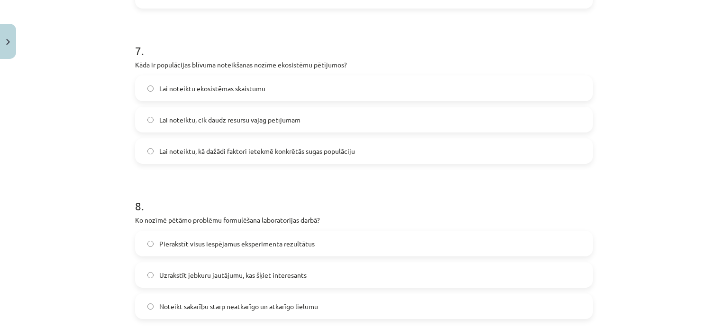
scroll to position [1114, 0]
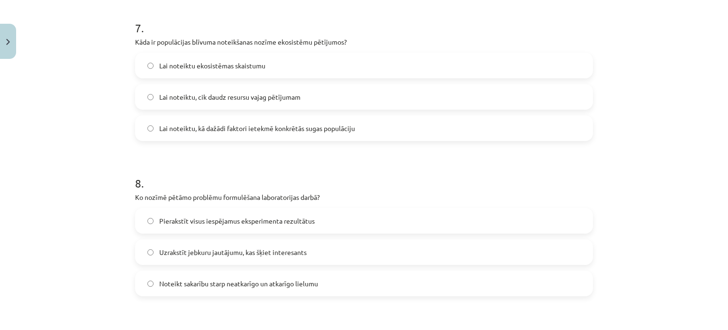
click at [241, 132] on label "Lai noteiktu, kā dažādi faktori ietekmē konkrētās sugas populāciju" at bounding box center [364, 128] width 456 height 24
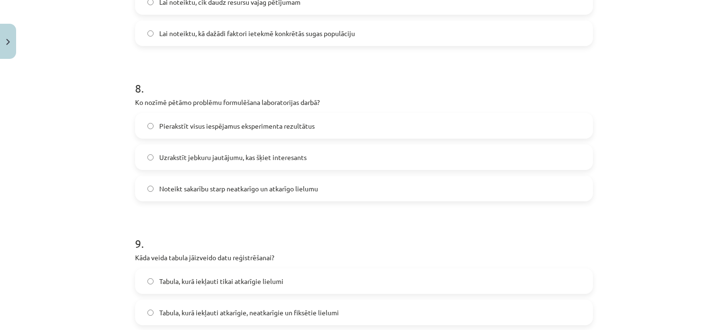
click at [211, 189] on span "Noteikt sakarību starp neatkarīgo un atkarīgo lielumu" at bounding box center [238, 188] width 159 height 10
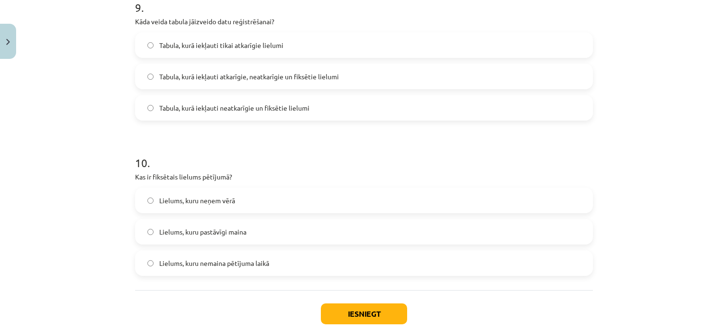
scroll to position [1446, 0]
drag, startPoint x: 203, startPoint y: 265, endPoint x: 175, endPoint y: 212, distance: 59.6
click at [203, 263] on span "Lielums, kuru nemaina pētījuma laikā" at bounding box center [214, 262] width 110 height 10
click at [241, 72] on span "Tabula, kurā iekļauti atkarīgie, neatkarīgie un fiksētie lielumi" at bounding box center [249, 75] width 180 height 10
click at [340, 314] on button "Iesniegt" at bounding box center [364, 312] width 86 height 21
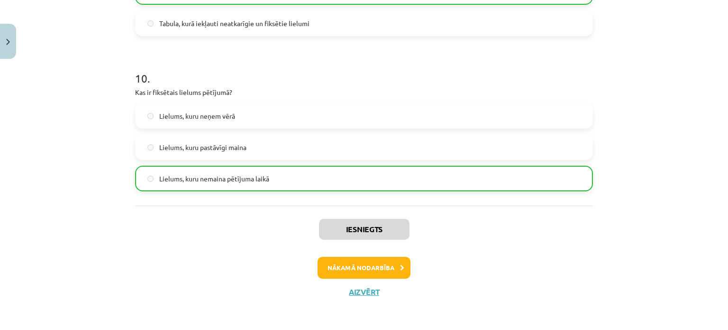
scroll to position [1530, 0]
click at [380, 263] on button "Nākamā nodarbība" at bounding box center [364, 267] width 93 height 22
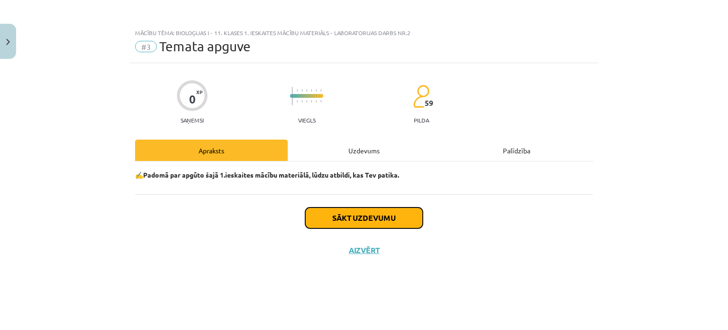
click at [375, 214] on button "Sākt uzdevumu" at bounding box center [364, 217] width 118 height 21
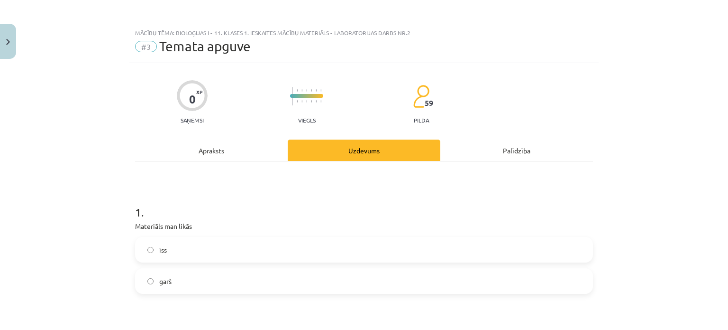
click at [183, 252] on label "īss" at bounding box center [364, 250] width 456 height 24
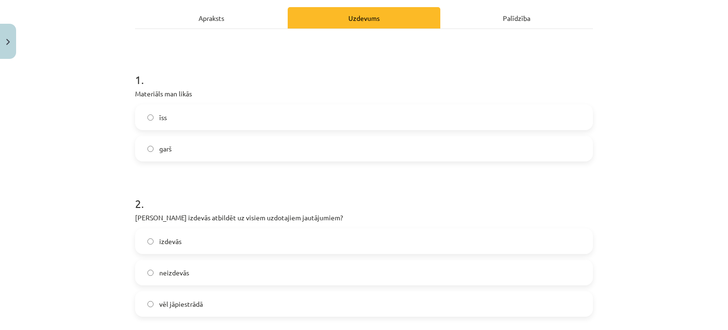
scroll to position [190, 0]
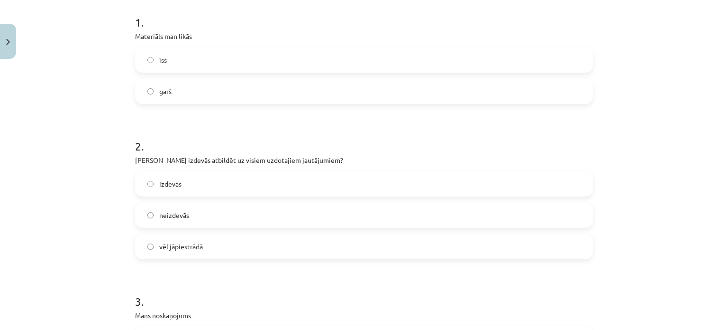
click at [190, 185] on label "izdevās" at bounding box center [364, 184] width 456 height 24
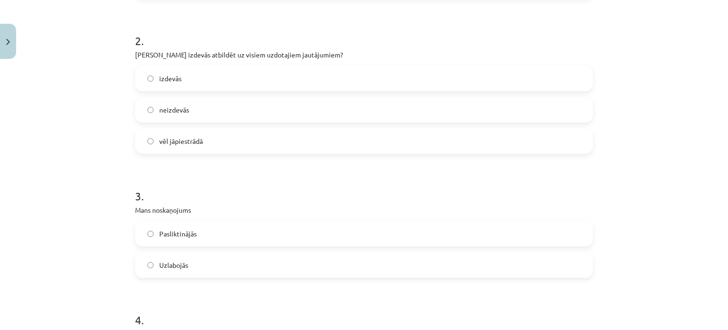
scroll to position [332, 0]
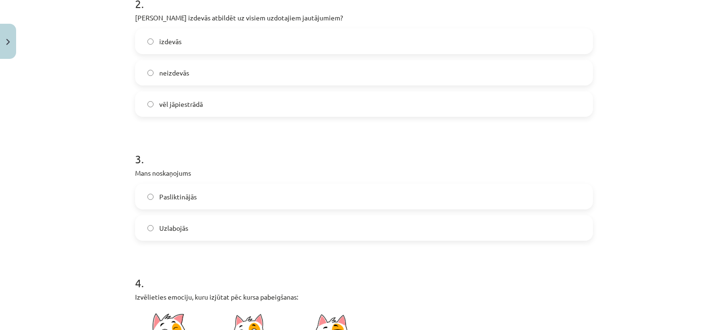
click at [194, 193] on label "Pasliktinājās" at bounding box center [364, 196] width 456 height 24
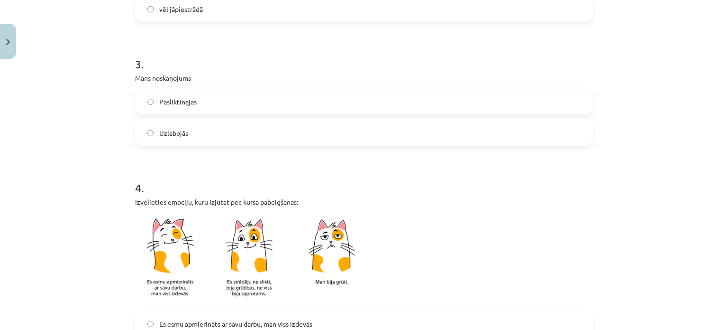
scroll to position [522, 0]
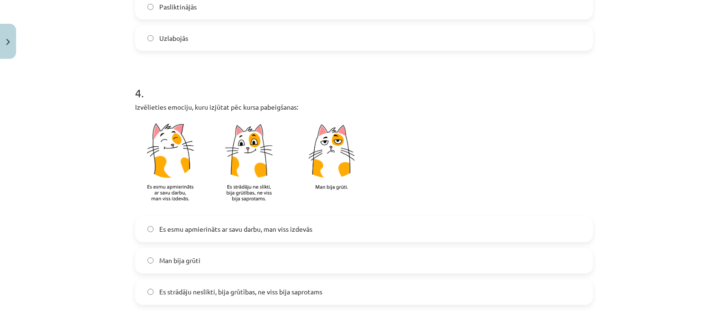
click at [203, 232] on span "Es esmu apmierināts ar savu darbu, man viss izdevās" at bounding box center [235, 229] width 153 height 10
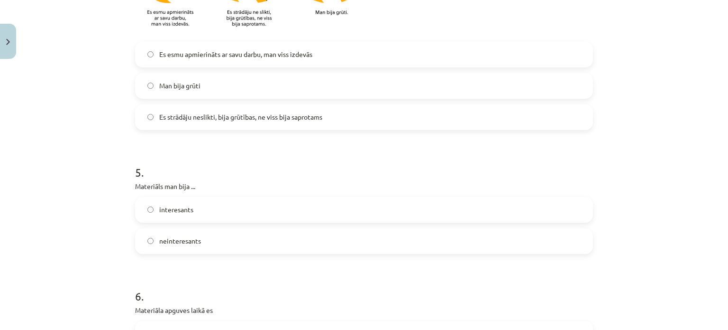
scroll to position [759, 0]
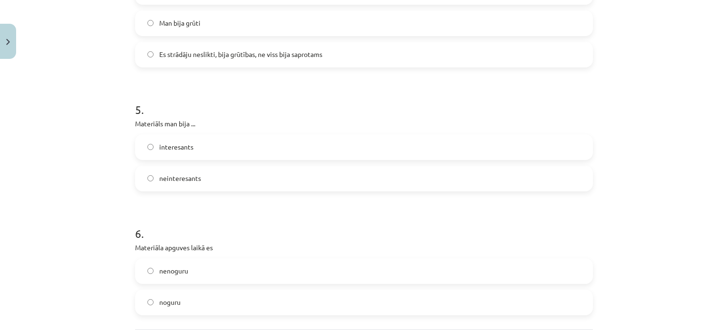
click at [192, 179] on span "neinteresants" at bounding box center [180, 178] width 42 height 10
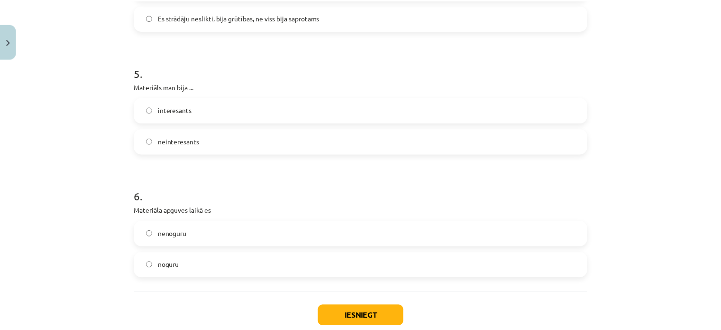
scroll to position [853, 0]
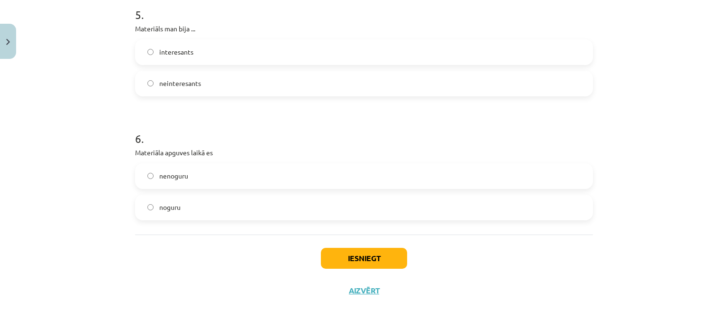
click at [192, 214] on label "noguru" at bounding box center [364, 207] width 456 height 24
click at [326, 254] on button "Iesniegt" at bounding box center [364, 258] width 86 height 21
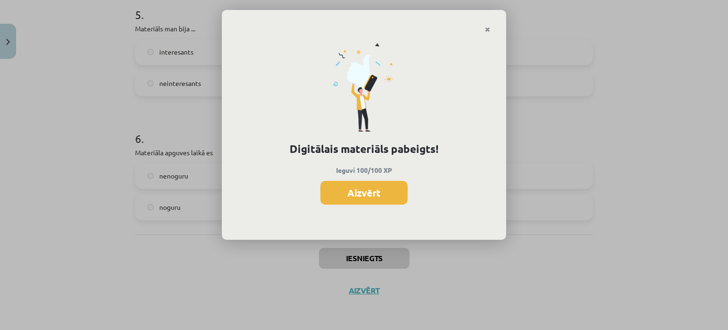
click at [373, 199] on button "Aizvērt" at bounding box center [364, 193] width 87 height 24
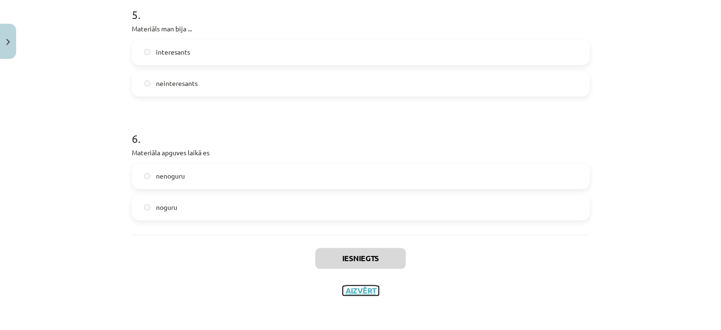
click at [351, 292] on button "Aizvērt" at bounding box center [361, 289] width 36 height 9
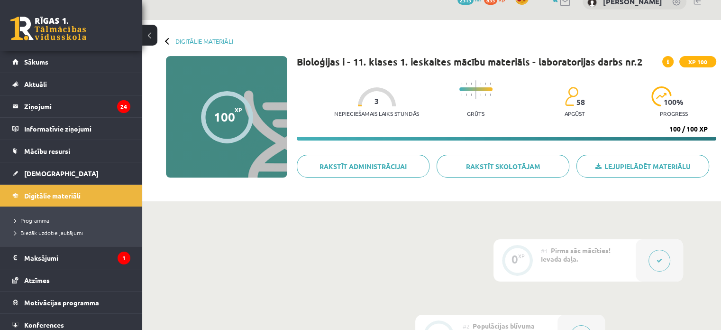
scroll to position [0, 0]
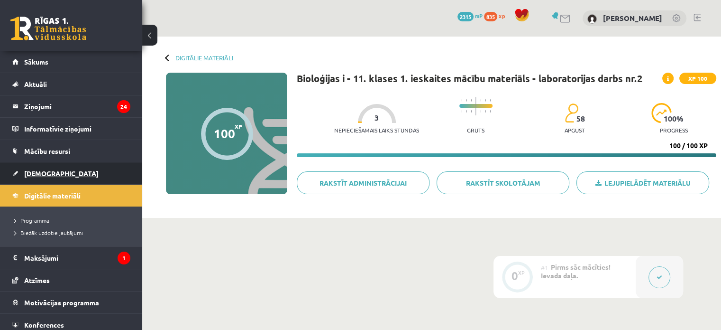
click at [41, 172] on span "[DEMOGRAPHIC_DATA]" at bounding box center [61, 173] width 74 height 9
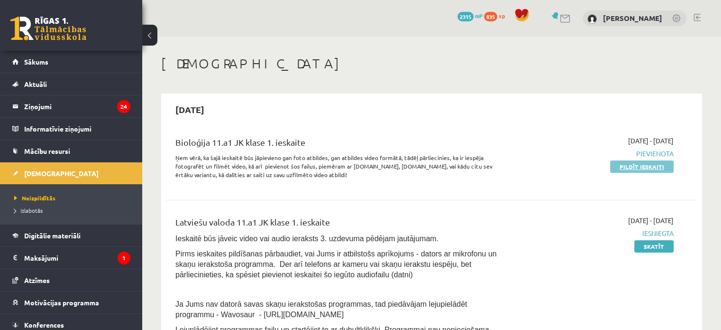
click at [621, 166] on link "Pildīt ieskaiti" at bounding box center [642, 166] width 64 height 12
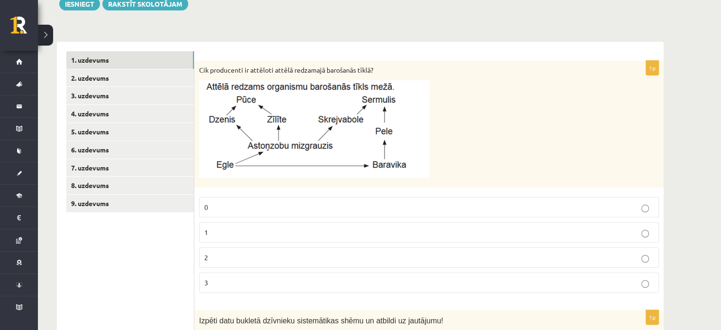
scroll to position [190, 0]
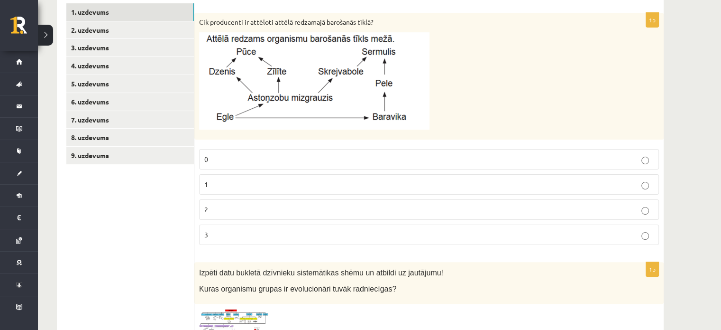
click at [239, 179] on p "1" at bounding box center [428, 184] width 449 height 10
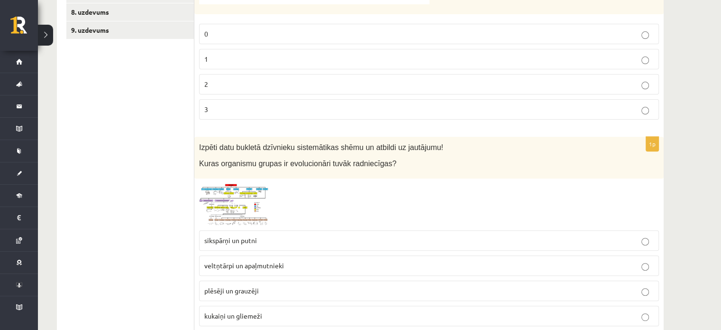
scroll to position [332, 0]
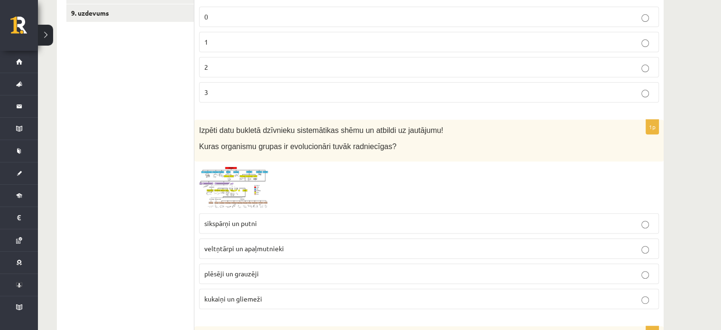
click at [250, 200] on img at bounding box center [234, 187] width 71 height 43
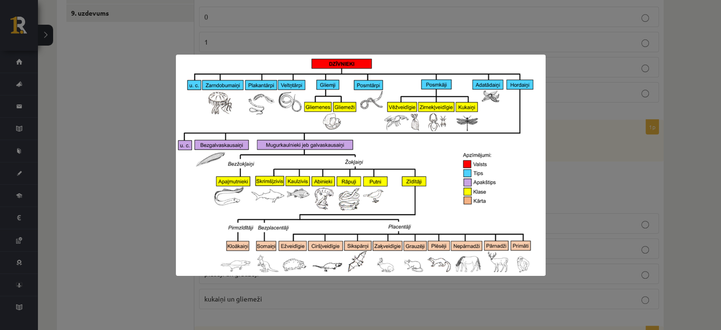
click at [624, 189] on div at bounding box center [360, 165] width 721 height 330
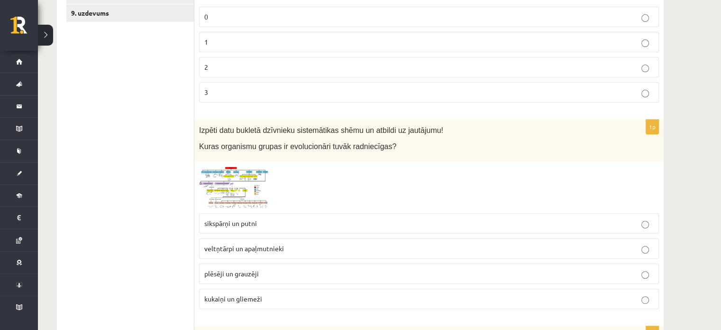
click at [224, 197] on img at bounding box center [234, 187] width 71 height 43
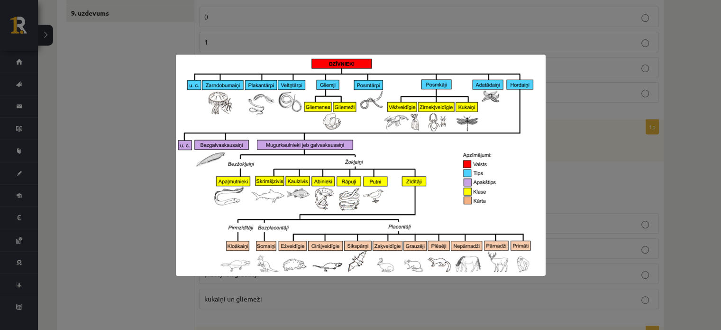
click at [599, 184] on div at bounding box center [360, 165] width 721 height 330
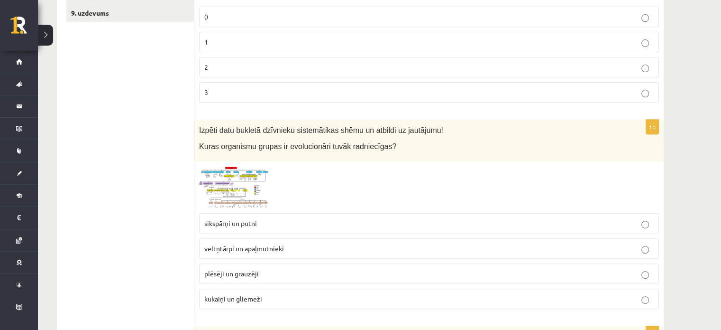
click at [224, 200] on img at bounding box center [234, 187] width 71 height 43
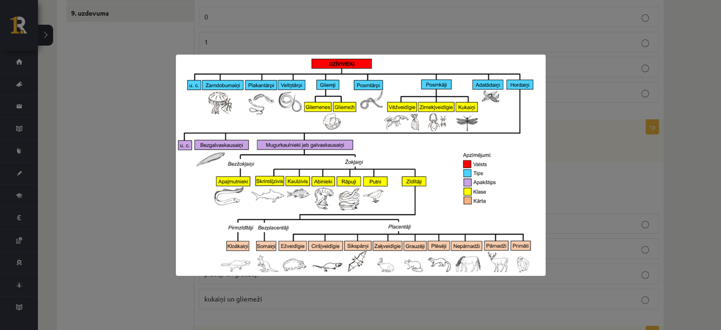
click at [593, 158] on div at bounding box center [360, 165] width 721 height 330
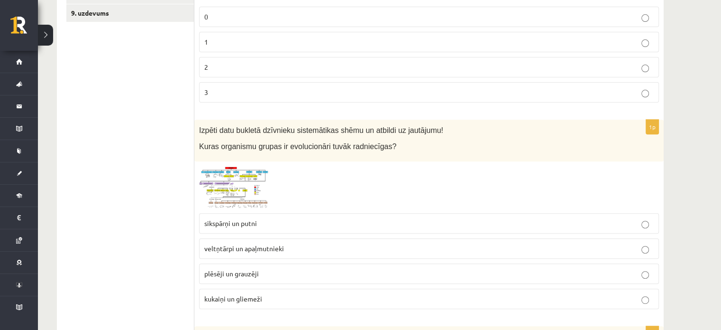
click at [236, 179] on img at bounding box center [234, 187] width 71 height 43
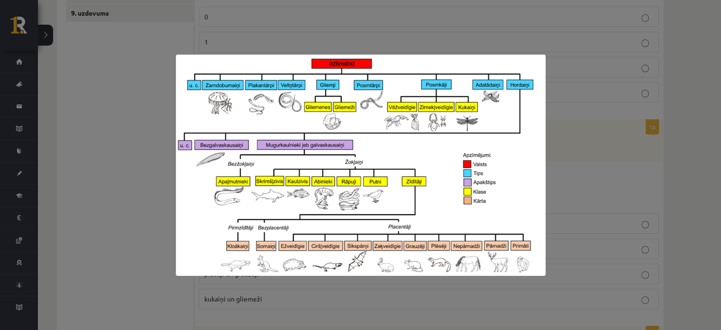
click at [573, 157] on div at bounding box center [360, 165] width 721 height 330
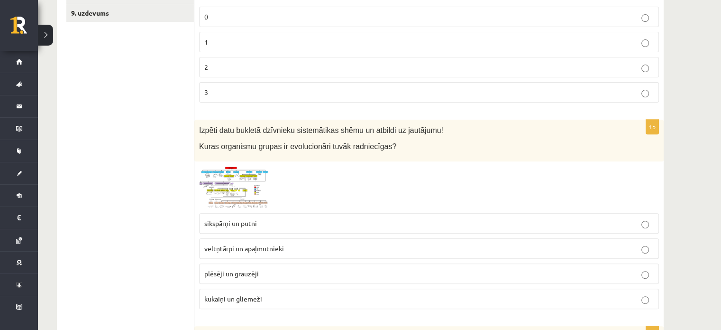
click at [232, 188] on span at bounding box center [235, 188] width 15 height 15
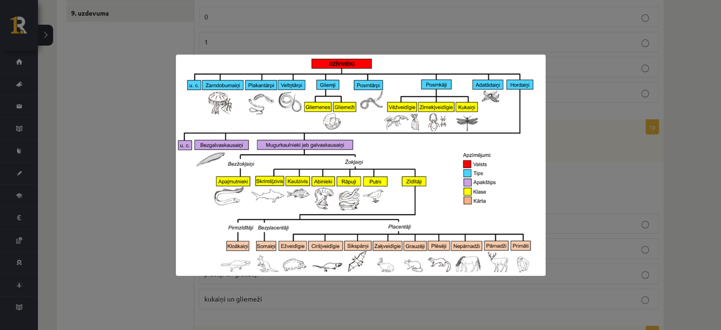
click at [577, 187] on div at bounding box center [360, 165] width 721 height 330
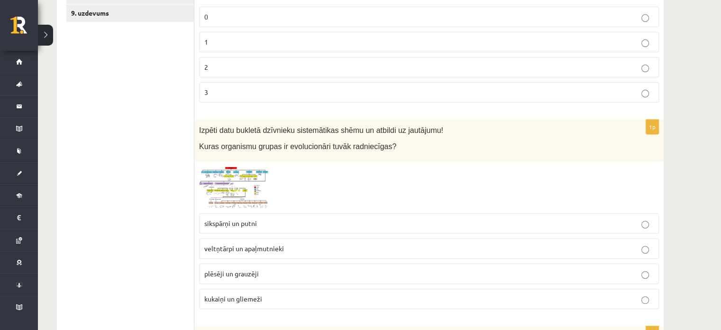
click at [241, 275] on span "plēsēji un grauzēji" at bounding box center [231, 273] width 55 height 9
click at [249, 193] on img at bounding box center [234, 187] width 71 height 43
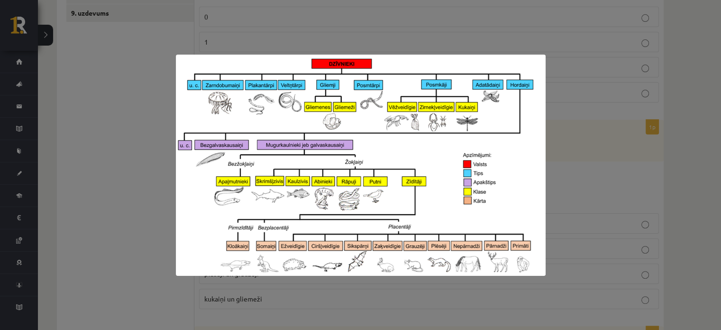
drag, startPoint x: 587, startPoint y: 178, endPoint x: 578, endPoint y: 185, distance: 11.8
click at [586, 178] on div at bounding box center [360, 165] width 721 height 330
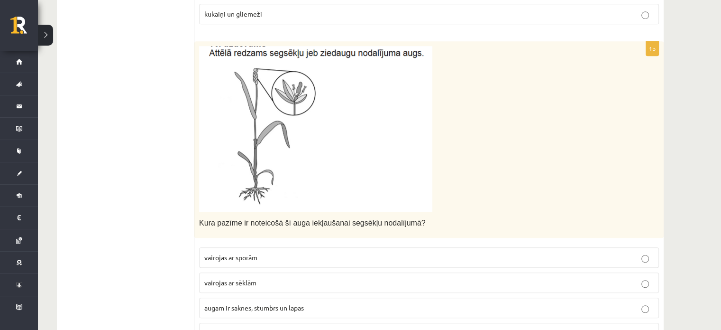
scroll to position [664, 0]
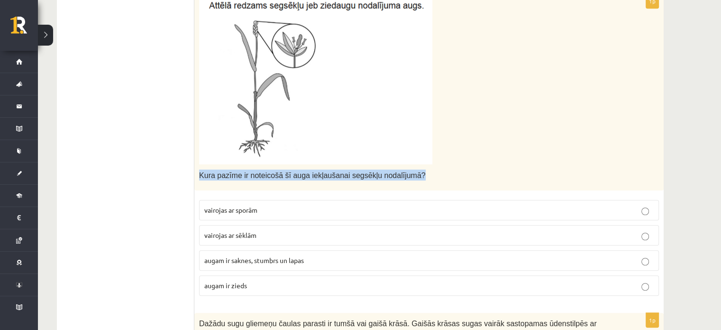
drag, startPoint x: 199, startPoint y: 175, endPoint x: 399, endPoint y: 173, distance: 200.1
click at [399, 173] on span "Kura pazīme ir noteicošā šī auga iekļaušanai segsēkļu nodalījumā?" at bounding box center [312, 175] width 227 height 8
copy span "Kura pazīme ir noteicošā šī auga iekļaušanai segsēkļu nodalījumā?"
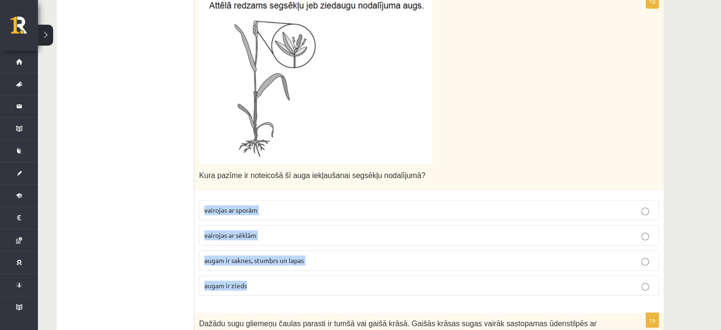
drag, startPoint x: 200, startPoint y: 199, endPoint x: 321, endPoint y: 288, distance: 150.2
click at [321, 291] on fieldset "vairojas ar sporām vairojas ar sēklām augam ir saknes, stumbrs un lapas augam i…" at bounding box center [429, 246] width 460 height 103
copy fieldset "vairojas ar sporām vairojas ar sēklām augam ir saknes, stumbrs un lapas augam i…"
click at [633, 236] on p "vairojas ar sēklām" at bounding box center [428, 235] width 449 height 10
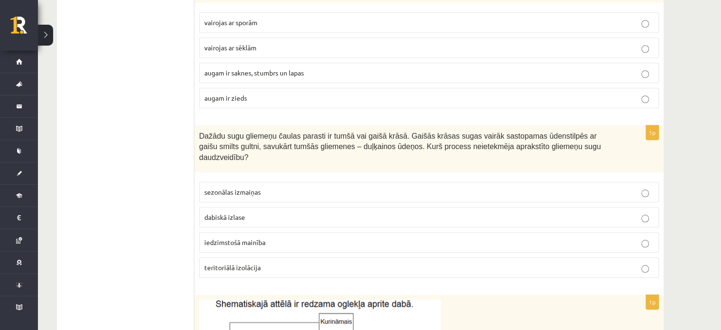
scroll to position [853, 0]
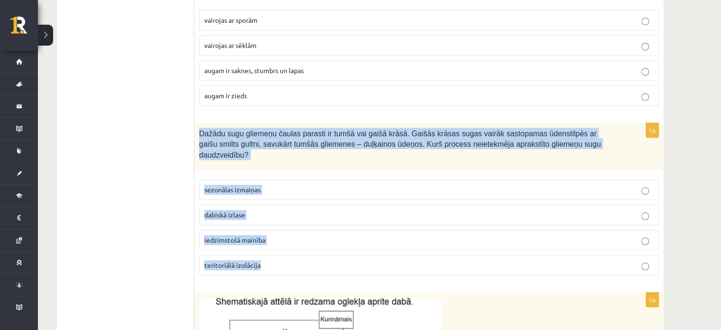
drag, startPoint x: 197, startPoint y: 130, endPoint x: 300, endPoint y: 244, distance: 153.4
click at [300, 244] on div "1p Dažādu sugu gliemeņu čaulas parasti ir tumšā vai gaišā krāsā. Gaišās krāsas …" at bounding box center [428, 203] width 469 height 160
copy div "Dažādu sugu gliemeņu čaulas parasti ir tumšā vai gaišā krāsā. Gaišās krāsas sug…"
click at [247, 185] on span "sezonālas izmaiņas" at bounding box center [232, 189] width 56 height 9
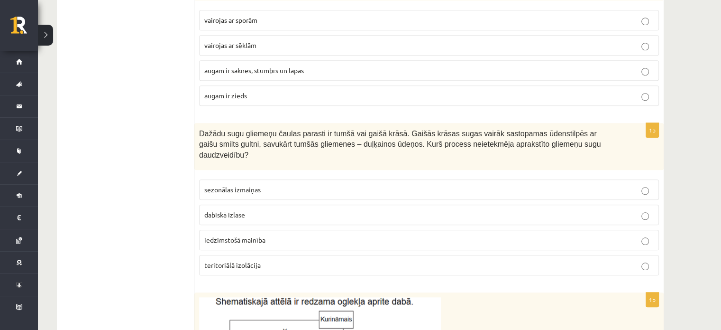
click at [160, 144] on ul "1. uzdevums 2. uzdevums 3. uzdevums 4. uzdevums 5. uzdevums 6. uzdevums 7. uzde…" at bounding box center [130, 103] width 128 height 1526
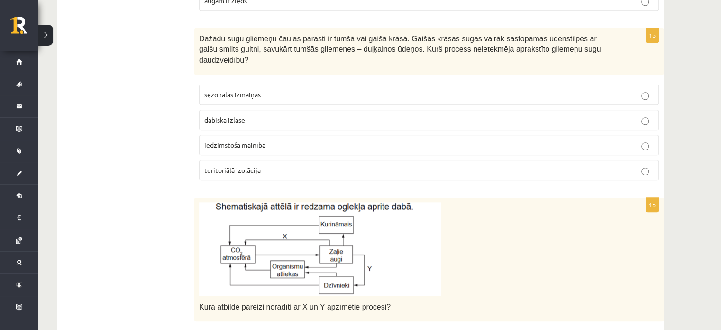
scroll to position [996, 0]
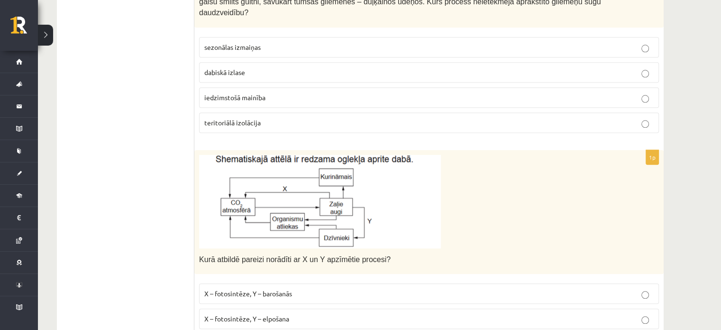
drag, startPoint x: 357, startPoint y: 179, endPoint x: 538, endPoint y: 182, distance: 181.6
click at [538, 182] on p at bounding box center [405, 201] width 413 height 93
drag, startPoint x: 519, startPoint y: 211, endPoint x: 495, endPoint y: 213, distance: 23.8
click at [495, 213] on p at bounding box center [405, 201] width 413 height 93
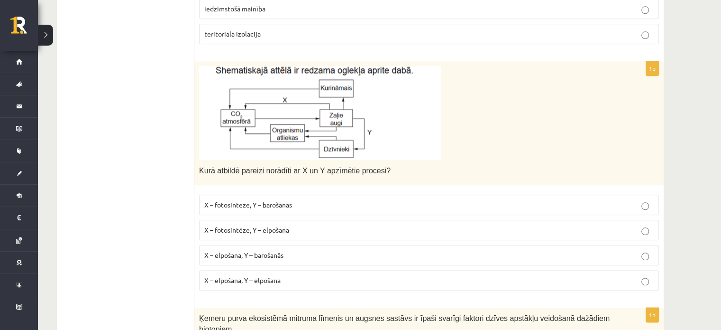
scroll to position [1091, 0]
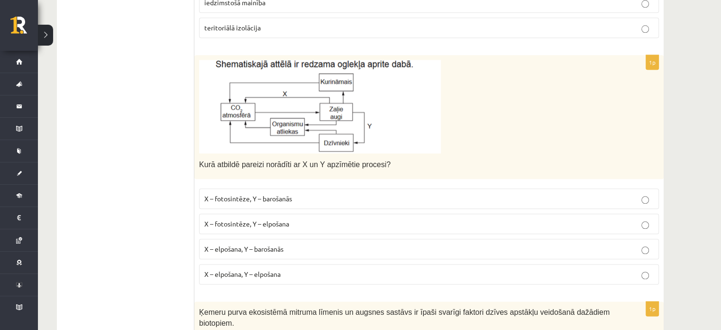
click at [305, 219] on p "X – fotosintēze, Y – elpošana" at bounding box center [428, 224] width 449 height 10
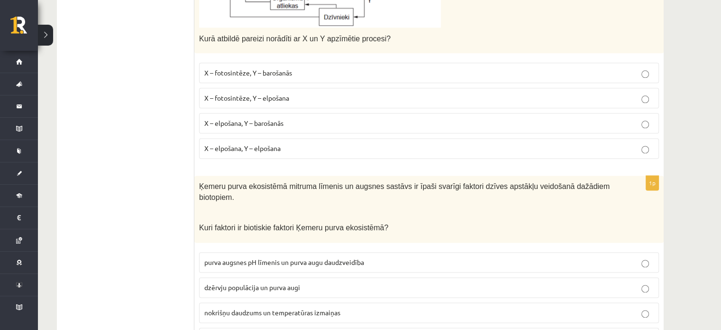
scroll to position [1233, 0]
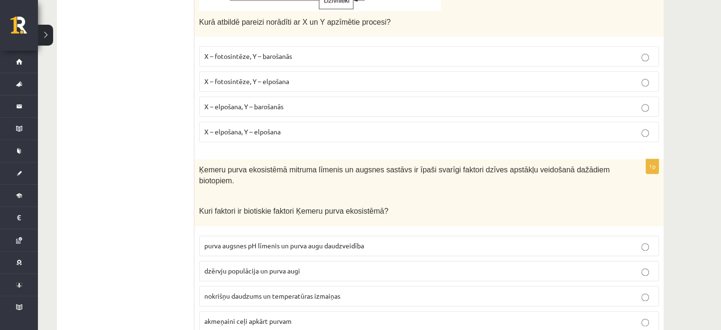
click at [293, 266] on p "dzērvju populācija un purva augi" at bounding box center [428, 271] width 449 height 10
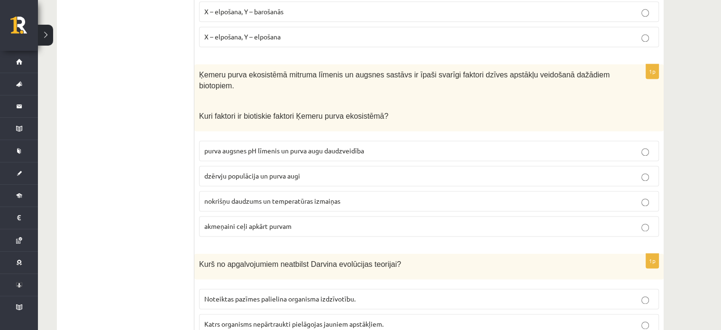
scroll to position [1375, 0]
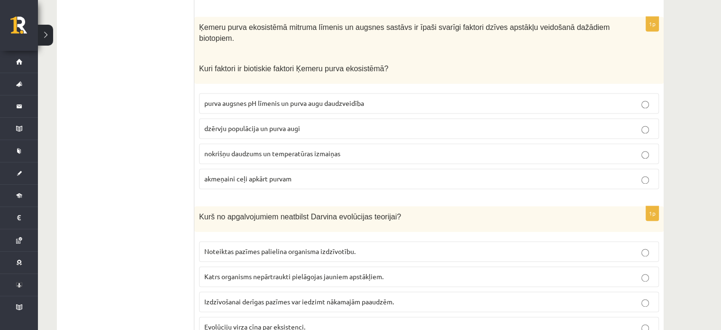
click at [353, 266] on label "Katrs organisms nepārtraukti pielāgojas jauniem apstākļiem." at bounding box center [429, 276] width 460 height 20
click at [260, 322] on span "Evolūciju virza cīņa par eksistenci." at bounding box center [254, 326] width 101 height 9
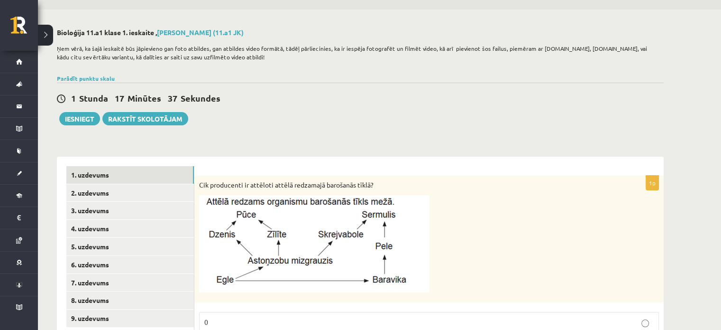
scroll to position [0, 0]
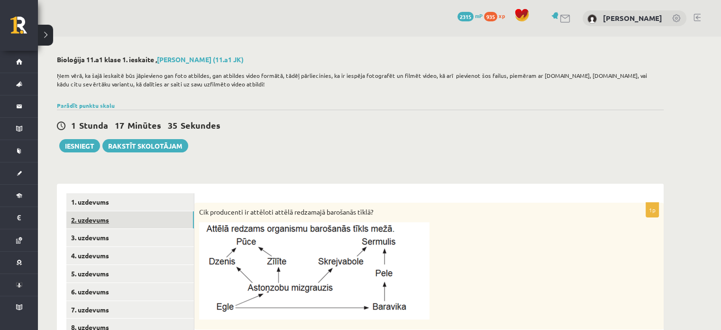
click at [138, 223] on link "2. uzdevums" at bounding box center [130, 220] width 128 height 18
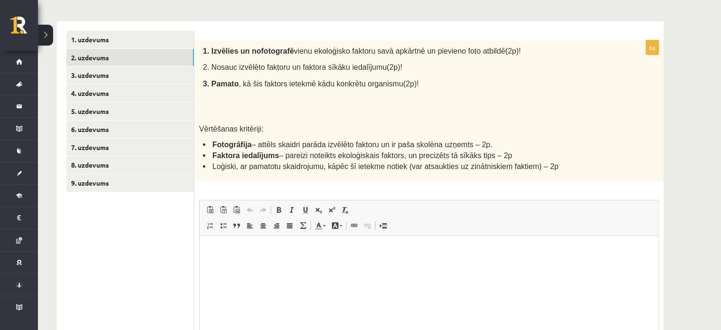
scroll to position [115, 0]
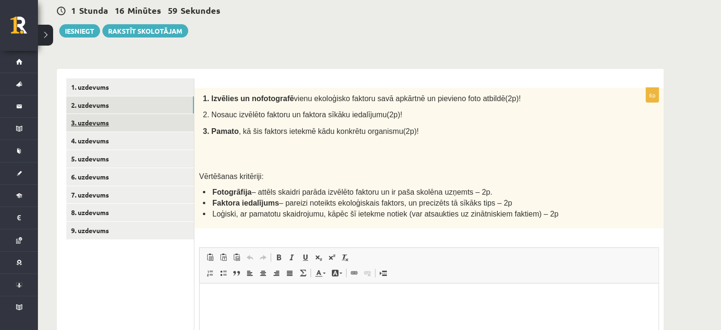
click at [138, 124] on link "3. uzdevums" at bounding box center [130, 123] width 128 height 18
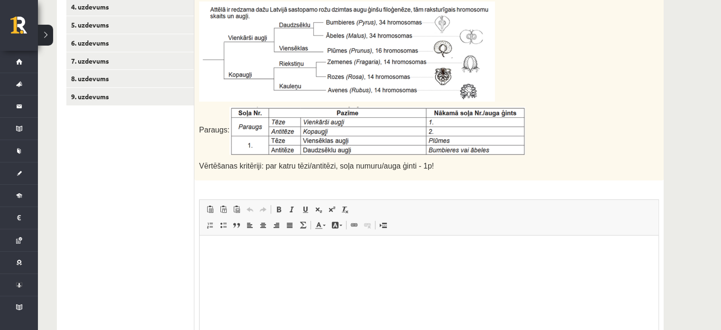
scroll to position [154, 0]
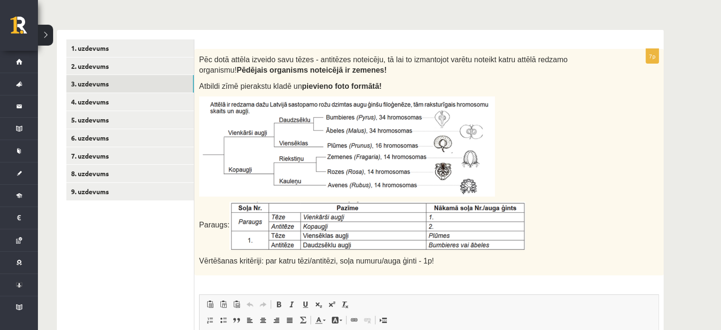
click at [244, 136] on img at bounding box center [347, 146] width 296 height 100
click at [245, 135] on img at bounding box center [347, 146] width 296 height 100
click at [320, 151] on img at bounding box center [347, 146] width 296 height 100
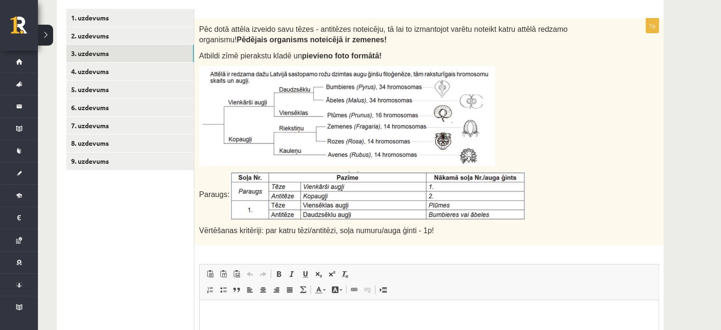
scroll to position [201, 0]
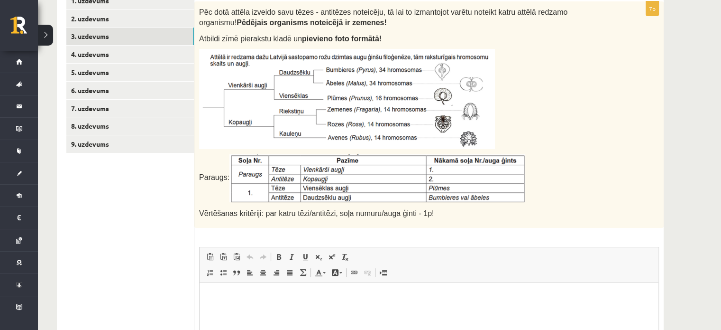
click at [244, 186] on img at bounding box center [377, 178] width 296 height 48
click at [239, 171] on img at bounding box center [377, 178] width 296 height 48
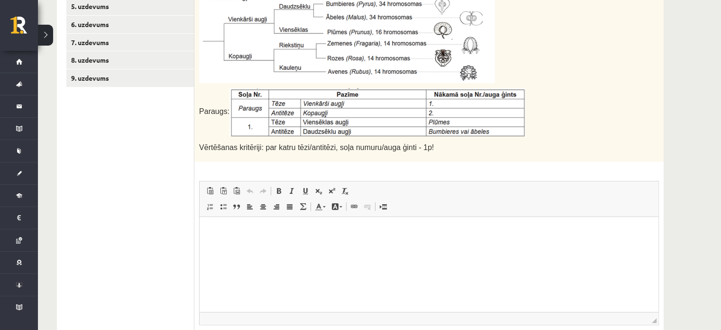
scroll to position [296, 0]
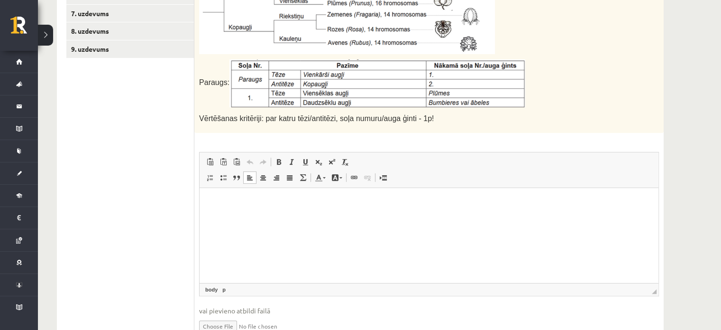
click at [274, 217] on html at bounding box center [429, 202] width 459 height 29
click at [237, 161] on span at bounding box center [237, 162] width 8 height 8
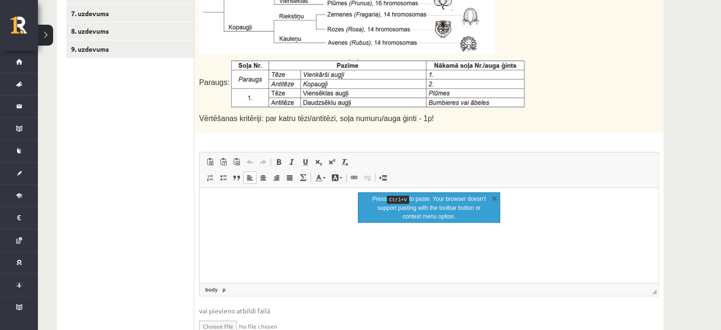
click at [257, 204] on p "Editor, wiswyg-editor-user-answer-47433998631260" at bounding box center [429, 202] width 440 height 10
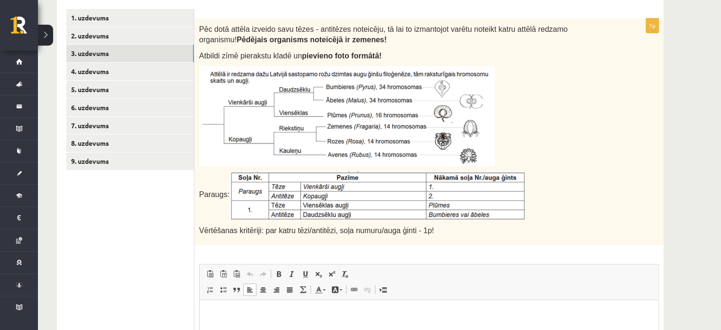
scroll to position [201, 0]
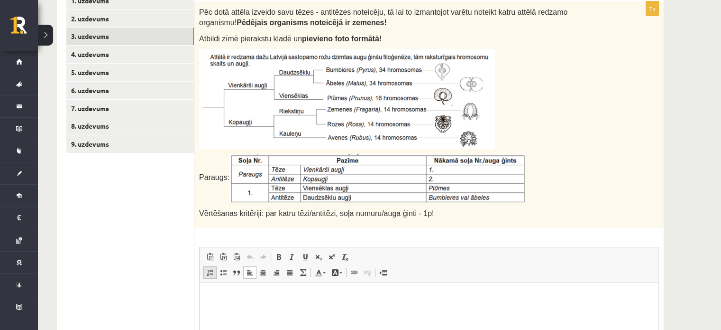
click at [207, 268] on span at bounding box center [210, 272] width 8 height 8
click at [208, 268] on span at bounding box center [210, 272] width 8 height 8
click at [100, 61] on link "4. uzdevums" at bounding box center [130, 55] width 128 height 18
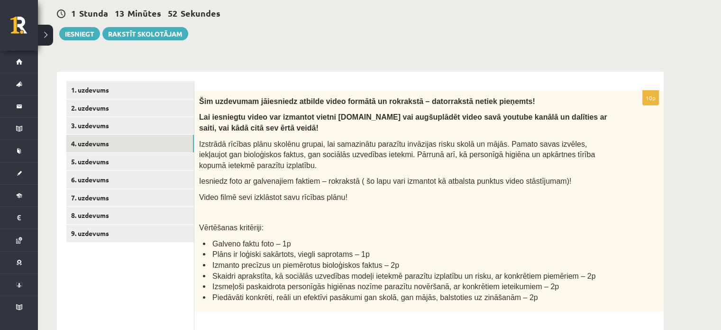
scroll to position [106, 0]
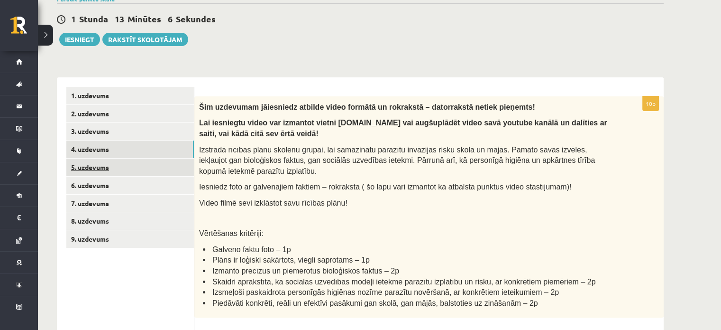
click at [110, 165] on link "5. uzdevums" at bounding box center [130, 167] width 128 height 18
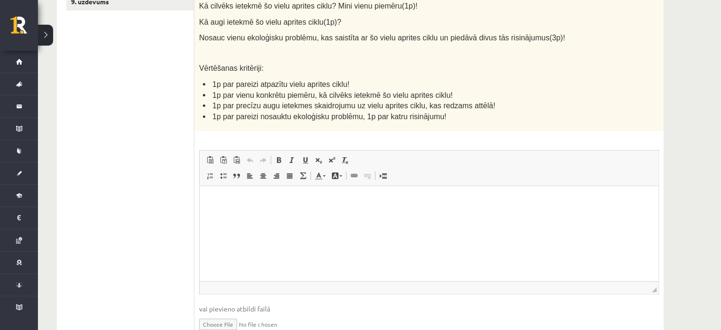
scroll to position [154, 0]
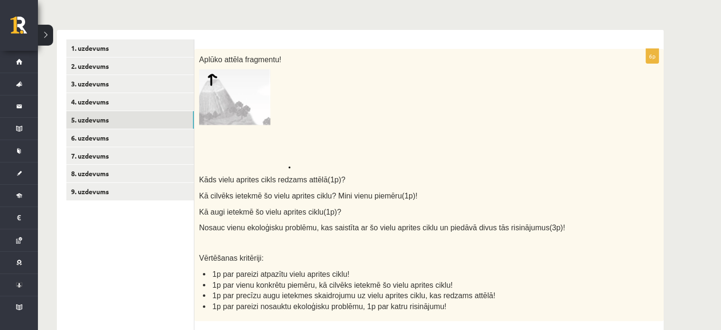
click at [218, 108] on img at bounding box center [245, 118] width 92 height 99
click at [229, 102] on img at bounding box center [245, 118] width 92 height 99
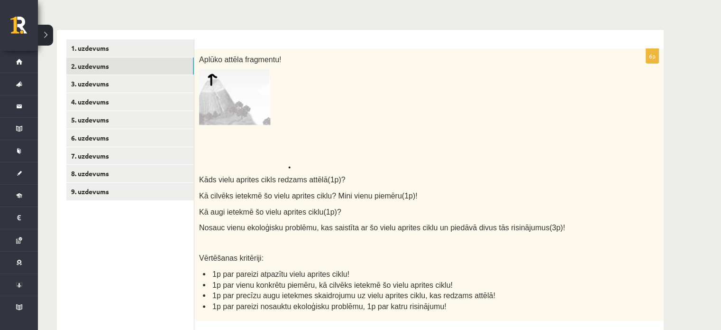
drag, startPoint x: 193, startPoint y: 57, endPoint x: 216, endPoint y: 87, distance: 37.9
click at [233, 110] on div "**********" at bounding box center [360, 288] width 607 height 517
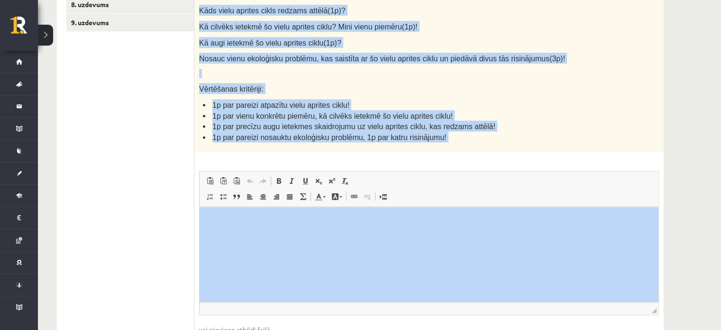
scroll to position [343, 0]
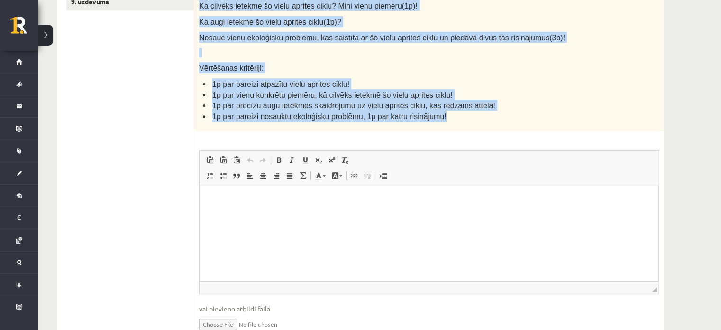
drag, startPoint x: 199, startPoint y: 57, endPoint x: 458, endPoint y: 119, distance: 265.5
copy div "Aplūko attēla fragmentu! Kāds vielu aprites cikls redzams attēlā(1p)? Kā cilvēk…"
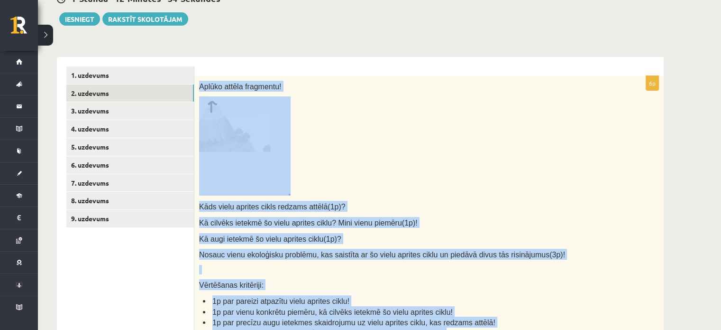
scroll to position [59, 0]
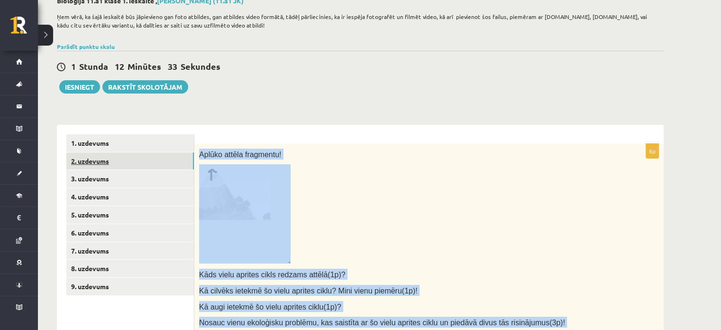
click at [87, 159] on link "2. uzdevums" at bounding box center [130, 161] width 128 height 18
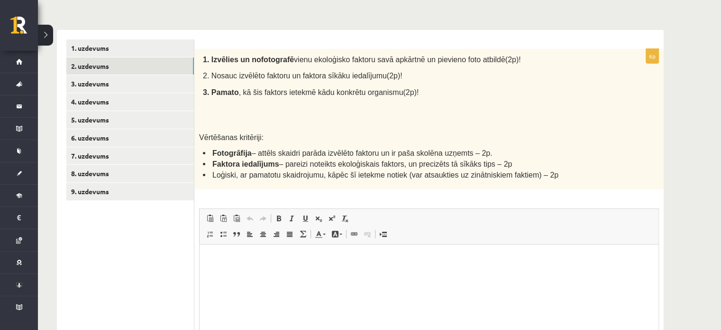
scroll to position [0, 0]
click at [71, 82] on link "3. uzdevums" at bounding box center [130, 84] width 128 height 18
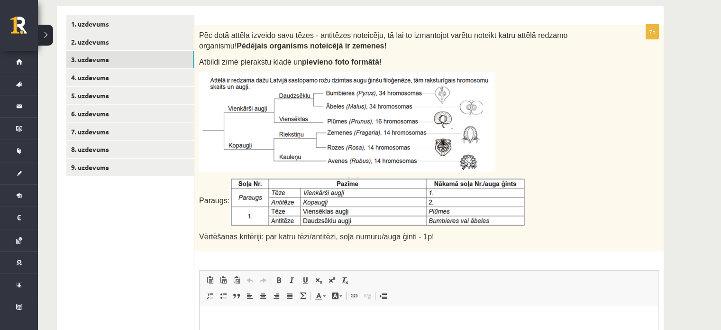
scroll to position [154, 0]
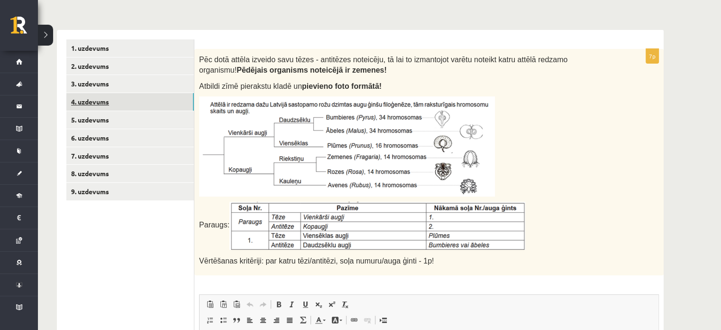
click at [97, 96] on link "4. uzdevums" at bounding box center [130, 102] width 128 height 18
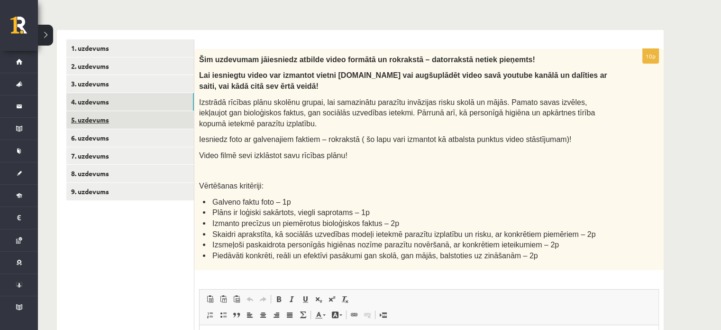
scroll to position [0, 0]
click at [87, 140] on link "6. uzdevums" at bounding box center [130, 138] width 128 height 18
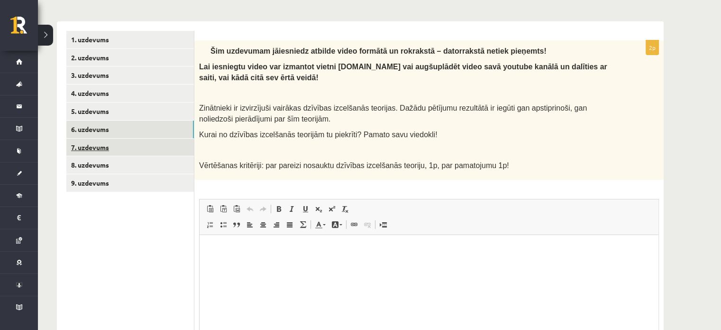
click at [94, 145] on link "7. uzdevums" at bounding box center [130, 147] width 128 height 18
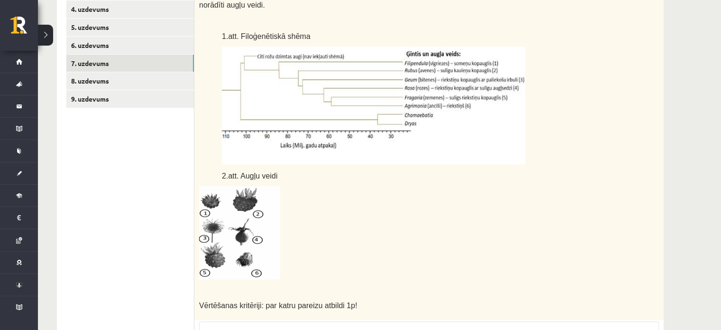
scroll to position [166, 0]
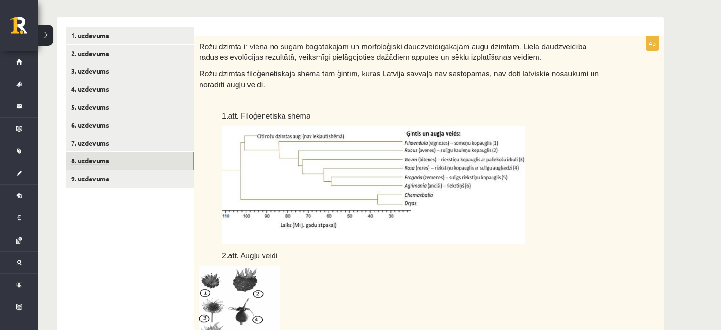
click at [76, 165] on link "8. uzdevums" at bounding box center [130, 161] width 128 height 18
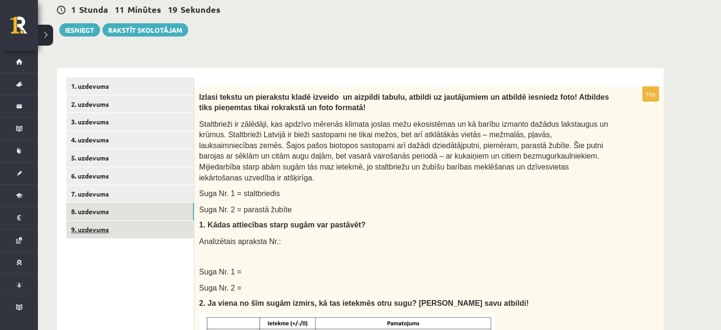
scroll to position [158, 0]
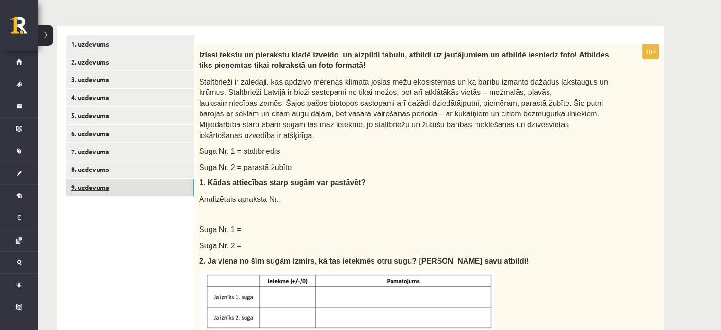
click at [92, 191] on link "9. uzdevums" at bounding box center [130, 187] width 128 height 18
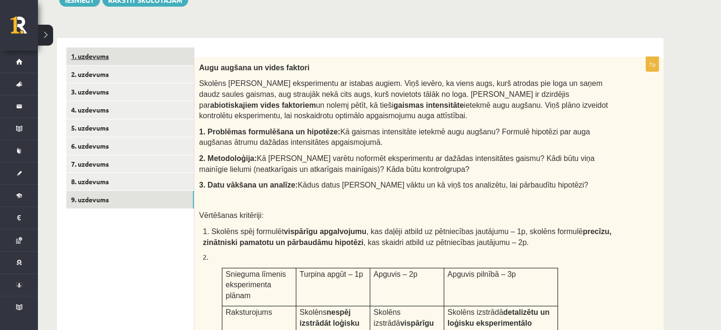
scroll to position [145, 0]
click at [94, 79] on link "2. uzdevums" at bounding box center [130, 75] width 128 height 18
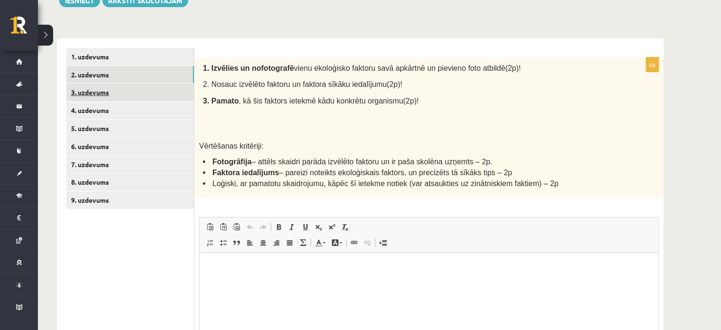
scroll to position [0, 0]
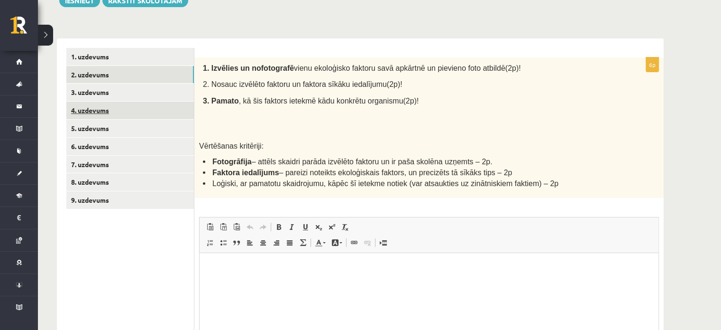
click at [72, 110] on link "4. uzdevums" at bounding box center [130, 110] width 128 height 18
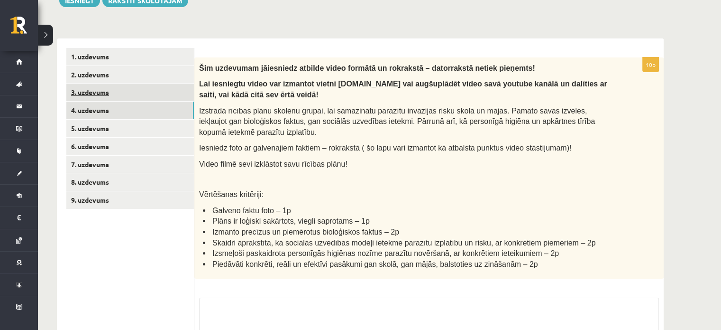
click at [75, 90] on link "3. uzdevums" at bounding box center [130, 92] width 128 height 18
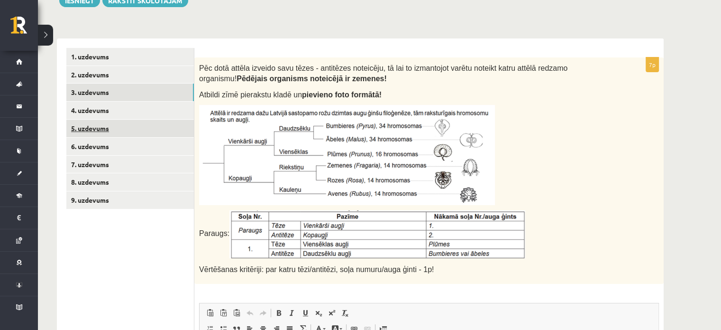
click at [95, 122] on link "5. uzdevums" at bounding box center [130, 128] width 128 height 18
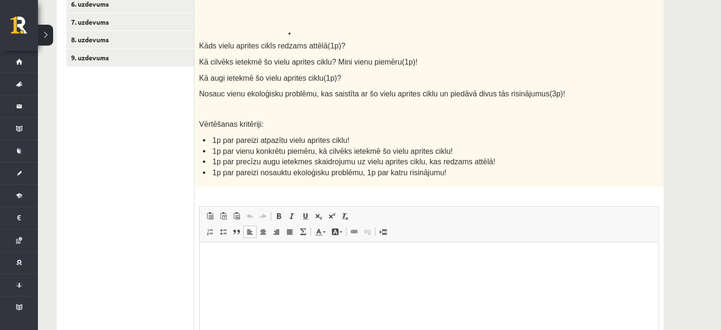
click at [308, 261] on p "Editor, wiswyg-editor-user-answer-47433832181240" at bounding box center [429, 256] width 440 height 10
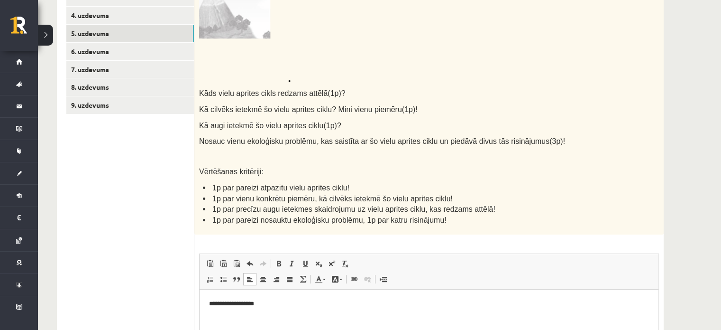
scroll to position [145, 0]
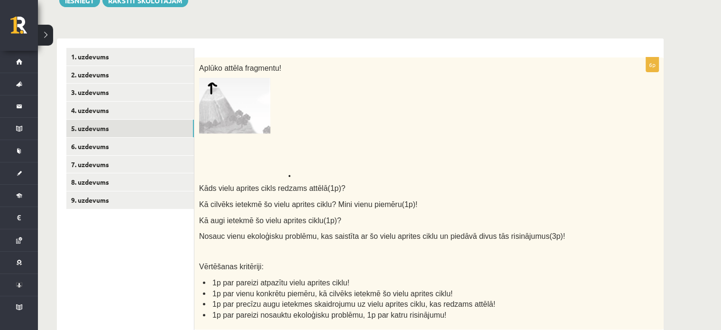
click at [237, 84] on img at bounding box center [245, 127] width 92 height 99
click at [255, 120] on img at bounding box center [245, 127] width 92 height 99
click at [237, 107] on img at bounding box center [245, 127] width 92 height 99
click at [227, 104] on img at bounding box center [245, 127] width 92 height 99
click at [226, 115] on img at bounding box center [245, 127] width 92 height 99
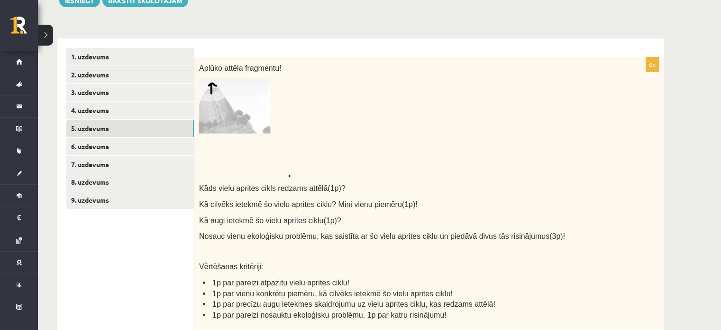
click at [228, 122] on img at bounding box center [245, 127] width 92 height 99
click at [228, 112] on img at bounding box center [245, 127] width 92 height 99
click at [213, 89] on img at bounding box center [245, 127] width 92 height 99
click at [234, 122] on img at bounding box center [245, 127] width 92 height 99
click at [240, 124] on img at bounding box center [245, 127] width 92 height 99
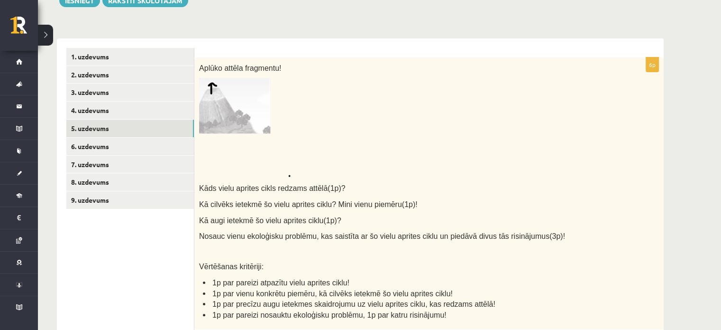
click at [240, 124] on img at bounding box center [245, 127] width 92 height 99
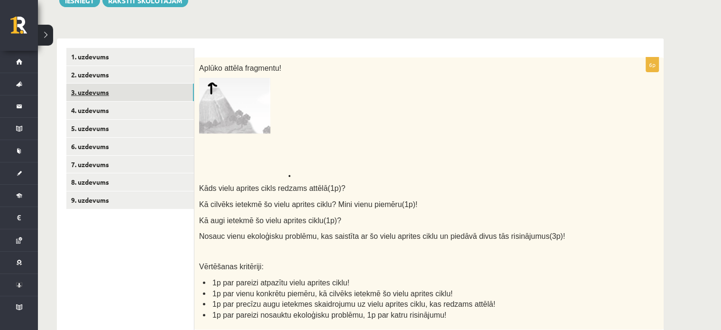
click at [133, 86] on link "3. uzdevums" at bounding box center [130, 92] width 128 height 18
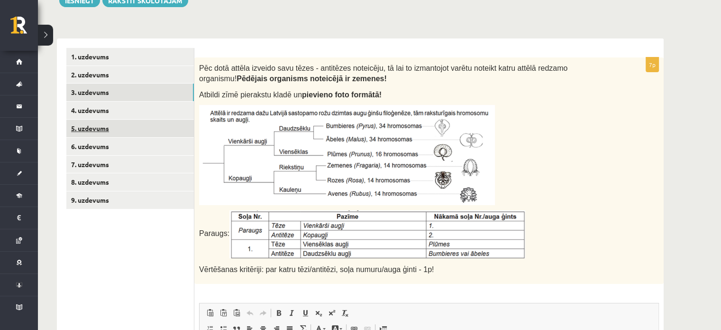
scroll to position [0, 0]
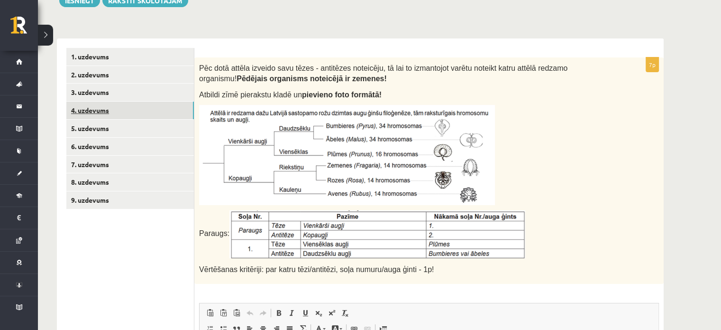
click at [119, 111] on link "4. uzdevums" at bounding box center [130, 110] width 128 height 18
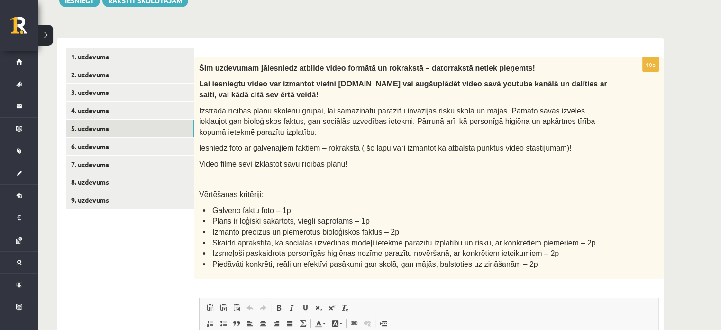
click at [124, 136] on link "5. uzdevums" at bounding box center [130, 128] width 128 height 18
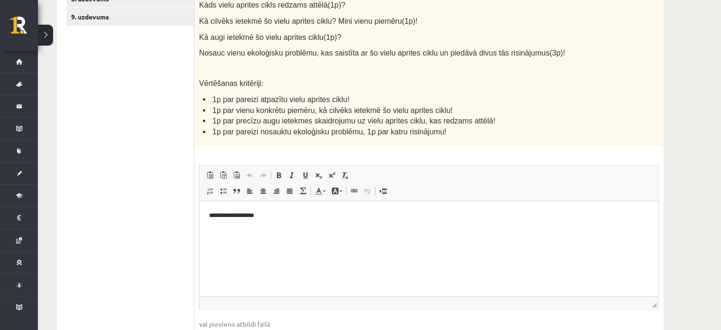
scroll to position [332, 0]
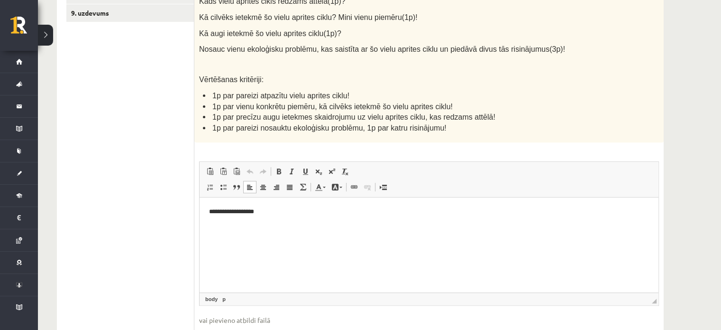
click at [293, 206] on html "**********" at bounding box center [429, 211] width 459 height 29
paste body "Editor, wiswyg-editor-user-answer-47433919739440"
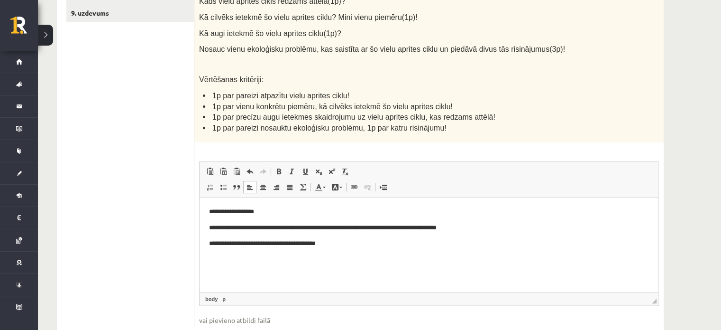
click at [209, 244] on p "**********" at bounding box center [429, 243] width 440 height 10
click at [370, 245] on p "**********" at bounding box center [429, 243] width 440 height 10
click at [236, 259] on p "**********" at bounding box center [429, 260] width 440 height 10
click at [376, 258] on p "**********" at bounding box center [429, 260] width 440 height 10
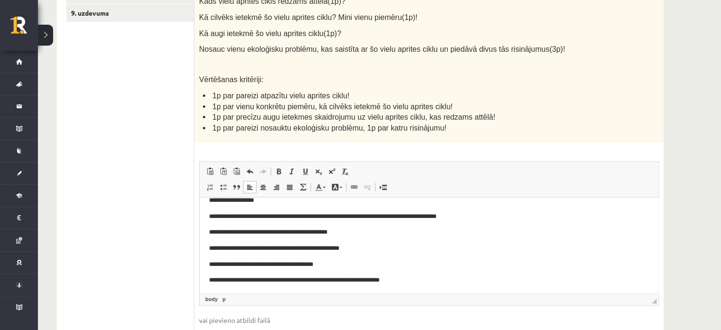
scroll to position [14, 0]
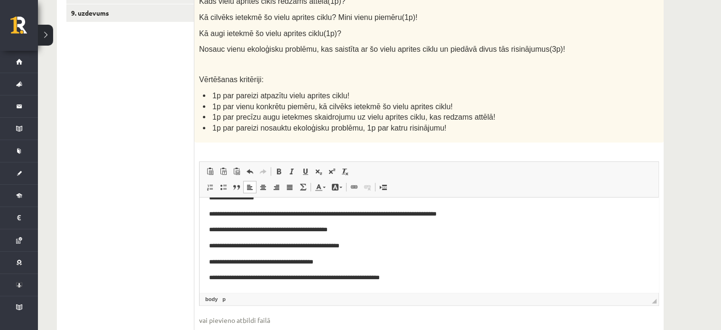
click at [205, 279] on html "**********" at bounding box center [429, 237] width 459 height 109
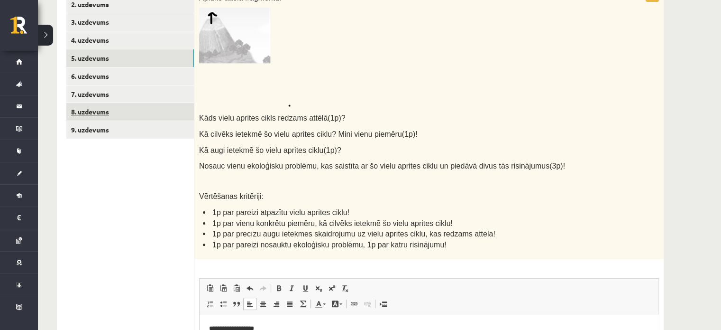
scroll to position [237, 0]
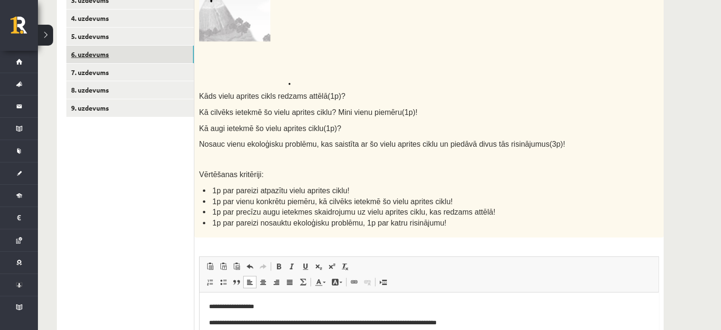
click at [86, 51] on link "6. uzdevums" at bounding box center [130, 55] width 128 height 18
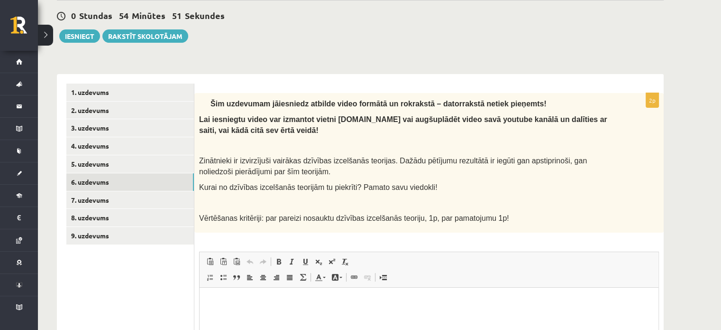
scroll to position [95, 0]
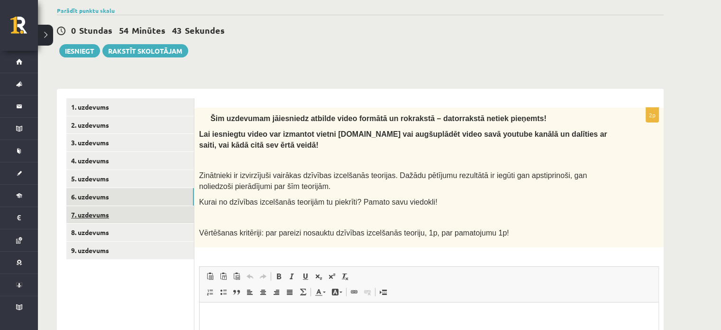
click at [107, 212] on link "7. uzdevums" at bounding box center [130, 215] width 128 height 18
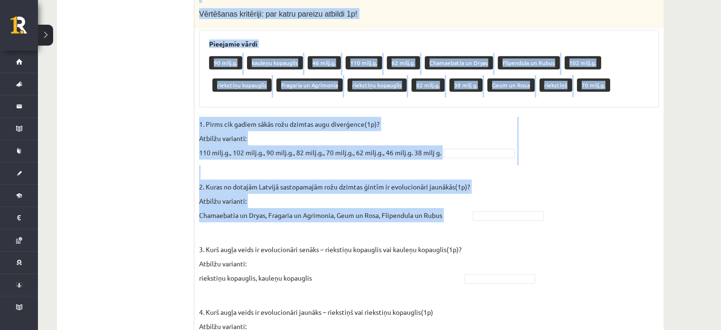
scroll to position [593, 0]
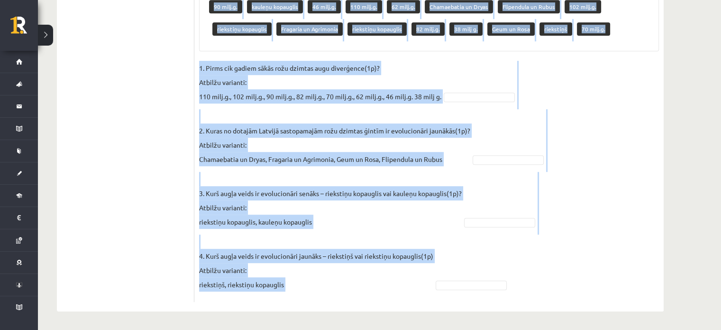
drag, startPoint x: 201, startPoint y: 22, endPoint x: 504, endPoint y: 279, distance: 398.0
copy div "Rožu dzimta ir viena no sugām bagātākajām un morfoloģiski daudzveidīgākajām aug…"
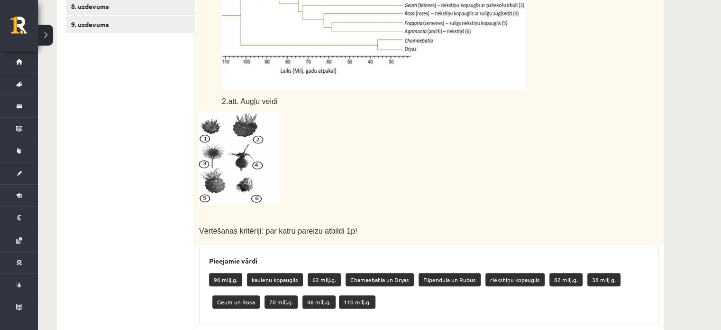
scroll to position [261, 0]
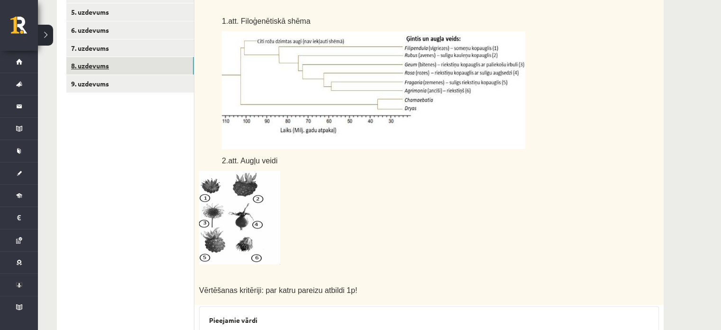
click at [90, 68] on link "8. uzdevums" at bounding box center [130, 66] width 128 height 18
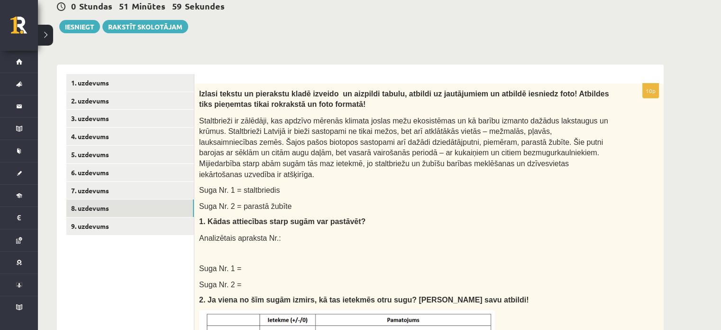
scroll to position [0, 0]
click at [111, 233] on link "9. uzdevums" at bounding box center [130, 226] width 128 height 18
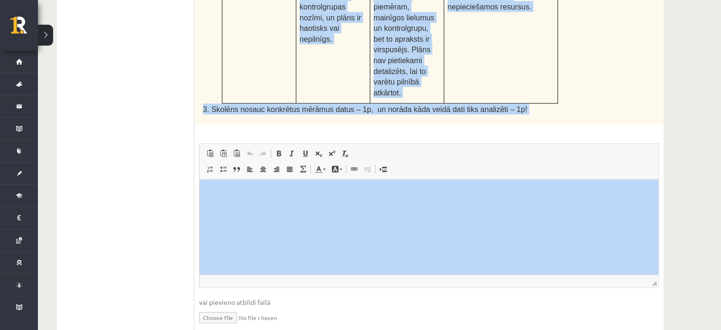
scroll to position [572, 0]
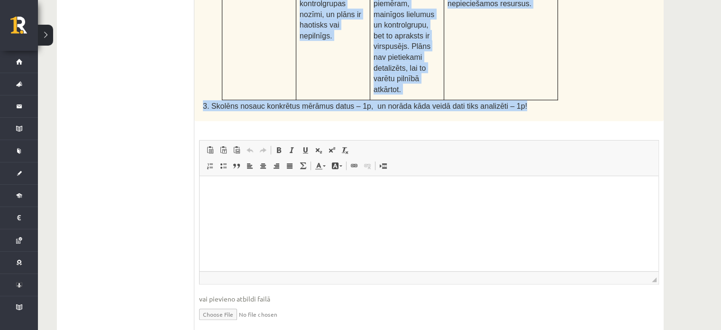
drag, startPoint x: 199, startPoint y: 96, endPoint x: 525, endPoint y: 73, distance: 327.0
copy div "Augu augšana un vides faktori Skolēns Jānis veic eksperimentu ar istabas augiem…"
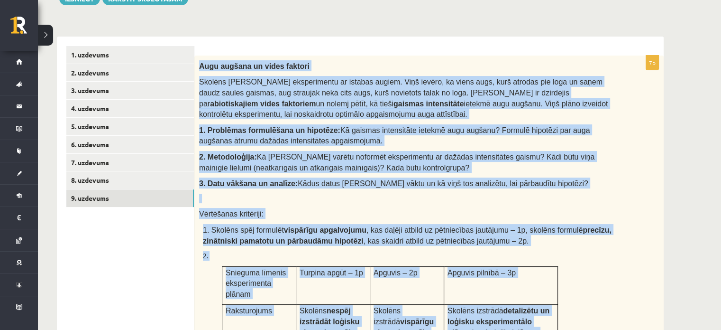
scroll to position [240, 0]
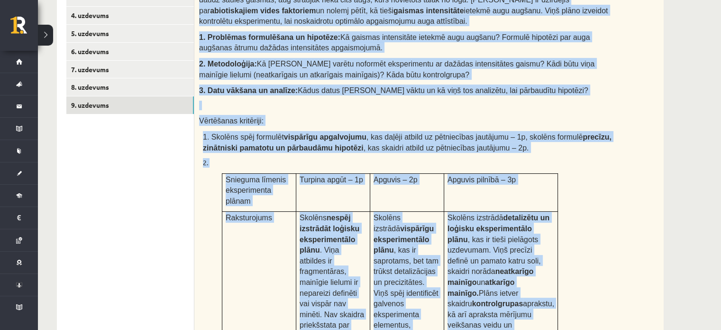
click at [618, 213] on div "Augu augšana un vides faktori Skolēns Jānis veic eksperimentu ar istabas augiem…" at bounding box center [428, 208] width 469 height 490
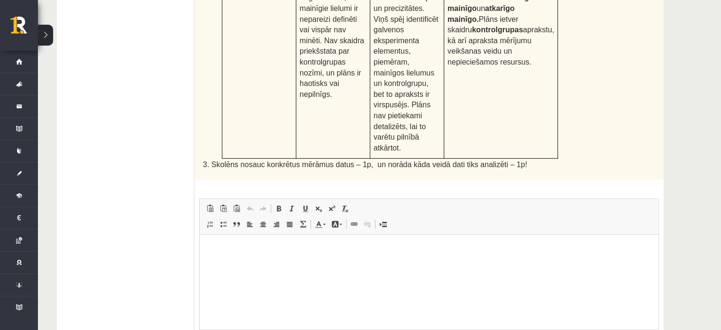
scroll to position [572, 0]
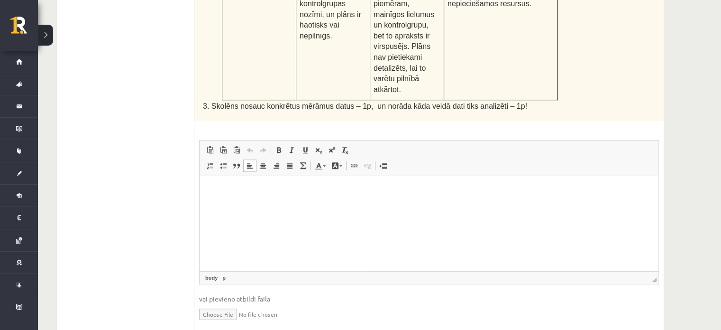
click at [267, 180] on html at bounding box center [429, 190] width 459 height 29
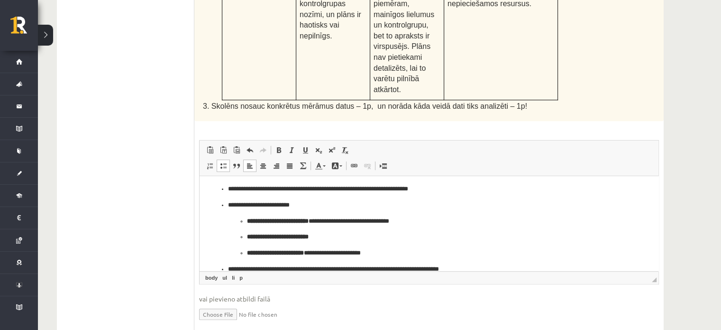
scroll to position [47, 0]
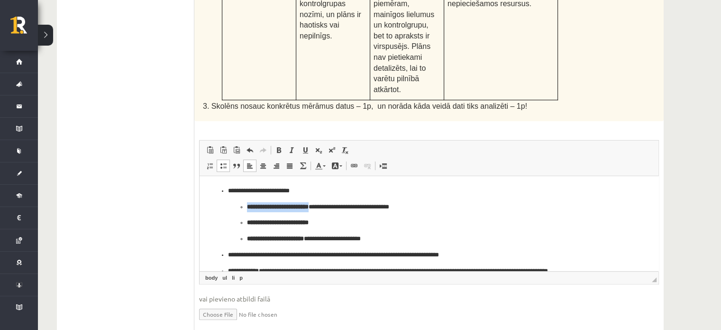
drag, startPoint x: 327, startPoint y: 207, endPoint x: 238, endPoint y: 205, distance: 89.2
click at [238, 205] on ul "**********" at bounding box center [429, 223] width 402 height 42
click at [277, 146] on span at bounding box center [279, 150] width 8 height 8
click at [281, 146] on span at bounding box center [279, 150] width 8 height 8
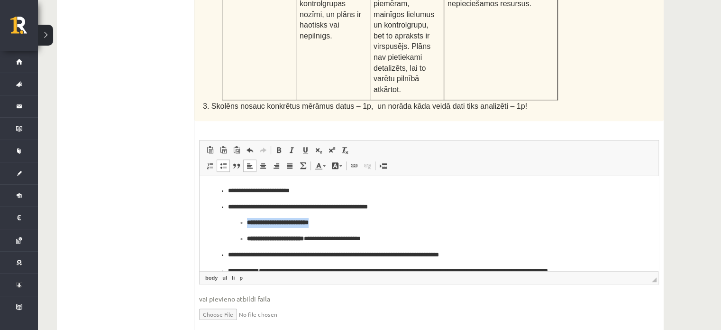
drag, startPoint x: 350, startPoint y: 224, endPoint x: 219, endPoint y: 220, distance: 131.4
click at [219, 220] on ul "**********" at bounding box center [429, 223] width 440 height 106
drag, startPoint x: 322, startPoint y: 239, endPoint x: 234, endPoint y: 238, distance: 88.2
click at [234, 238] on ul "**********" at bounding box center [425, 239] width 395 height 10
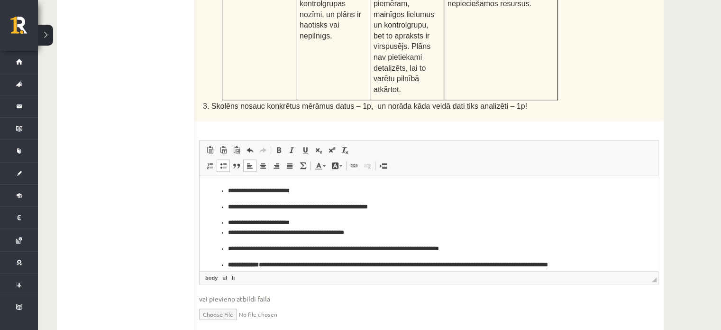
click at [218, 216] on ul "**********" at bounding box center [429, 220] width 440 height 100
click at [230, 215] on ul "**********" at bounding box center [429, 220] width 440 height 100
click at [232, 215] on ul "**********" at bounding box center [429, 220] width 440 height 100
click at [308, 229] on li "**********" at bounding box center [425, 233] width 395 height 10
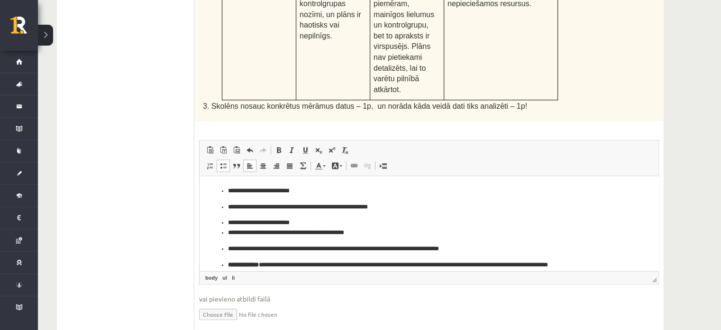
scroll to position [56, 0]
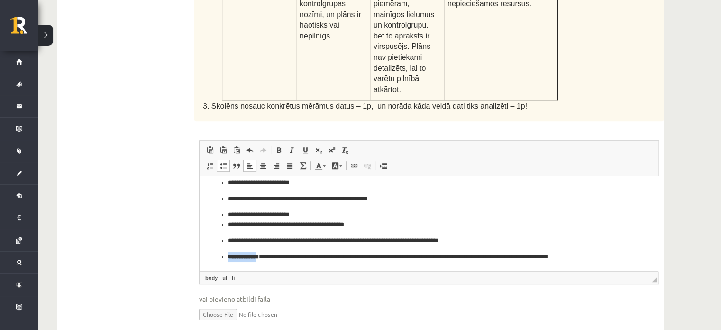
drag, startPoint x: 268, startPoint y: 256, endPoint x: 224, endPoint y: 258, distance: 43.7
click at [224, 258] on ul "**********" at bounding box center [429, 212] width 440 height 100
click at [278, 146] on span at bounding box center [279, 150] width 8 height 8
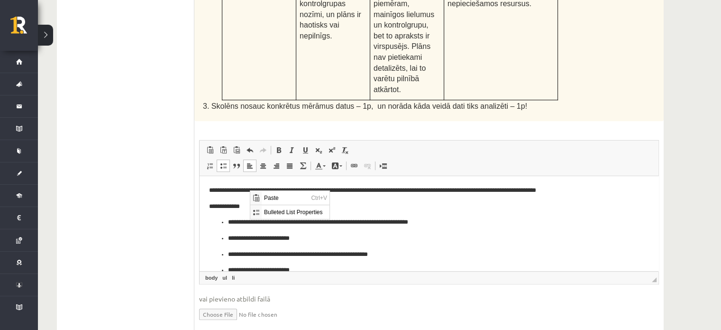
scroll to position [0, 0]
click at [618, 243] on p "**********" at bounding box center [425, 238] width 395 height 10
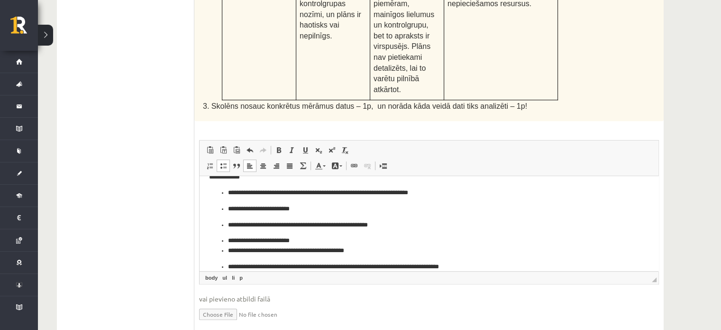
scroll to position [56, 0]
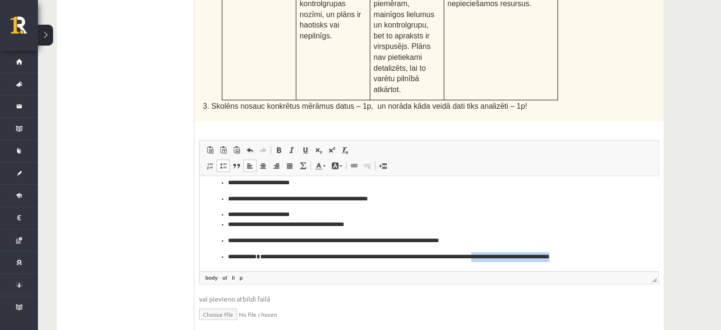
drag, startPoint x: 595, startPoint y: 255, endPoint x: 499, endPoint y: 257, distance: 95.3
click at [499, 257] on p "**********" at bounding box center [425, 257] width 395 height 10
drag, startPoint x: 486, startPoint y: 240, endPoint x: 349, endPoint y: 240, distance: 136.1
click at [349, 240] on p "**********" at bounding box center [425, 241] width 395 height 10
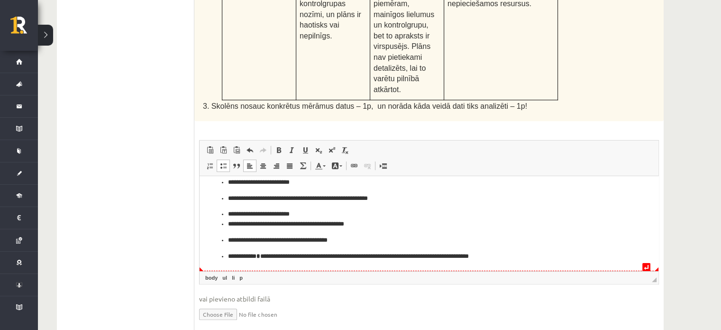
click at [547, 262] on html "**********" at bounding box center [429, 195] width 459 height 150
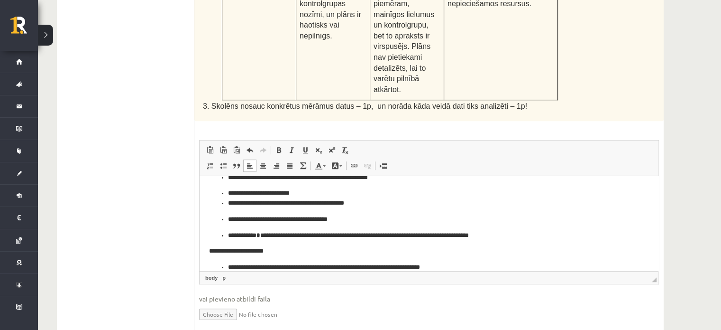
scroll to position [93, 0]
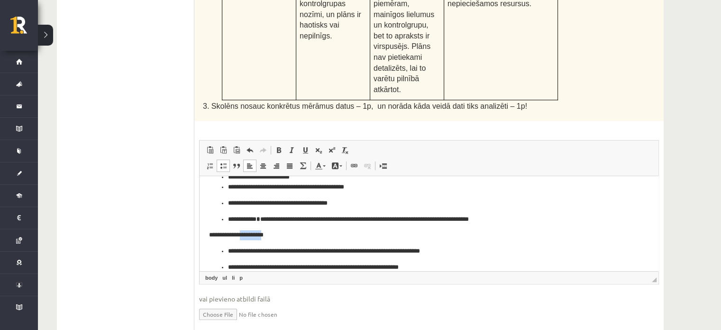
drag, startPoint x: 269, startPoint y: 237, endPoint x: 245, endPoint y: 238, distance: 24.2
click at [245, 238] on p "**********" at bounding box center [425, 235] width 433 height 10
copy p "*********"
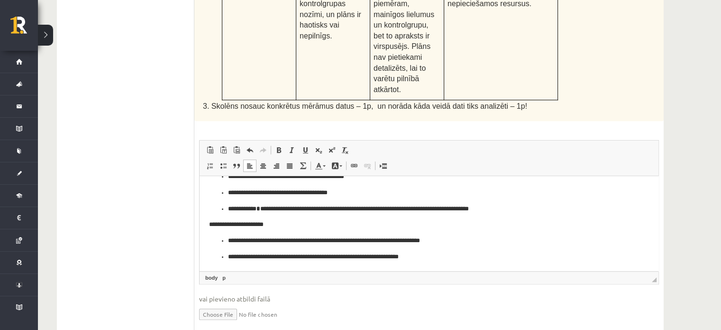
click at [441, 257] on p "**********" at bounding box center [425, 257] width 395 height 10
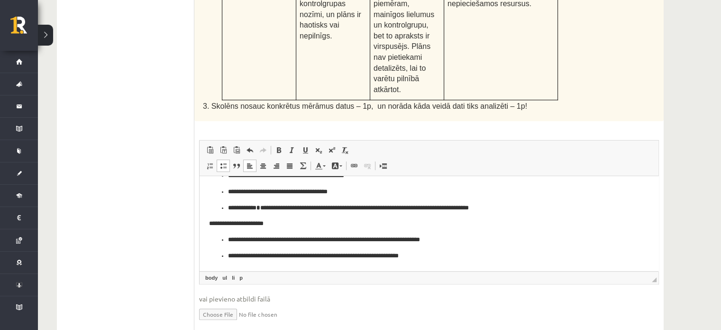
scroll to position [109, 0]
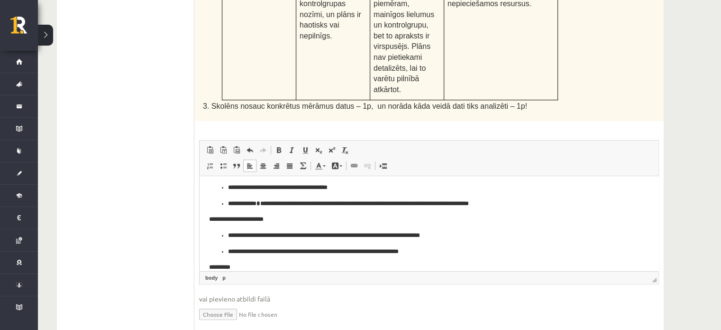
click at [212, 267] on p "*********" at bounding box center [425, 267] width 433 height 10
click at [257, 262] on p "*******" at bounding box center [425, 267] width 433 height 10
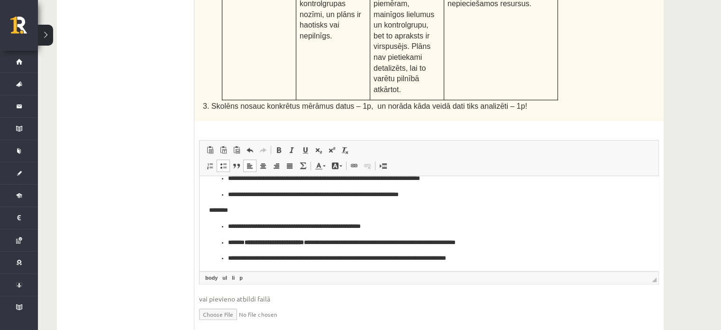
scroll to position [168, 0]
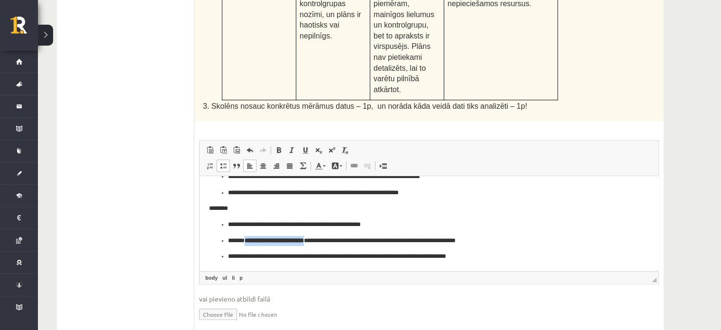
drag, startPoint x: 329, startPoint y: 238, endPoint x: 251, endPoint y: 239, distance: 77.8
click at [251, 239] on p "**********" at bounding box center [425, 241] width 395 height 10
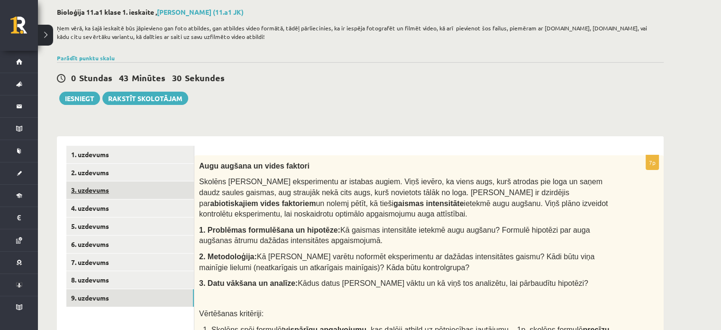
scroll to position [142, 0]
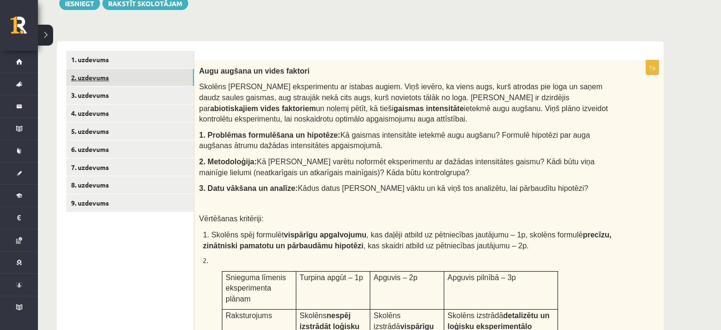
click at [89, 79] on link "2. uzdevums" at bounding box center [130, 78] width 128 height 18
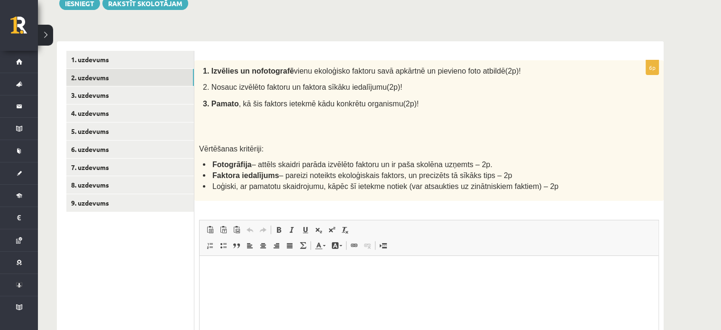
scroll to position [0, 0]
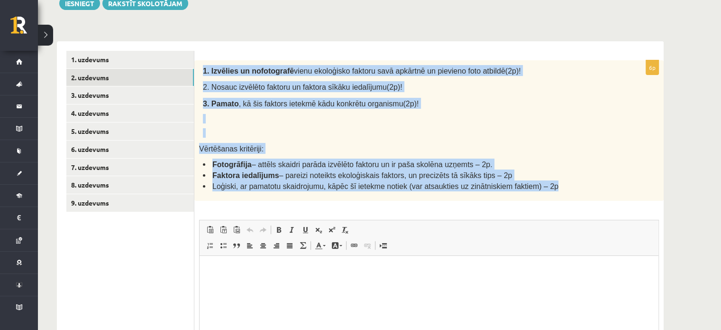
drag, startPoint x: 204, startPoint y: 67, endPoint x: 541, endPoint y: 192, distance: 358.8
click at [541, 192] on div "1. Izvēlies un nofotografē vienu ekoloģisko faktoru savā apkārtnē un pievieno f…" at bounding box center [428, 130] width 469 height 140
copy div "1. Izvēlies un nofotografē vienu ekoloģisko faktoru savā apkārtnē un pievieno f…"
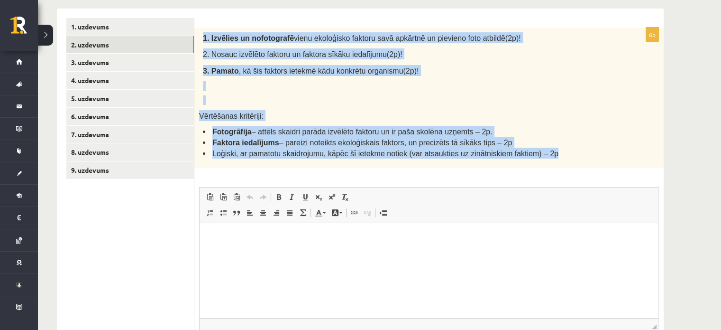
scroll to position [190, 0]
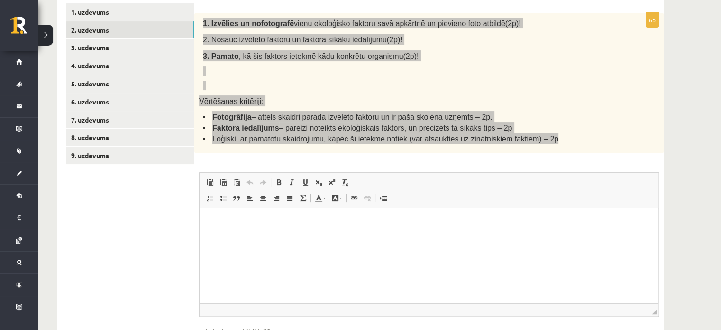
click at [372, 237] on html at bounding box center [429, 222] width 459 height 29
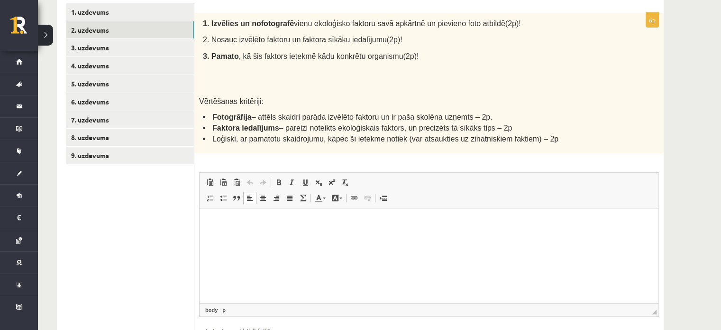
click at [444, 161] on div "6p 1. Izvēlies un nofotografē vienu ekoloģisko faktoru savā apkārtnē un pievien…" at bounding box center [428, 191] width 469 height 357
click at [408, 237] on html at bounding box center [429, 222] width 459 height 29
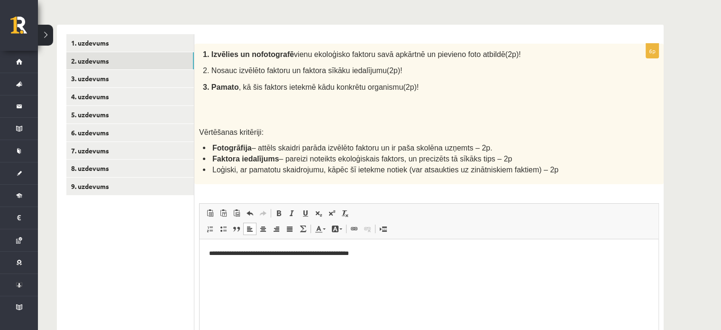
scroll to position [142, 0]
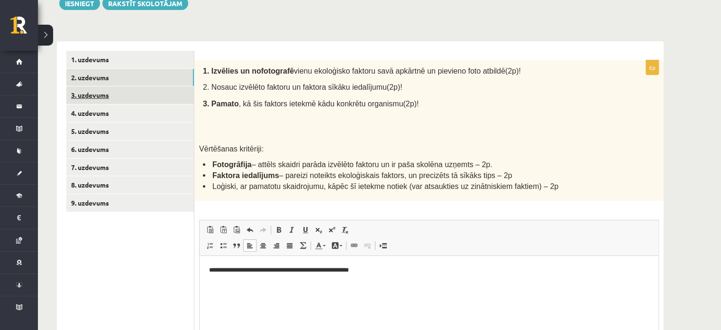
click at [106, 94] on link "3. uzdevums" at bounding box center [130, 95] width 128 height 18
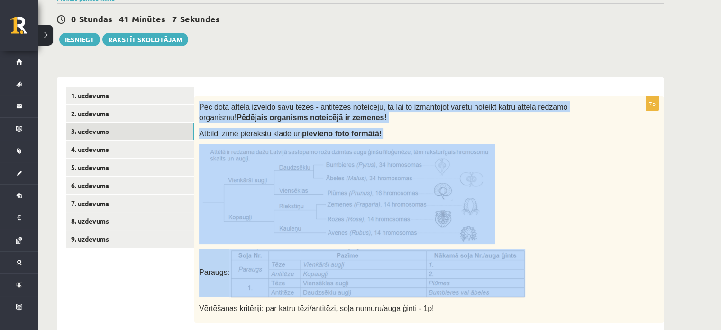
scroll to position [154, 0]
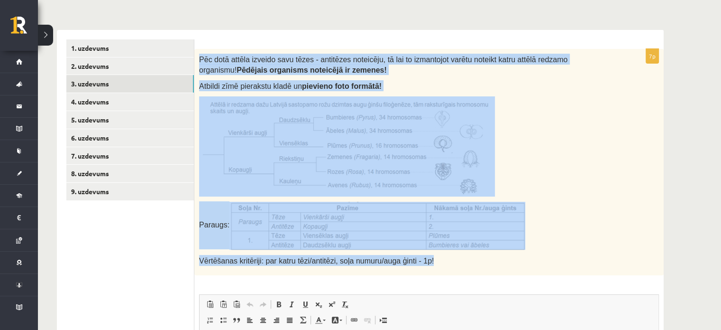
drag, startPoint x: 199, startPoint y: 152, endPoint x: 444, endPoint y: 268, distance: 271.3
click at [444, 268] on div "Pēc dotā attēla izveido savu tēzes - antitēzes noteicēju, tā lai to izmantojot …" at bounding box center [428, 162] width 469 height 226
copy div "Pēc dotā attēla izveido savu tēzes - antitēzes noteicēju, tā lai to izmantojot …"
click at [578, 157] on p at bounding box center [405, 146] width 413 height 100
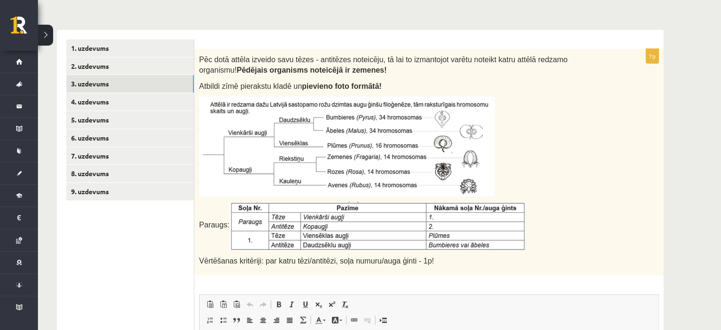
drag, startPoint x: 358, startPoint y: 197, endPoint x: 566, endPoint y: 187, distance: 208.4
click at [566, 187] on p at bounding box center [405, 146] width 413 height 100
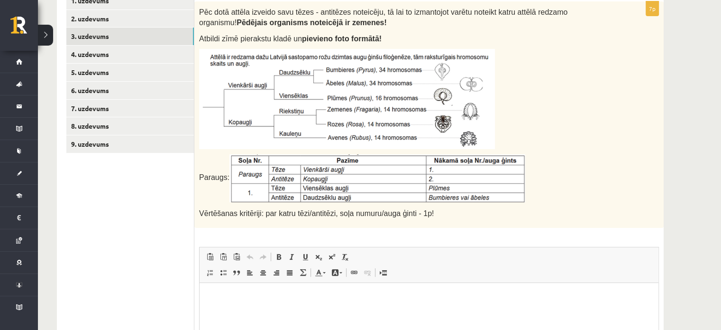
click at [340, 148] on img at bounding box center [347, 99] width 296 height 100
click at [350, 170] on img at bounding box center [377, 178] width 296 height 48
drag, startPoint x: 353, startPoint y: 162, endPoint x: 633, endPoint y: 136, distance: 280.5
click at [633, 136] on div "Pēc dotā attēla izveido savu tēzes - antitēzes noteicēju, tā lai to izmantojot …" at bounding box center [428, 114] width 469 height 226
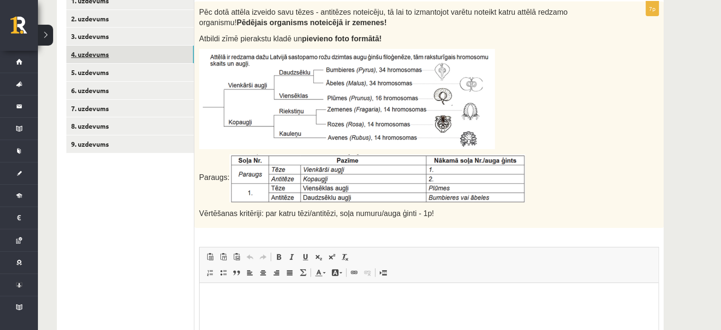
click at [95, 55] on link "4. uzdevums" at bounding box center [130, 55] width 128 height 18
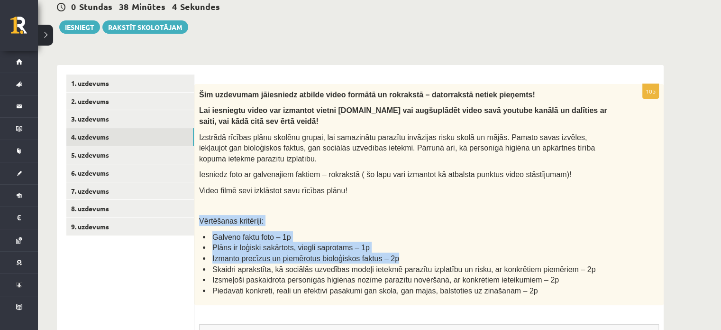
scroll to position [248, 0]
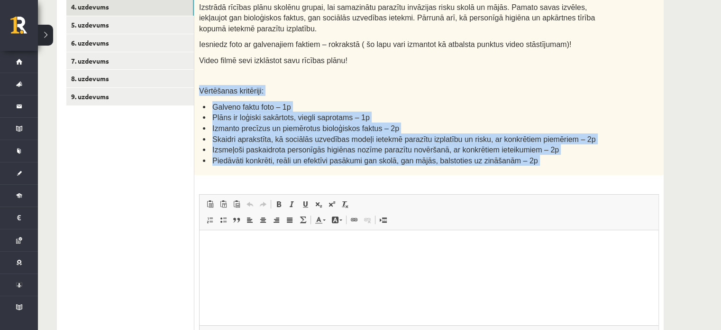
drag, startPoint x: 604, startPoint y: 207, endPoint x: 584, endPoint y: 157, distance: 53.4
click at [590, 155] on li "Piedāvāti konkrēti, reāli un efektīvi pasākumi gan skolā, gan mājās, balstoties…" at bounding box center [407, 160] width 409 height 11
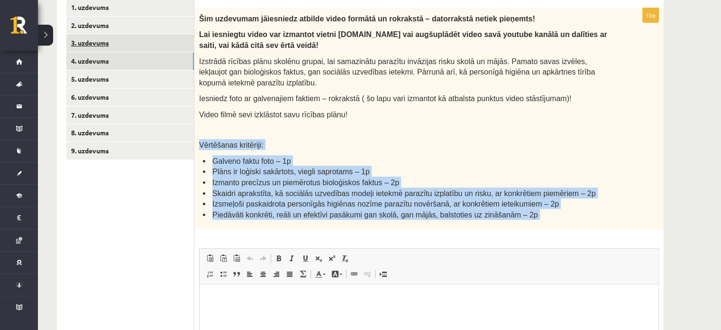
scroll to position [154, 0]
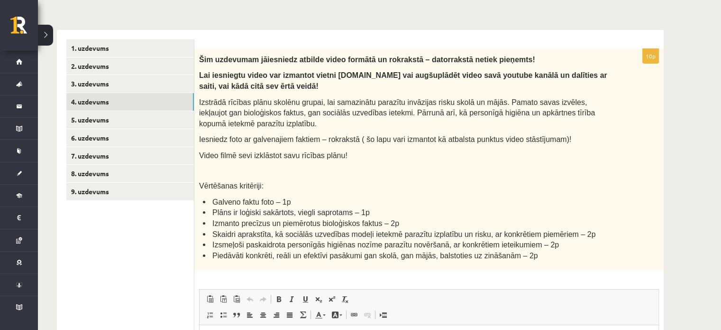
click at [201, 57] on span "Šim uzdevumam jāiesniedz atbilde video formātā un rokrakstā – datorrakstā netie…" at bounding box center [367, 59] width 336 height 8
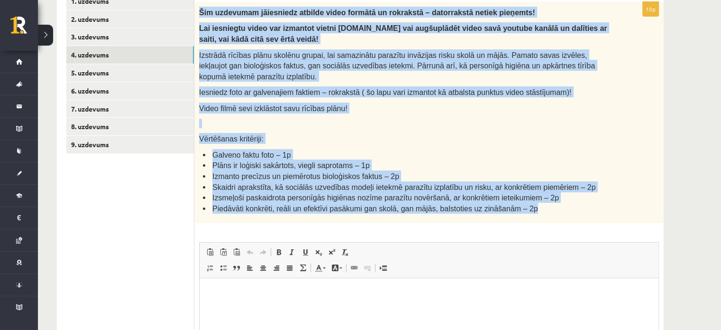
scroll to position [201, 0]
drag, startPoint x: 196, startPoint y: 58, endPoint x: 536, endPoint y: 188, distance: 363.7
click at [541, 201] on div "Šim uzdevumam jāiesniedz atbilde video formātā un rokrakstā – datorrakstā netie…" at bounding box center [428, 111] width 469 height 221
click at [431, 144] on div "Šim uzdevumam jāiesniedz atbilde video formātā un rokrakstā – datorrakstā netie…" at bounding box center [428, 111] width 469 height 221
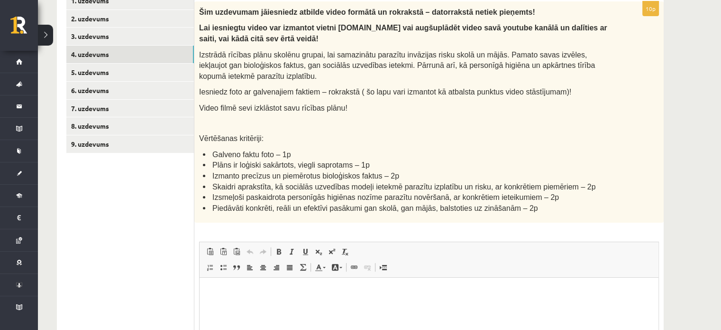
drag, startPoint x: 265, startPoint y: 165, endPoint x: 264, endPoint y: 172, distance: 6.7
drag, startPoint x: 264, startPoint y: 172, endPoint x: 567, endPoint y: 149, distance: 303.8
click at [569, 146] on div "Šim uzdevumam jāiesniedz atbilde video formātā un rokrakstā – datorrakstā netie…" at bounding box center [428, 111] width 469 height 221
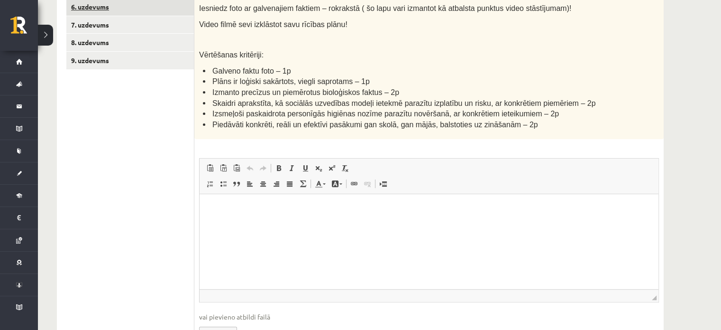
scroll to position [237, 0]
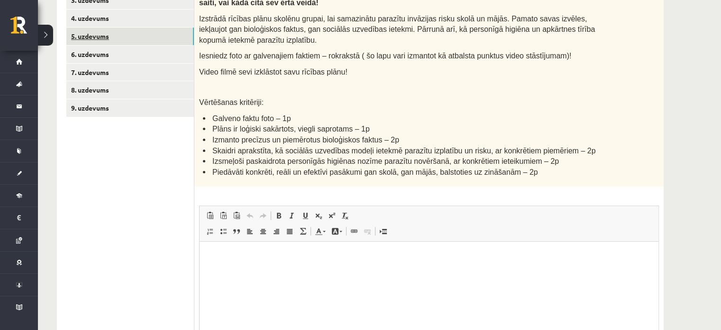
click at [98, 36] on link "5. uzdevums" at bounding box center [130, 37] width 128 height 18
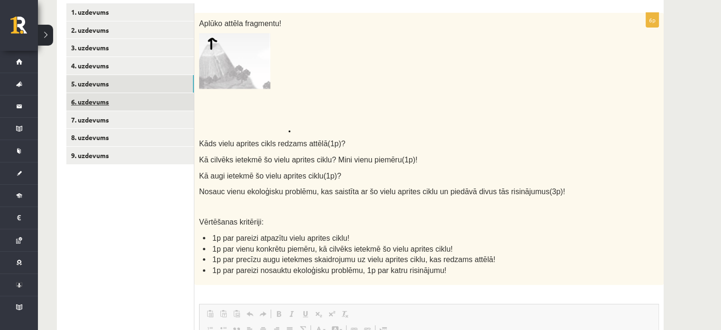
scroll to position [0, 0]
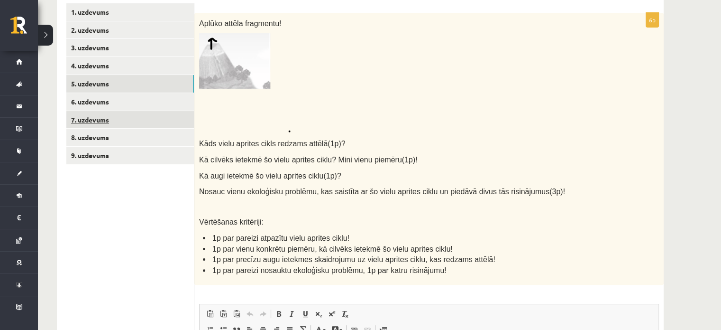
click at [92, 116] on link "7. uzdevums" at bounding box center [130, 120] width 128 height 18
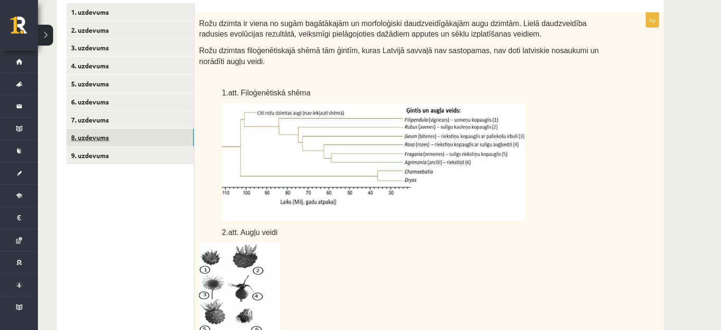
click at [90, 133] on link "8. uzdevums" at bounding box center [130, 137] width 128 height 18
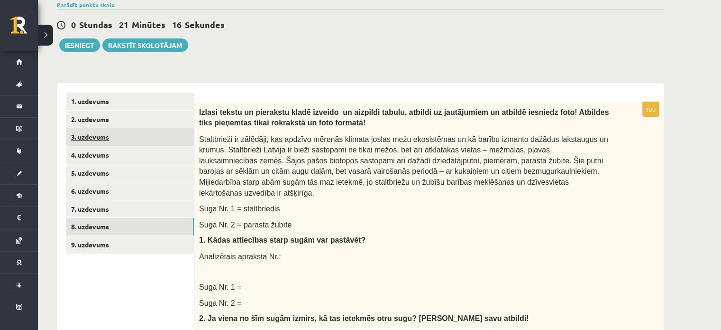
scroll to position [95, 0]
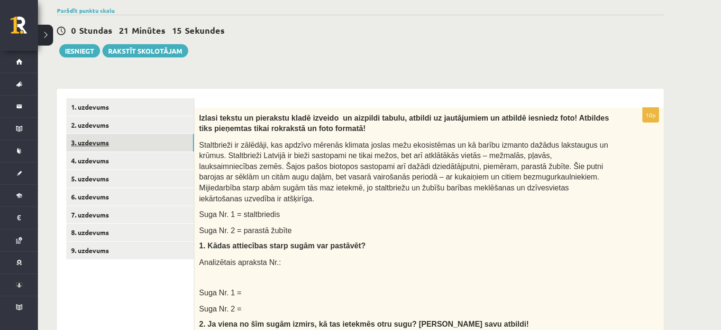
click at [85, 146] on link "3. uzdevums" at bounding box center [130, 143] width 128 height 18
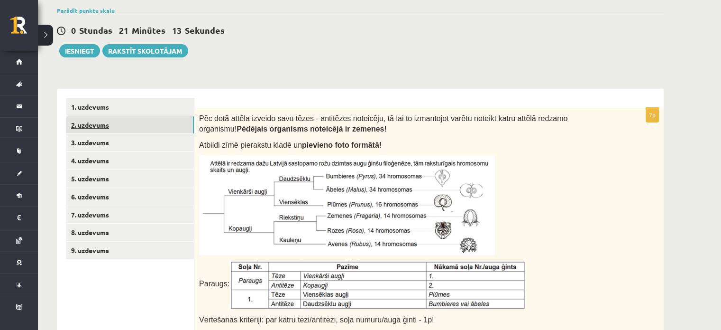
click at [96, 128] on link "2. uzdevums" at bounding box center [130, 125] width 128 height 18
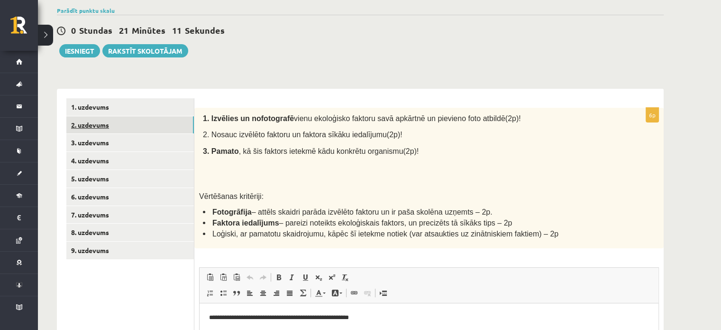
scroll to position [0, 0]
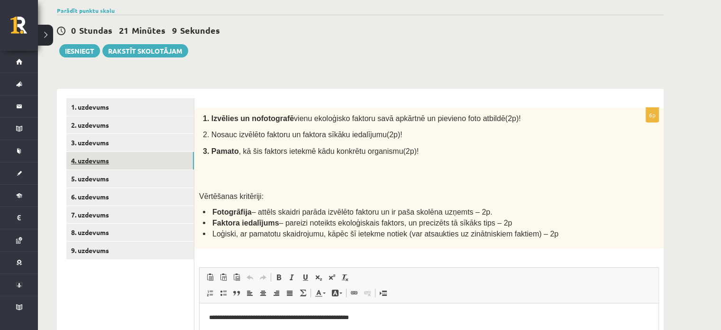
click at [100, 157] on link "4. uzdevums" at bounding box center [130, 161] width 128 height 18
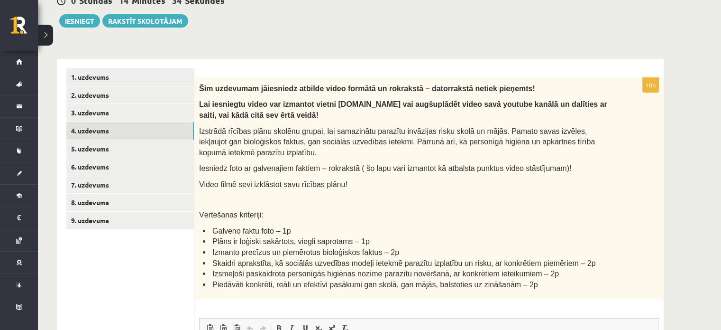
scroll to position [142, 0]
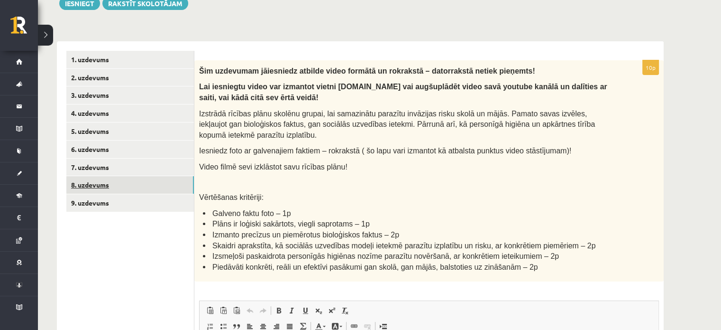
click at [96, 190] on link "8. uzdevums" at bounding box center [130, 185] width 128 height 18
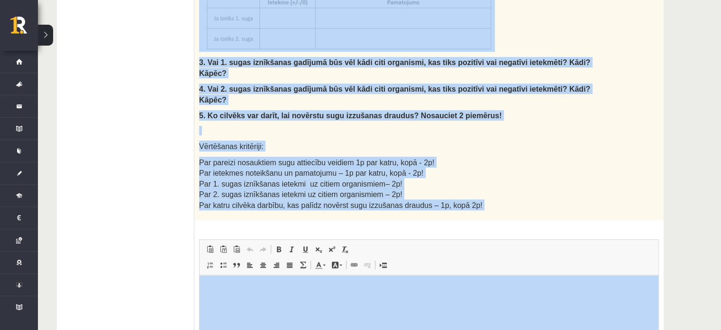
scroll to position [522, 0]
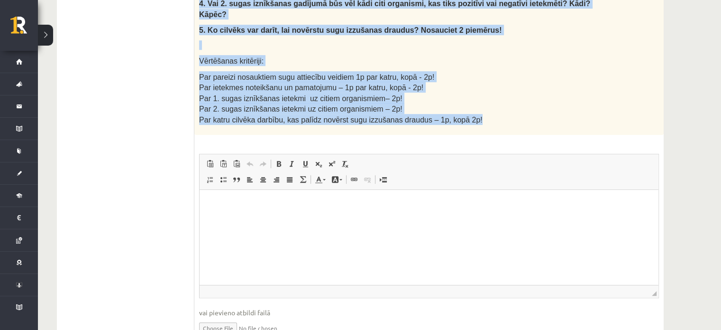
drag, startPoint x: 201, startPoint y: 69, endPoint x: 491, endPoint y: 91, distance: 291.0
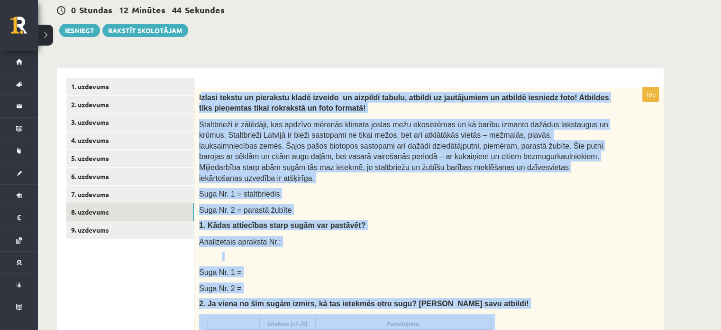
scroll to position [47, 0]
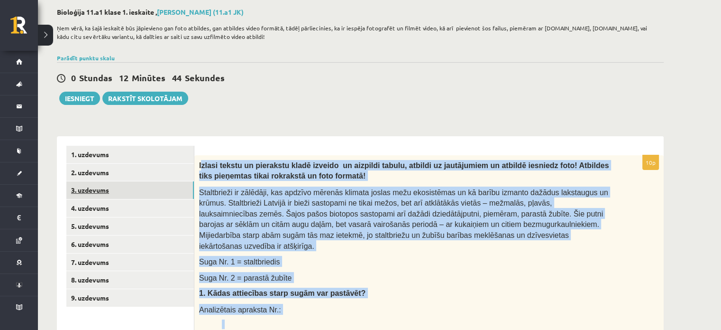
click at [97, 191] on link "3. uzdevums" at bounding box center [130, 190] width 128 height 18
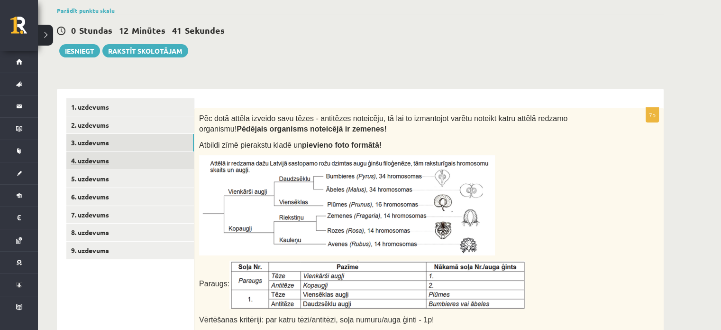
scroll to position [0, 0]
click at [84, 164] on link "4. uzdevums" at bounding box center [130, 161] width 128 height 18
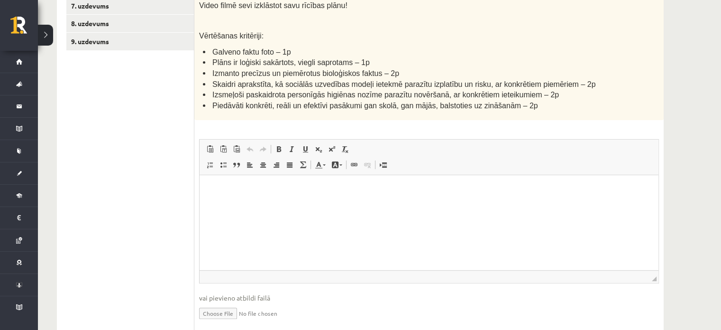
scroll to position [337, 0]
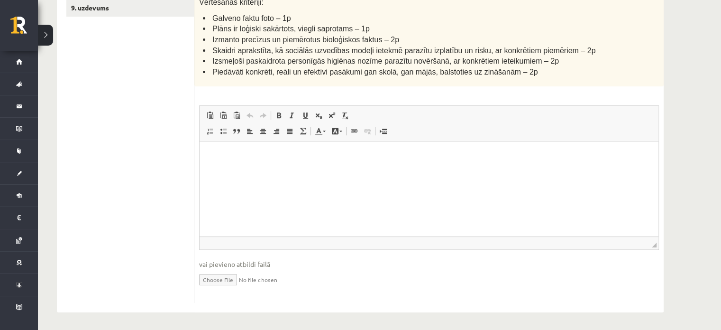
click at [224, 277] on input "file" at bounding box center [429, 278] width 460 height 19
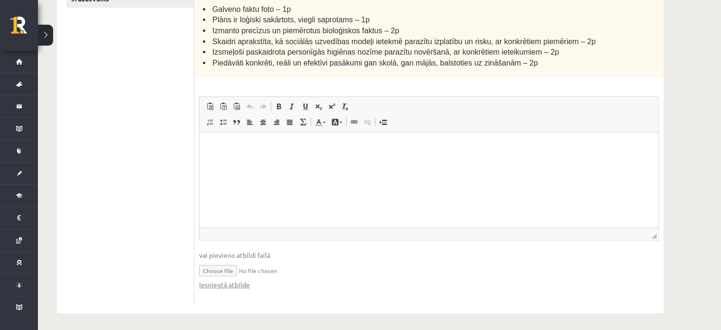
scroll to position [347, 0]
click at [216, 268] on input "file" at bounding box center [429, 268] width 460 height 19
type input "**********"
click at [281, 160] on html at bounding box center [429, 145] width 459 height 29
click at [354, 122] on span at bounding box center [354, 121] width 8 height 8
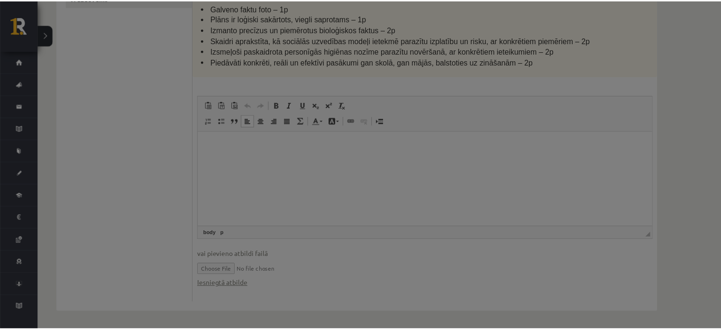
scroll to position [0, 0]
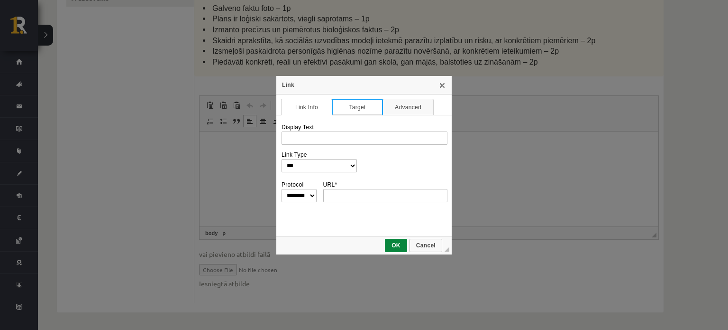
click at [363, 101] on link "Target" at bounding box center [357, 107] width 51 height 17
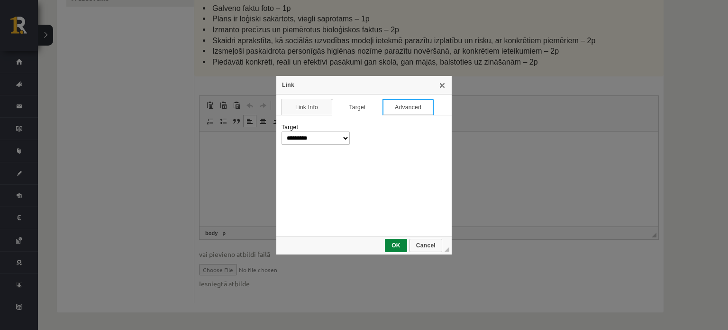
click at [403, 104] on link "Advanced" at bounding box center [408, 107] width 51 height 17
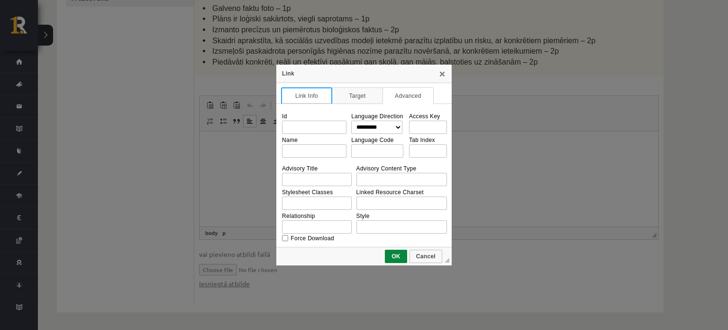
click at [317, 92] on link "Link Info" at bounding box center [306, 95] width 51 height 17
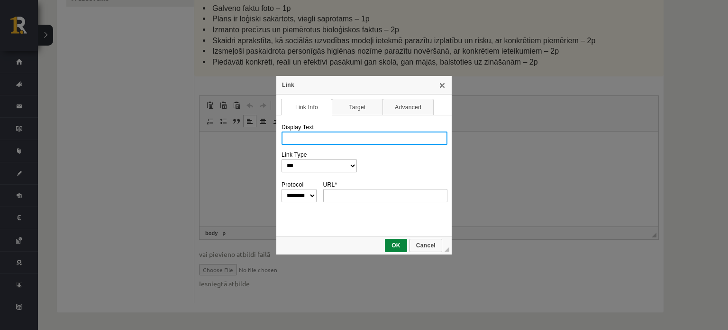
click at [327, 132] on input "Display Text" at bounding box center [365, 137] width 166 height 13
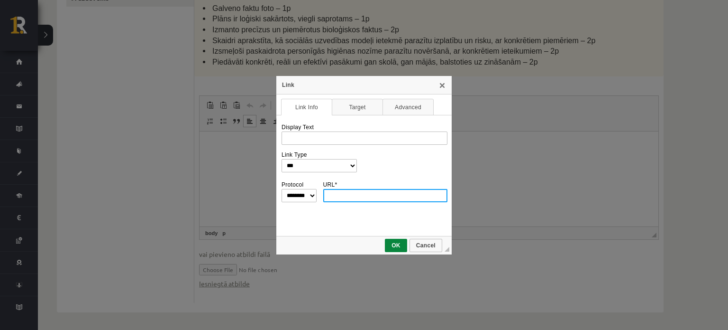
click at [369, 194] on input "URL *" at bounding box center [385, 195] width 125 height 13
click at [427, 242] on span "Cancel" at bounding box center [426, 245] width 31 height 7
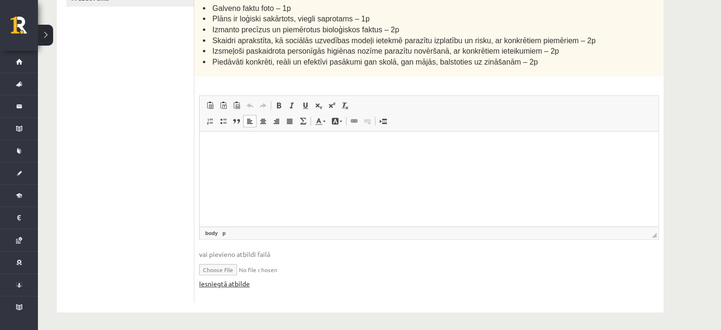
click at [248, 278] on link "Iesniegtā atbilde" at bounding box center [224, 283] width 51 height 10
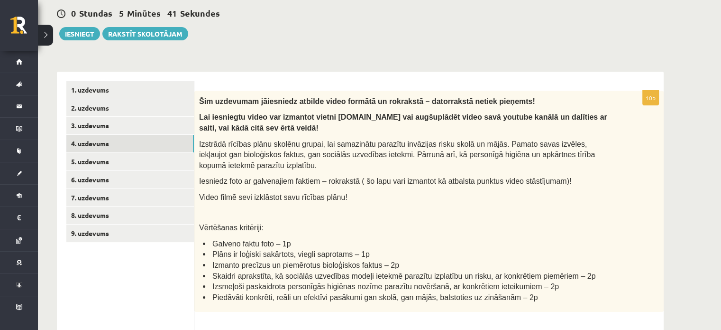
scroll to position [110, 0]
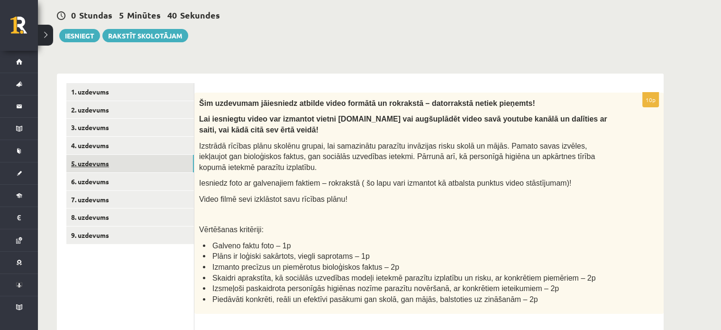
click at [97, 165] on link "5. uzdevums" at bounding box center [130, 164] width 128 height 18
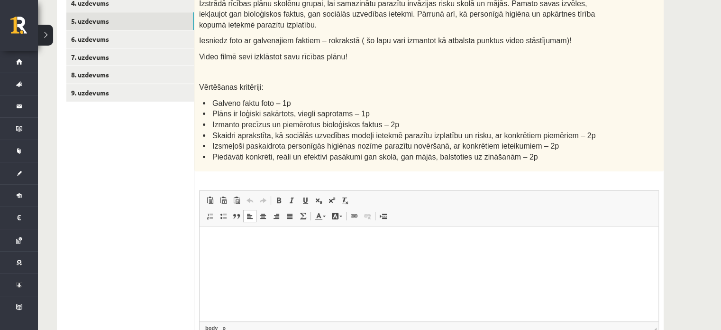
scroll to position [205, 0]
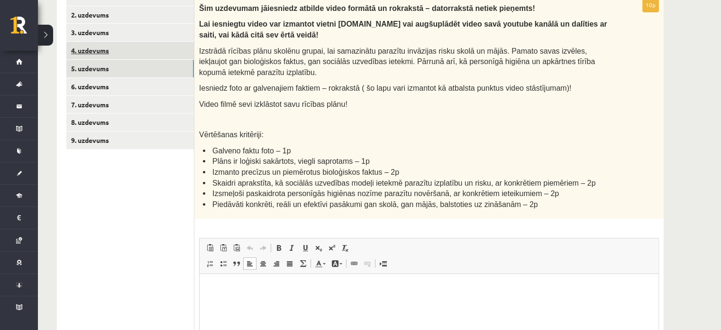
click at [96, 52] on link "4. uzdevums" at bounding box center [130, 51] width 128 height 18
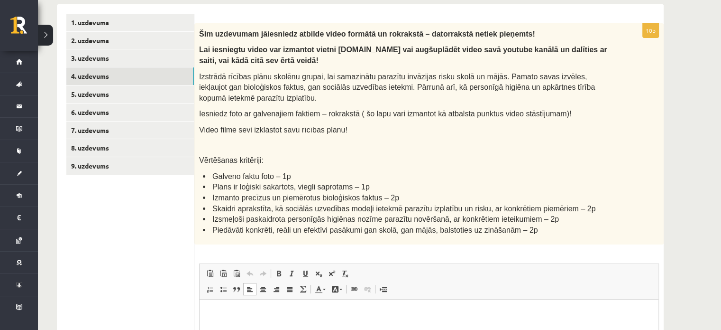
scroll to position [157, 0]
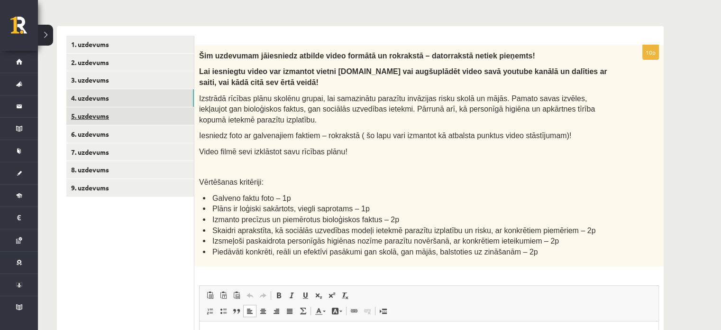
click at [83, 120] on link "5. uzdevums" at bounding box center [130, 116] width 128 height 18
click at [94, 96] on link "4. uzdevums" at bounding box center [130, 98] width 128 height 18
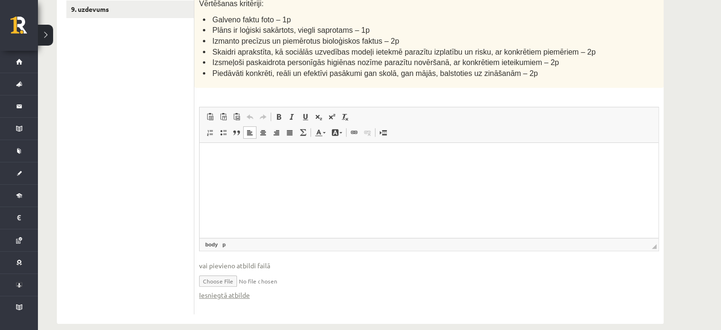
scroll to position [347, 0]
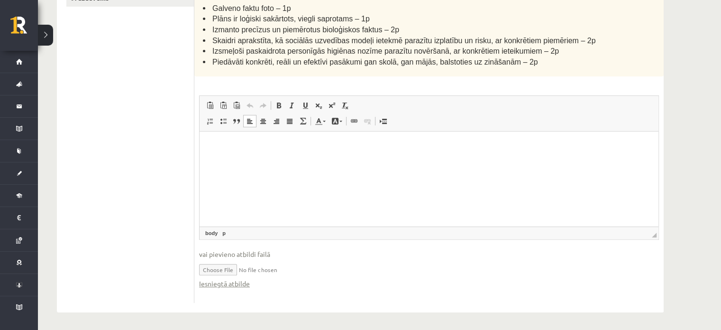
click at [296, 160] on html at bounding box center [429, 145] width 459 height 29
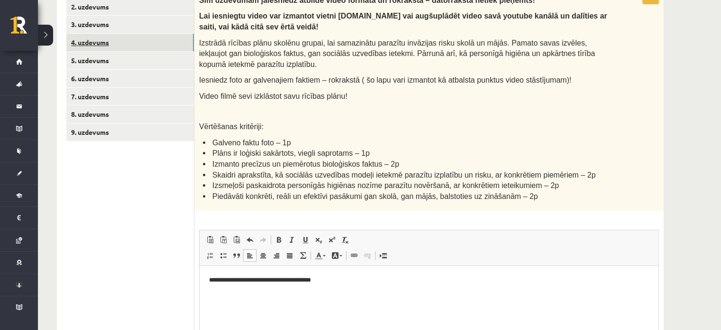
scroll to position [157, 0]
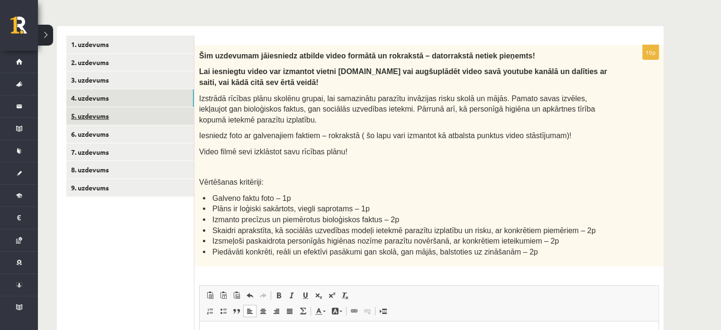
click at [96, 113] on link "5. uzdevums" at bounding box center [130, 116] width 128 height 18
click at [84, 118] on link "5. uzdevums" at bounding box center [130, 116] width 128 height 18
click at [90, 95] on link "4. uzdevums" at bounding box center [130, 98] width 128 height 18
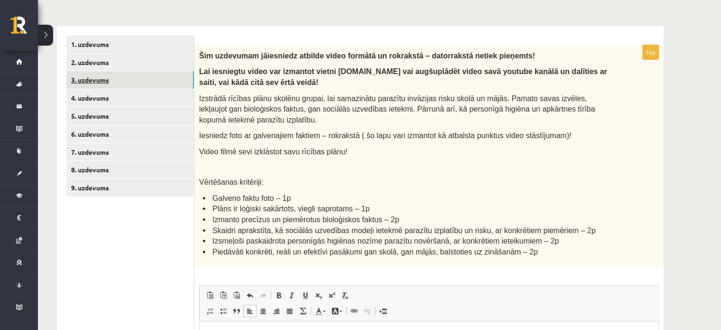
click at [91, 85] on link "3. uzdevums" at bounding box center [130, 80] width 128 height 18
click at [93, 61] on link "2. uzdevums" at bounding box center [130, 63] width 128 height 18
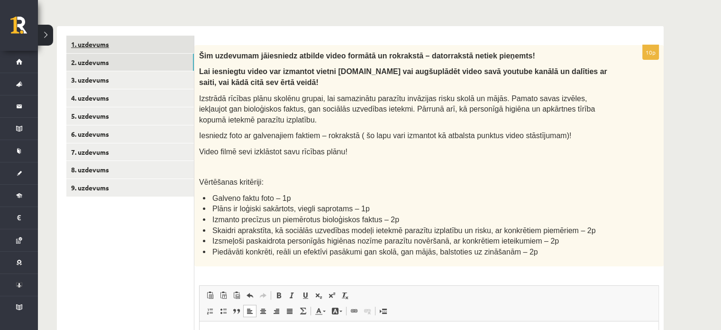
click at [96, 47] on link "1. uzdevums" at bounding box center [130, 45] width 128 height 18
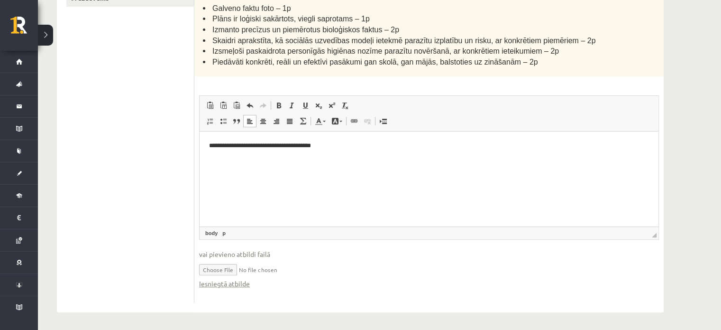
scroll to position [205, 0]
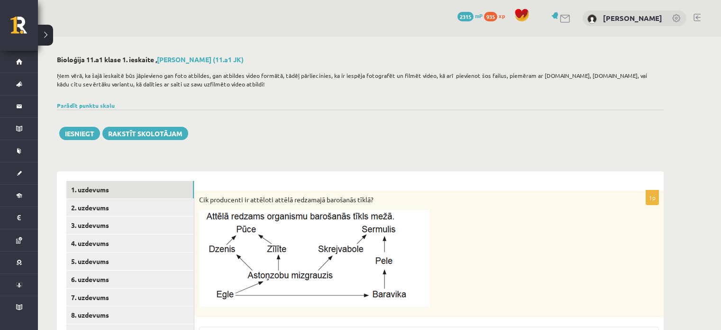
scroll to position [149, 0]
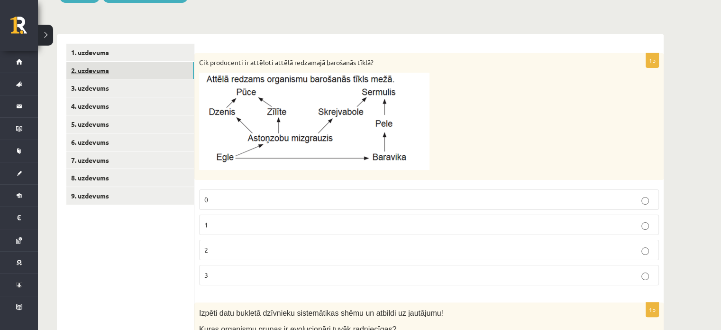
click at [84, 75] on link "2. uzdevums" at bounding box center [130, 71] width 128 height 18
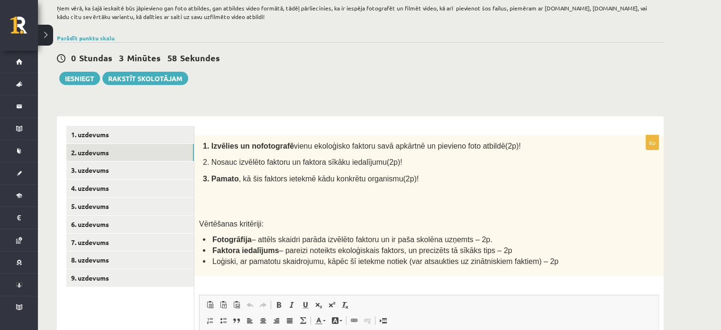
scroll to position [20, 0]
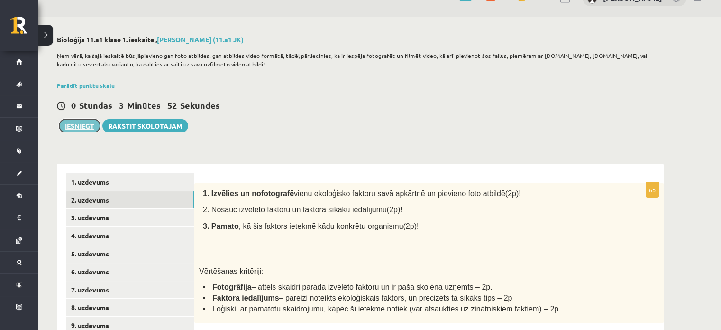
click at [87, 127] on button "Iesniegt" at bounding box center [79, 125] width 41 height 13
click at [79, 223] on link "3. uzdevums" at bounding box center [130, 218] width 128 height 18
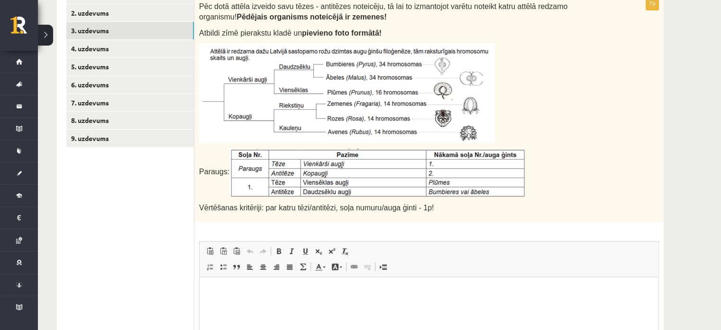
scroll to position [162, 0]
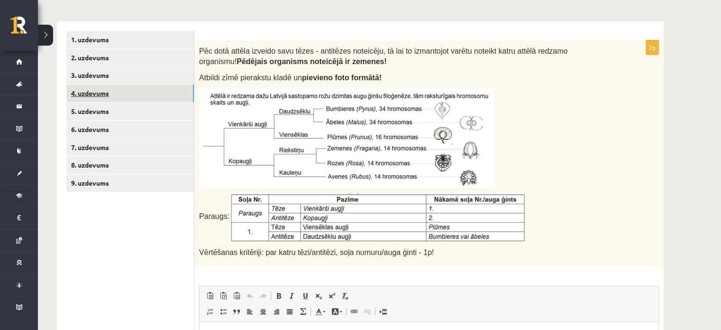
click at [98, 100] on link "4. uzdevums" at bounding box center [130, 93] width 128 height 18
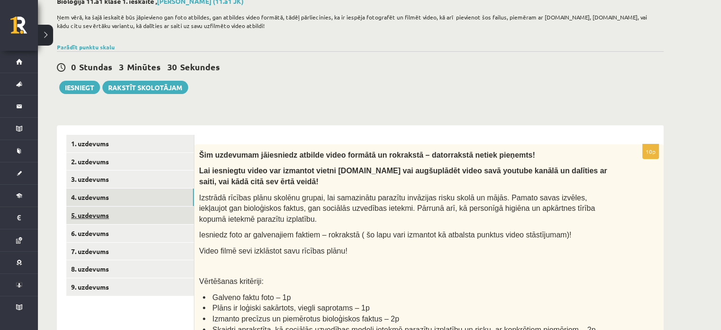
scroll to position [115, 0]
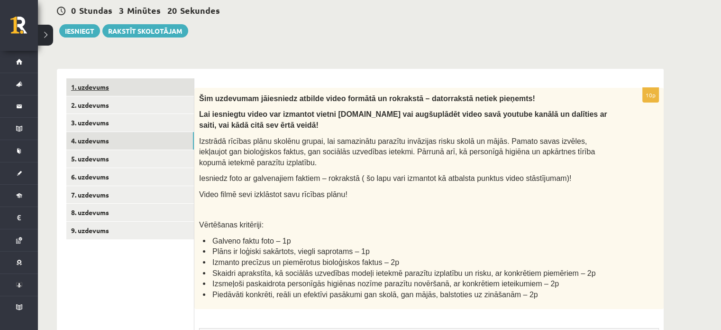
click at [101, 90] on link "1. uzdevums" at bounding box center [130, 87] width 128 height 18
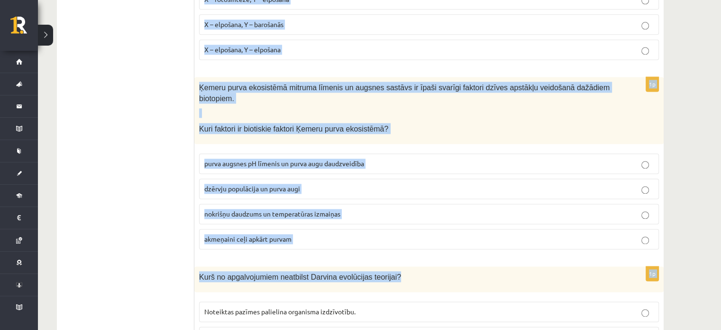
scroll to position [1391, 0]
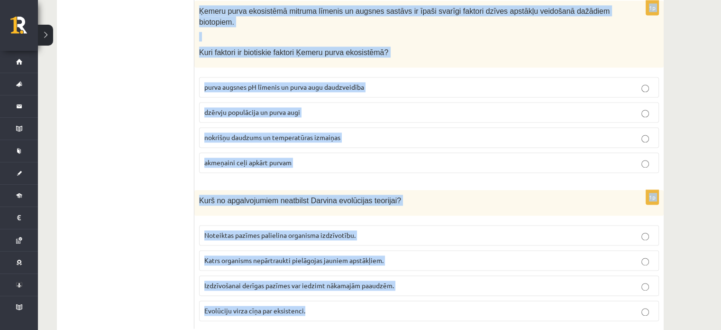
drag, startPoint x: 199, startPoint y: 117, endPoint x: 558, endPoint y: 280, distance: 394.9
copy form "Lor ipsumdolor si ametcons adipis elitseddo eiusmodte incid? 6 9 7 3 9u Labore …"
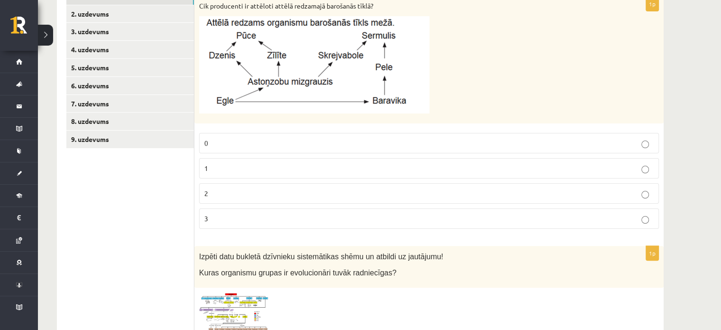
scroll to position [16, 0]
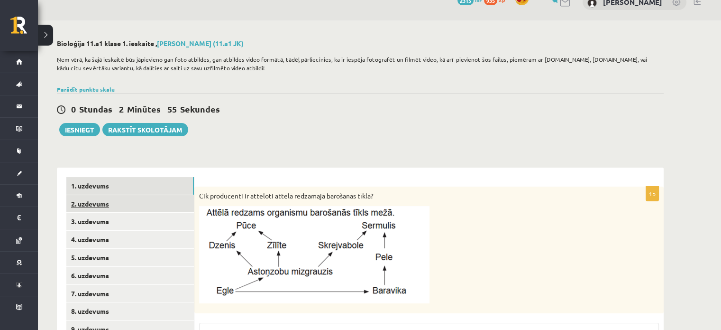
click at [85, 211] on link "2. uzdevums" at bounding box center [130, 204] width 128 height 18
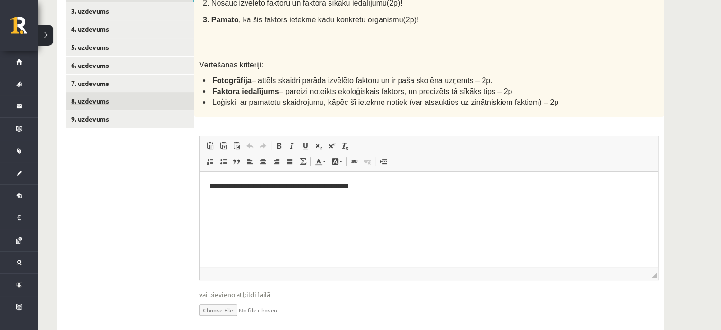
scroll to position [210, 0]
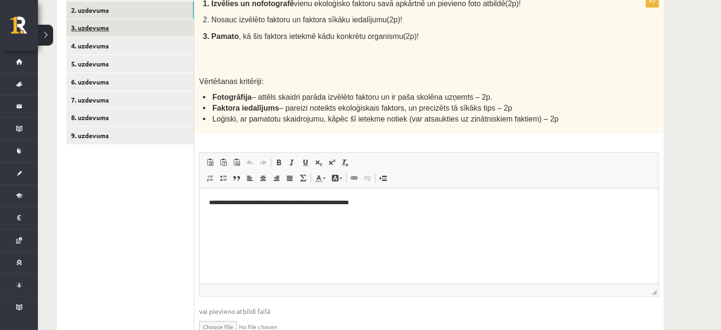
click at [96, 28] on link "3. uzdevums" at bounding box center [130, 28] width 128 height 18
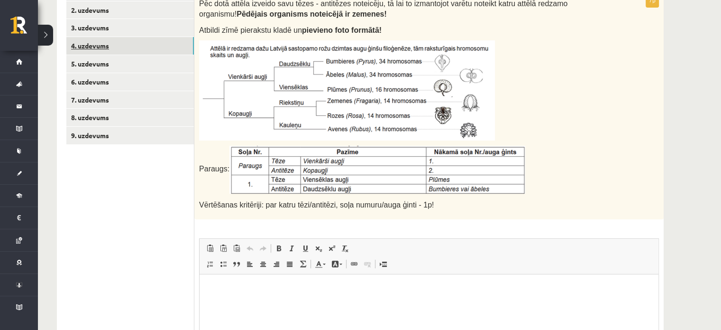
click at [98, 49] on link "4. uzdevums" at bounding box center [130, 46] width 128 height 18
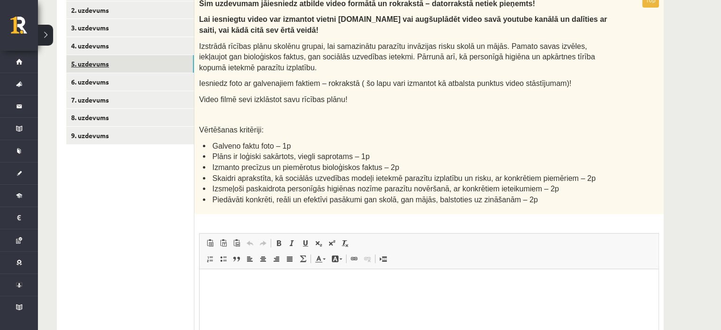
click at [97, 69] on link "5. uzdevums" at bounding box center [130, 64] width 128 height 18
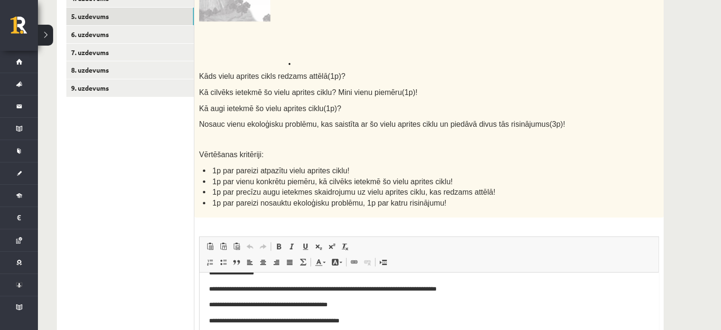
scroll to position [162, 0]
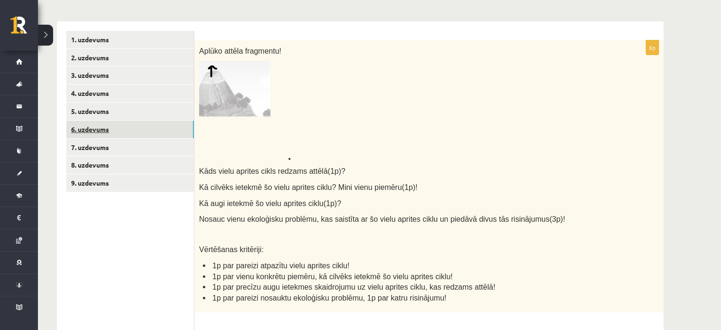
click at [83, 132] on link "6. uzdevums" at bounding box center [130, 129] width 128 height 18
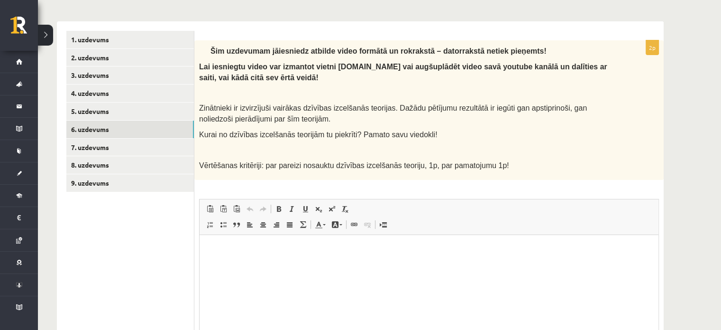
scroll to position [0, 0]
click at [91, 151] on link "7. uzdevums" at bounding box center [130, 147] width 128 height 18
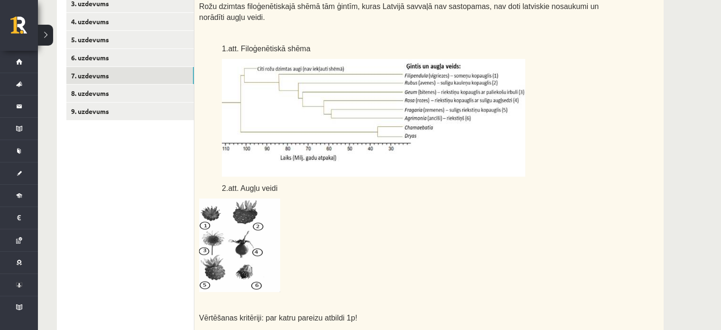
scroll to position [162, 0]
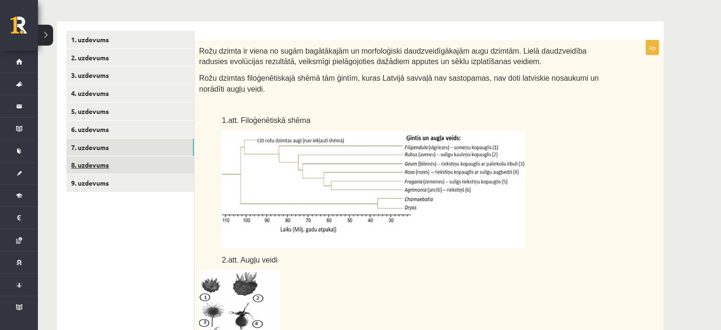
click at [97, 166] on link "8. uzdevums" at bounding box center [130, 165] width 128 height 18
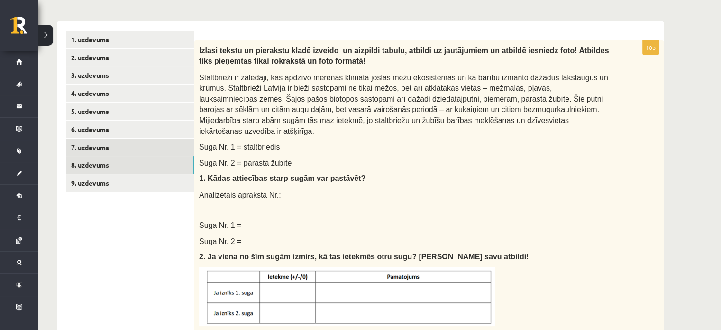
scroll to position [0, 0]
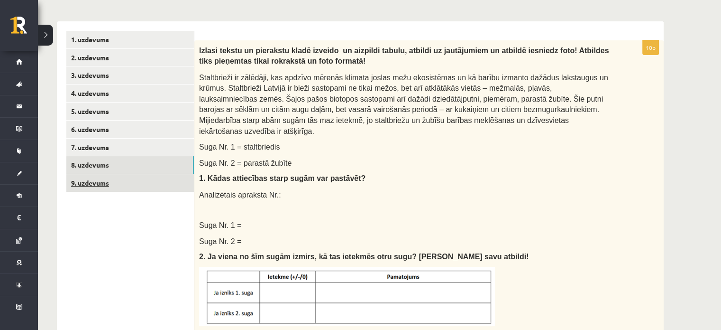
click at [84, 182] on link "9. uzdevums" at bounding box center [130, 183] width 128 height 18
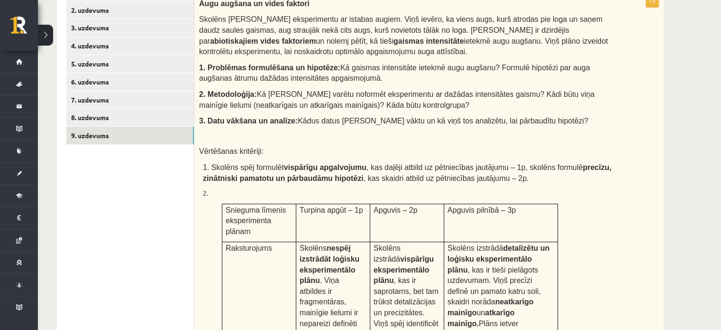
scroll to position [20, 0]
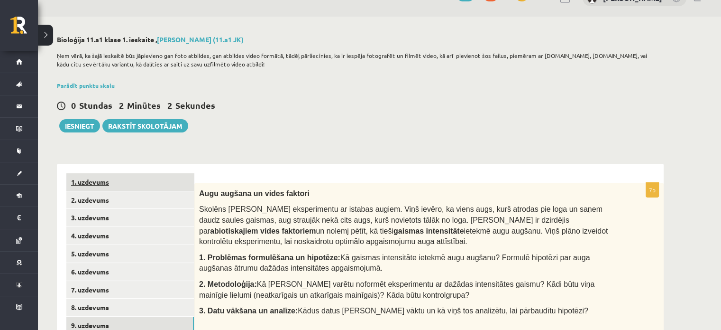
click at [95, 182] on link "1. uzdevums" at bounding box center [130, 182] width 128 height 18
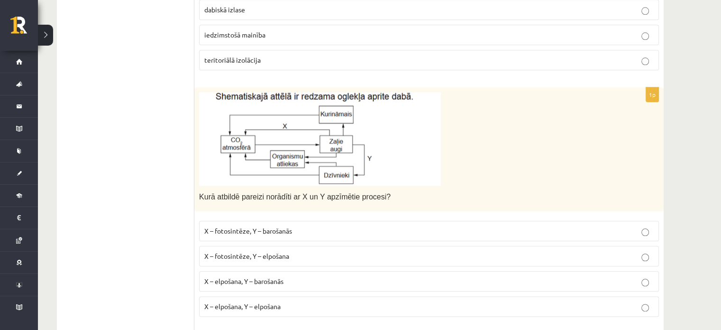
scroll to position [1063, 0]
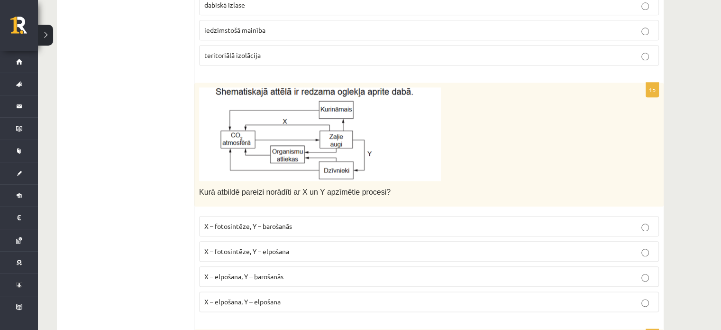
click at [303, 221] on p "X – fotosintēze, Y – barošanās" at bounding box center [428, 226] width 449 height 10
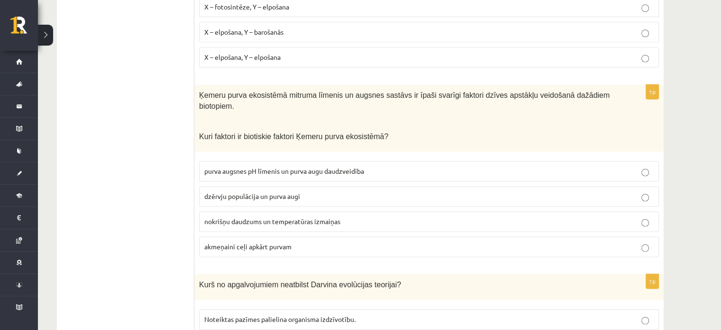
scroll to position [1391, 0]
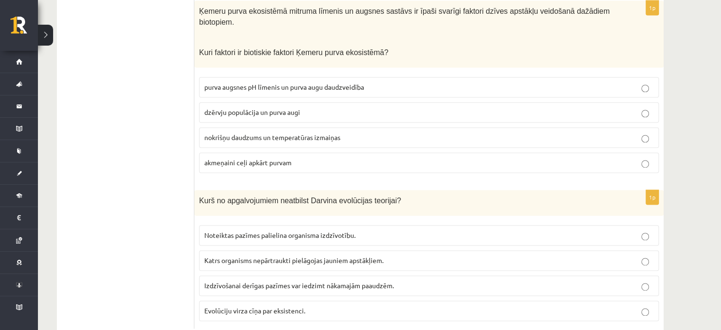
click at [317, 256] on span "Katrs organisms nepārtraukti pielāgojas jauniem apstākļiem." at bounding box center [293, 260] width 179 height 9
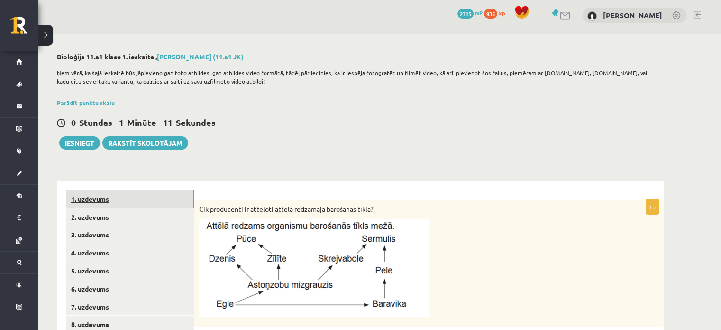
scroll to position [0, 0]
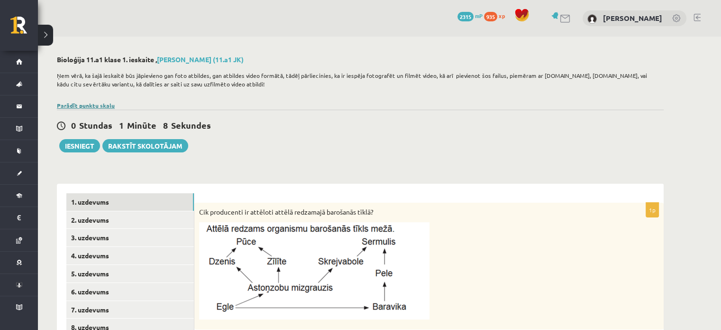
click at [93, 105] on link "Parādīt punktu skalu" at bounding box center [86, 105] width 58 height 8
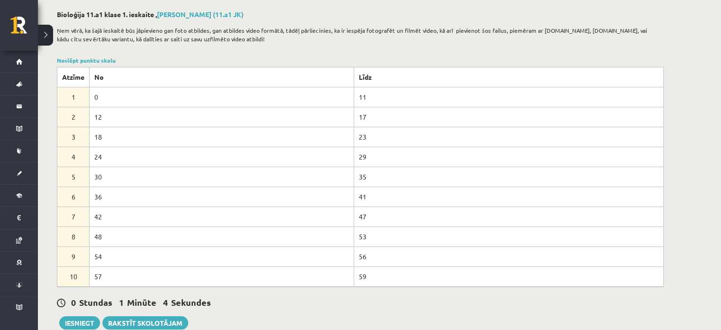
scroll to position [47, 0]
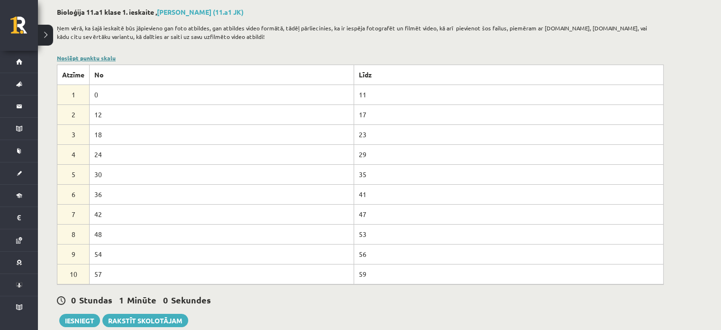
click at [92, 60] on link "Noslēpt punktu skalu" at bounding box center [86, 58] width 59 height 8
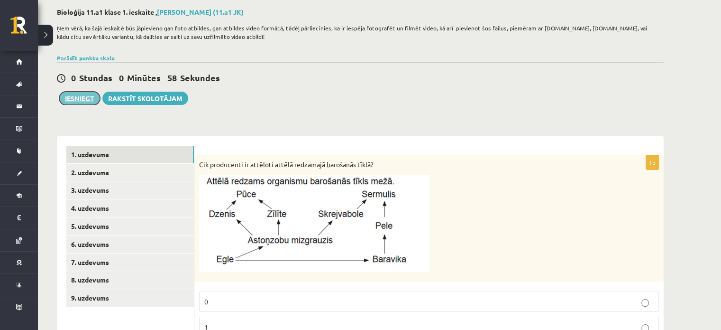
click at [85, 94] on button "Iesniegt" at bounding box center [79, 98] width 41 height 13
click at [82, 246] on link "6. uzdevums" at bounding box center [130, 244] width 128 height 18
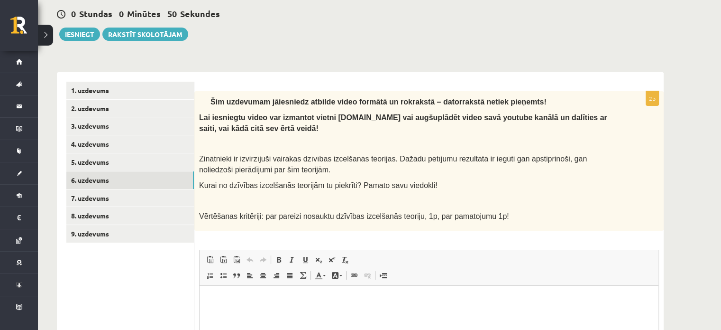
scroll to position [95, 0]
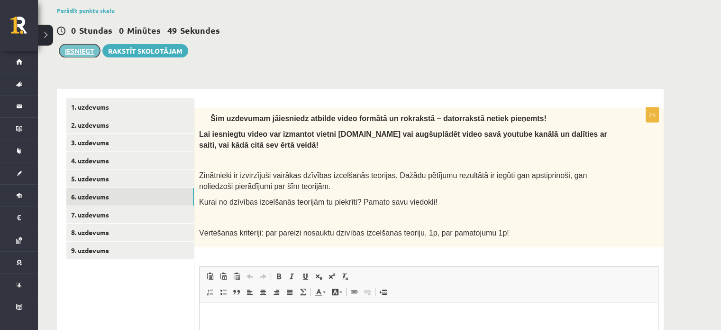
drag, startPoint x: 83, startPoint y: 45, endPoint x: 96, endPoint y: 65, distance: 24.1
click at [83, 45] on button "Iesniegt" at bounding box center [79, 50] width 41 height 13
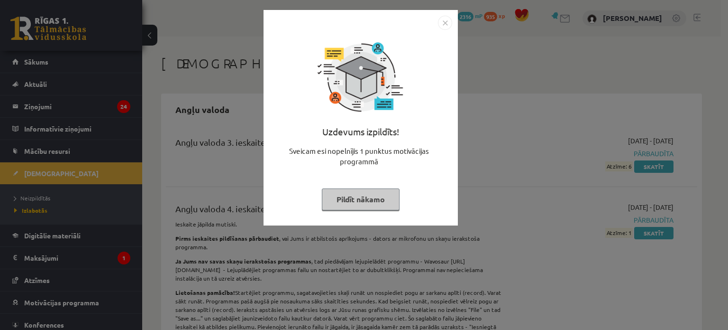
click at [385, 201] on button "Pildīt nākamo" at bounding box center [361, 199] width 78 height 22
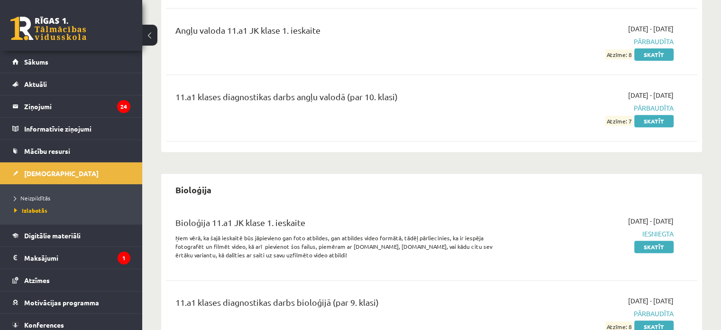
scroll to position [550, 0]
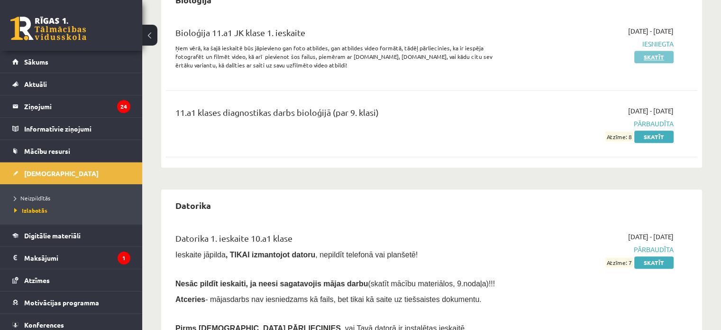
click at [659, 51] on link "Skatīt" at bounding box center [653, 57] width 39 height 12
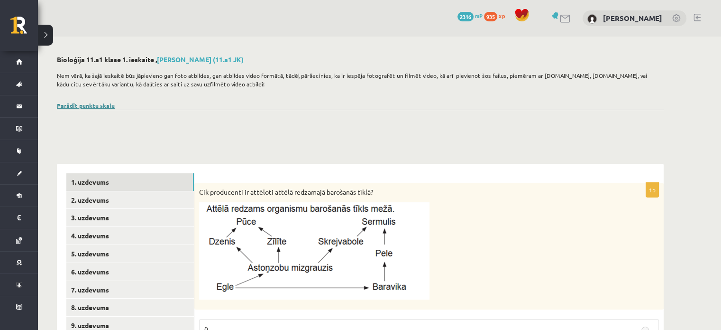
click at [104, 107] on link "Parādīt punktu skalu" at bounding box center [86, 105] width 58 height 8
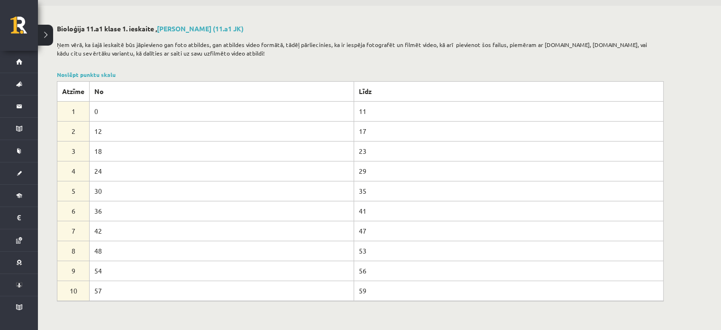
scroll to position [47, 0]
